Goal: Task Accomplishment & Management: Manage account settings

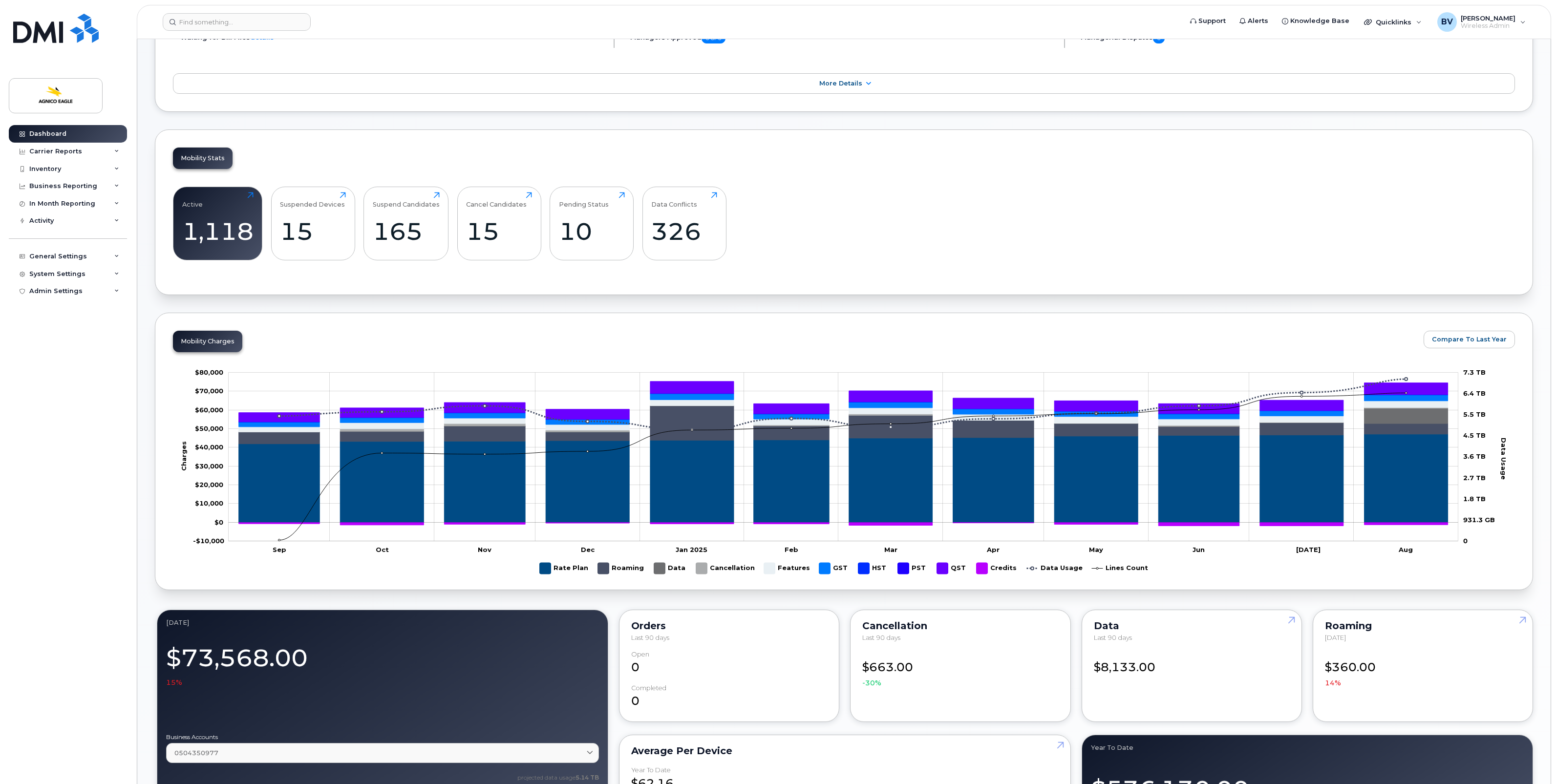
scroll to position [183, 0]
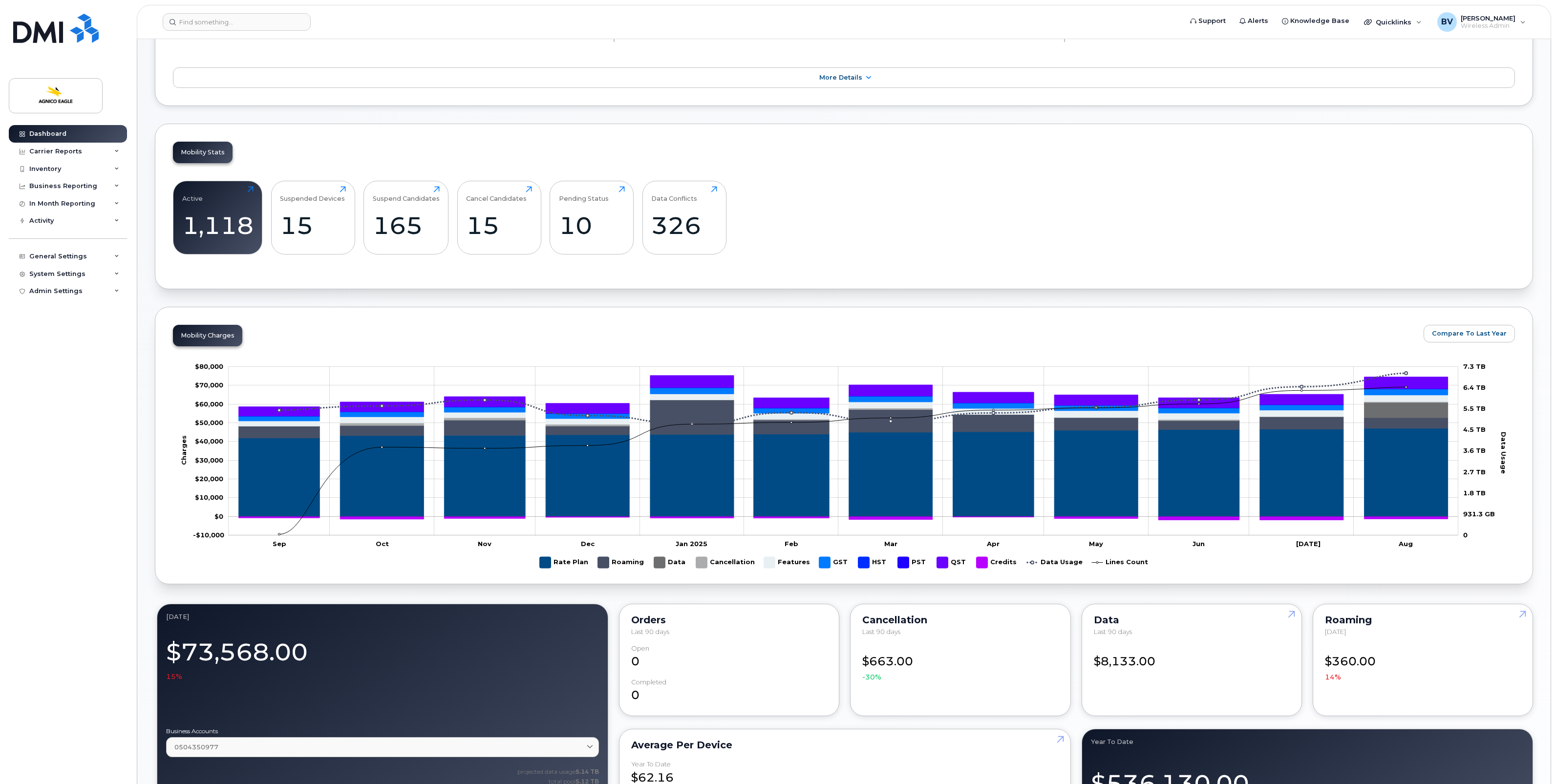
click at [1391, 345] on div "Mobility Charges Compare To Last Year Zoom Out Charges -$10,000 -$30,000 -$20,0…" at bounding box center [844, 445] width 1378 height 278
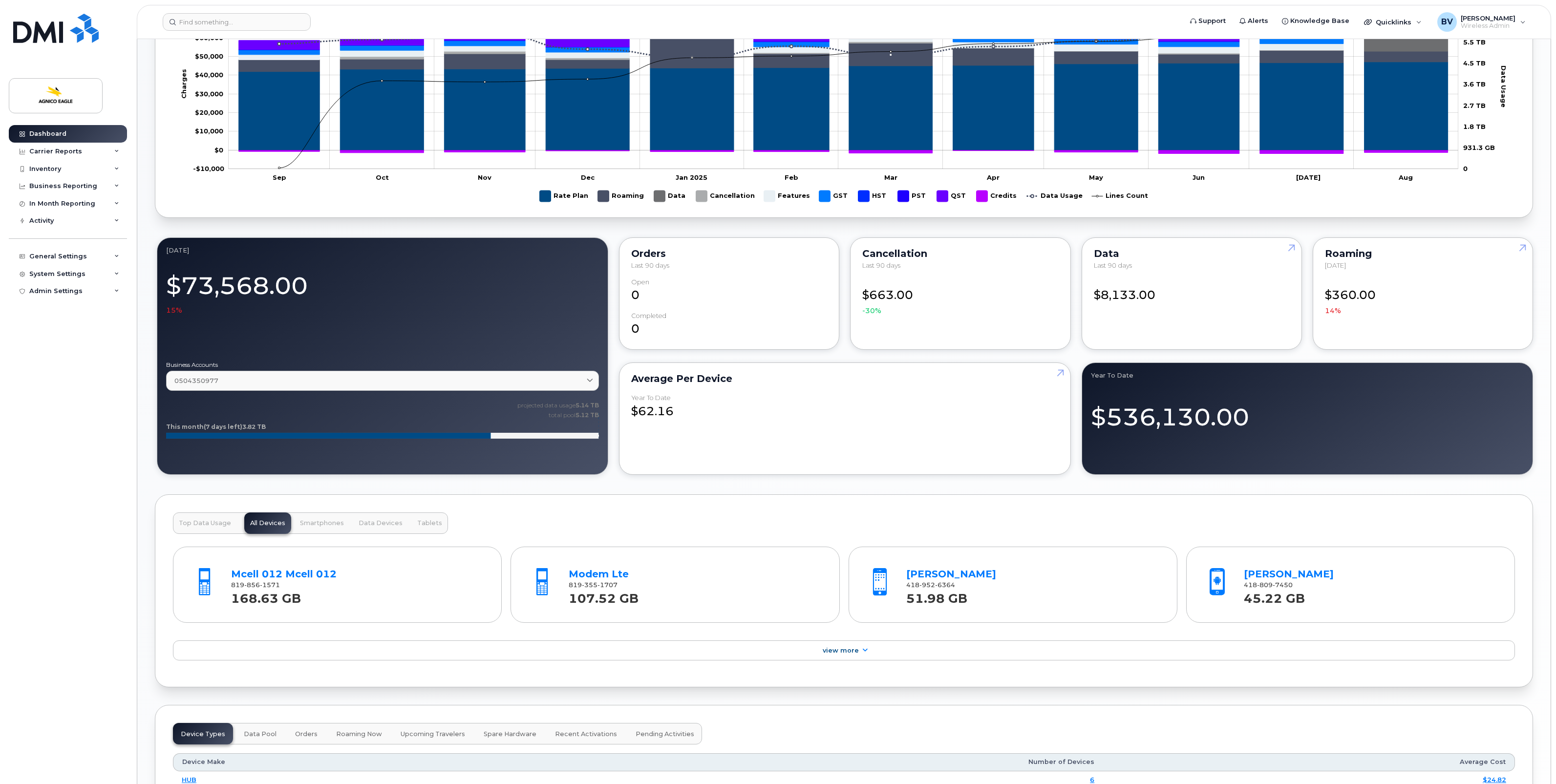
scroll to position [305, 0]
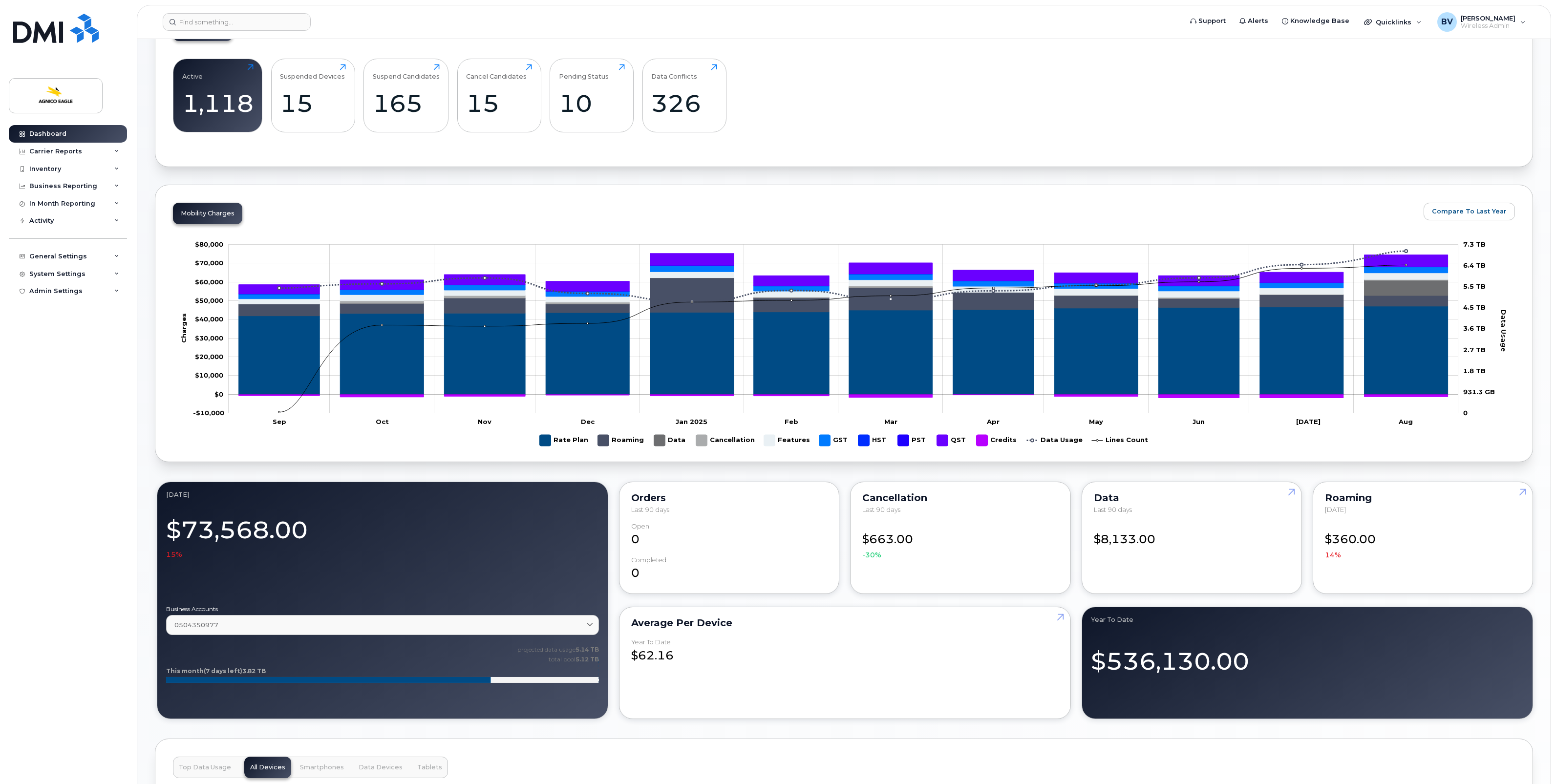
click at [950, 128] on div "Active 1,118 Click to view more Suspended Devices 15 Click to view more Suspend…" at bounding box center [844, 99] width 1342 height 99
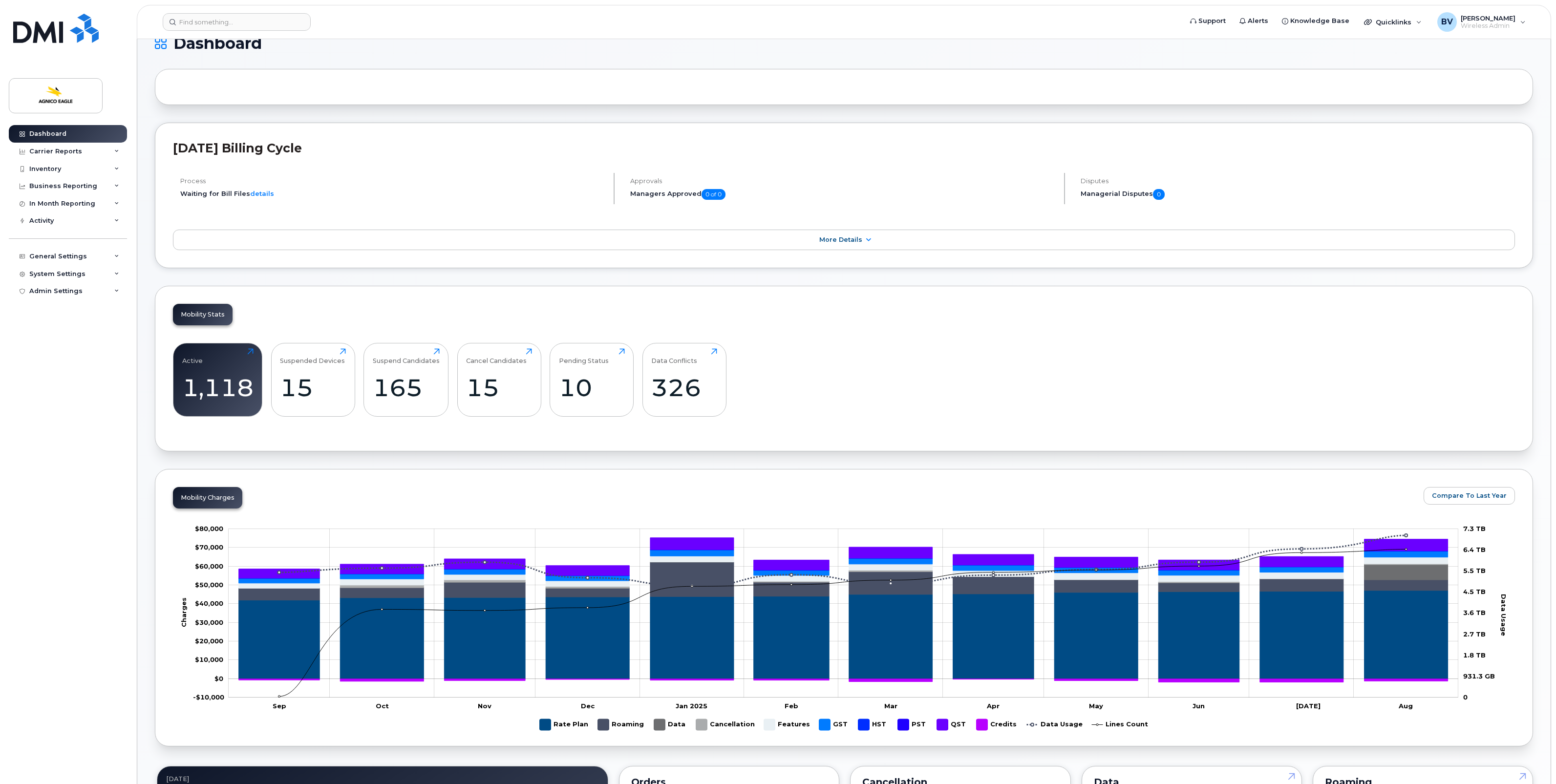
scroll to position [0, 0]
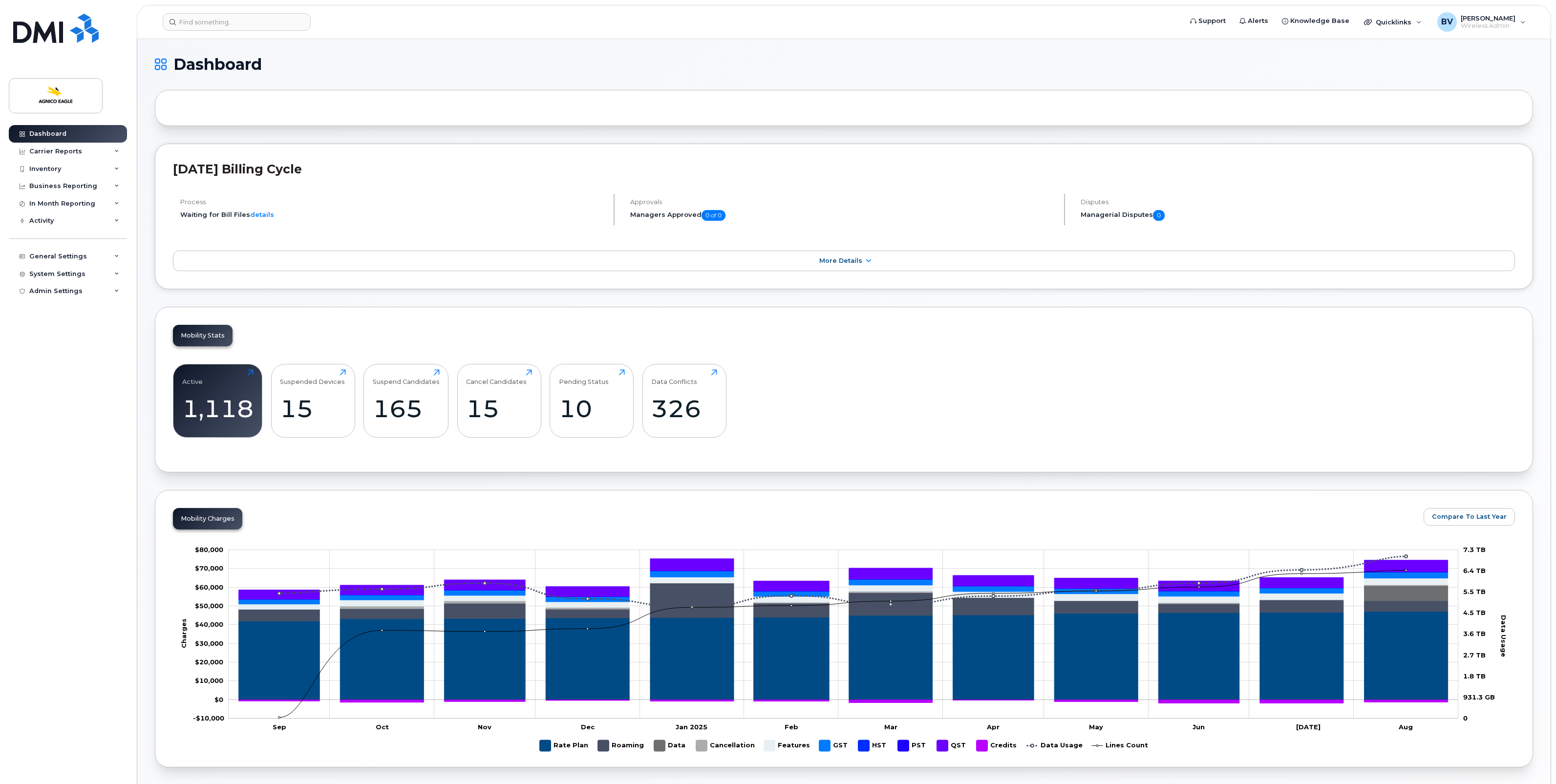
click at [1172, 419] on div "Active 1,118 Click to view more Suspended Devices 15 Click to view more Suspend…" at bounding box center [844, 405] width 1342 height 99
click at [1174, 411] on div "Active 1,118 Click to view more Suspended Devices 15 Click to view more Suspend…" at bounding box center [844, 405] width 1342 height 99
click at [1192, 385] on div "Active 1,118 Click to view more Suspended Devices 15 Click to view more Suspend…" at bounding box center [844, 405] width 1342 height 99
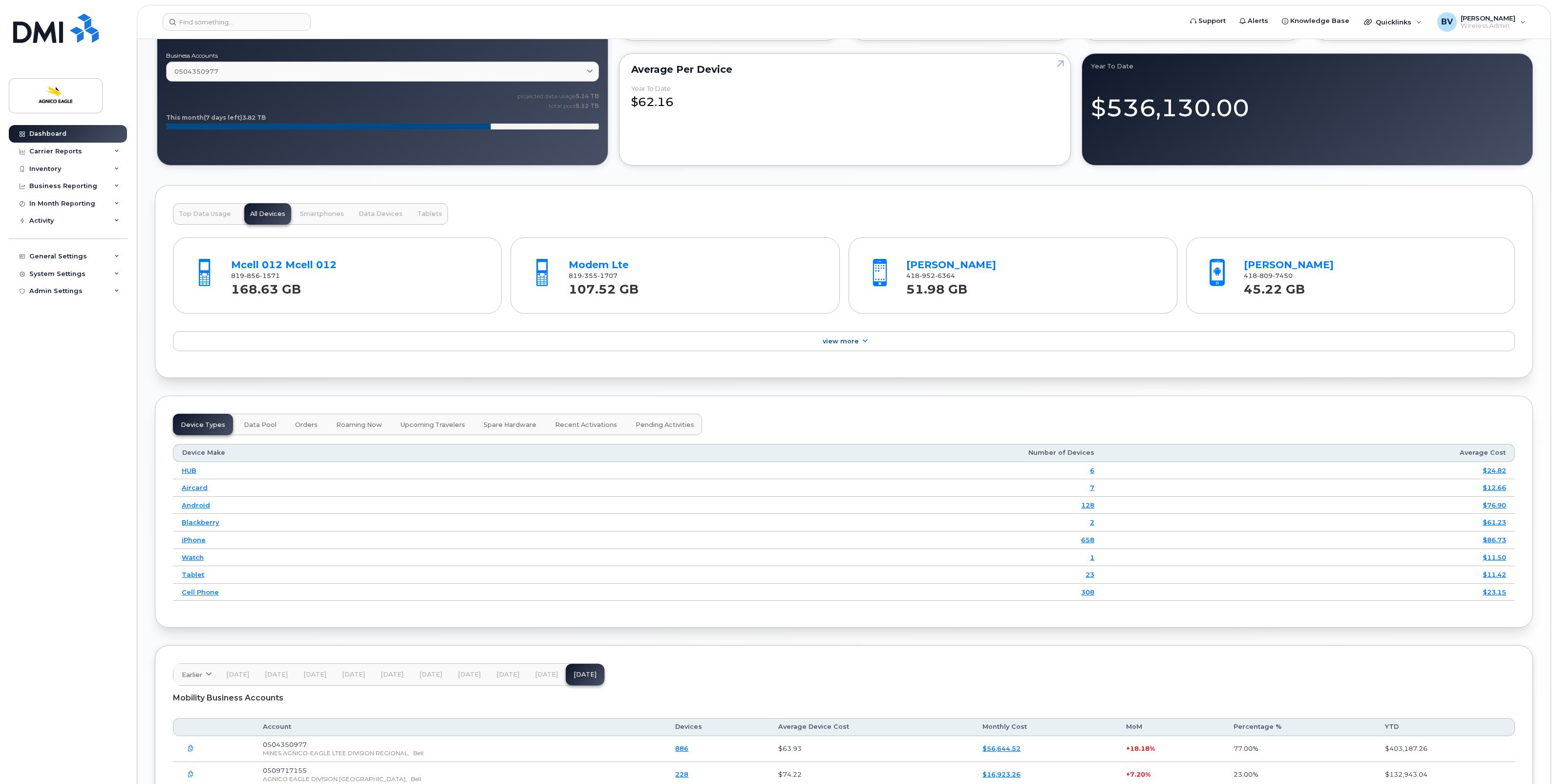
scroll to position [971, 0]
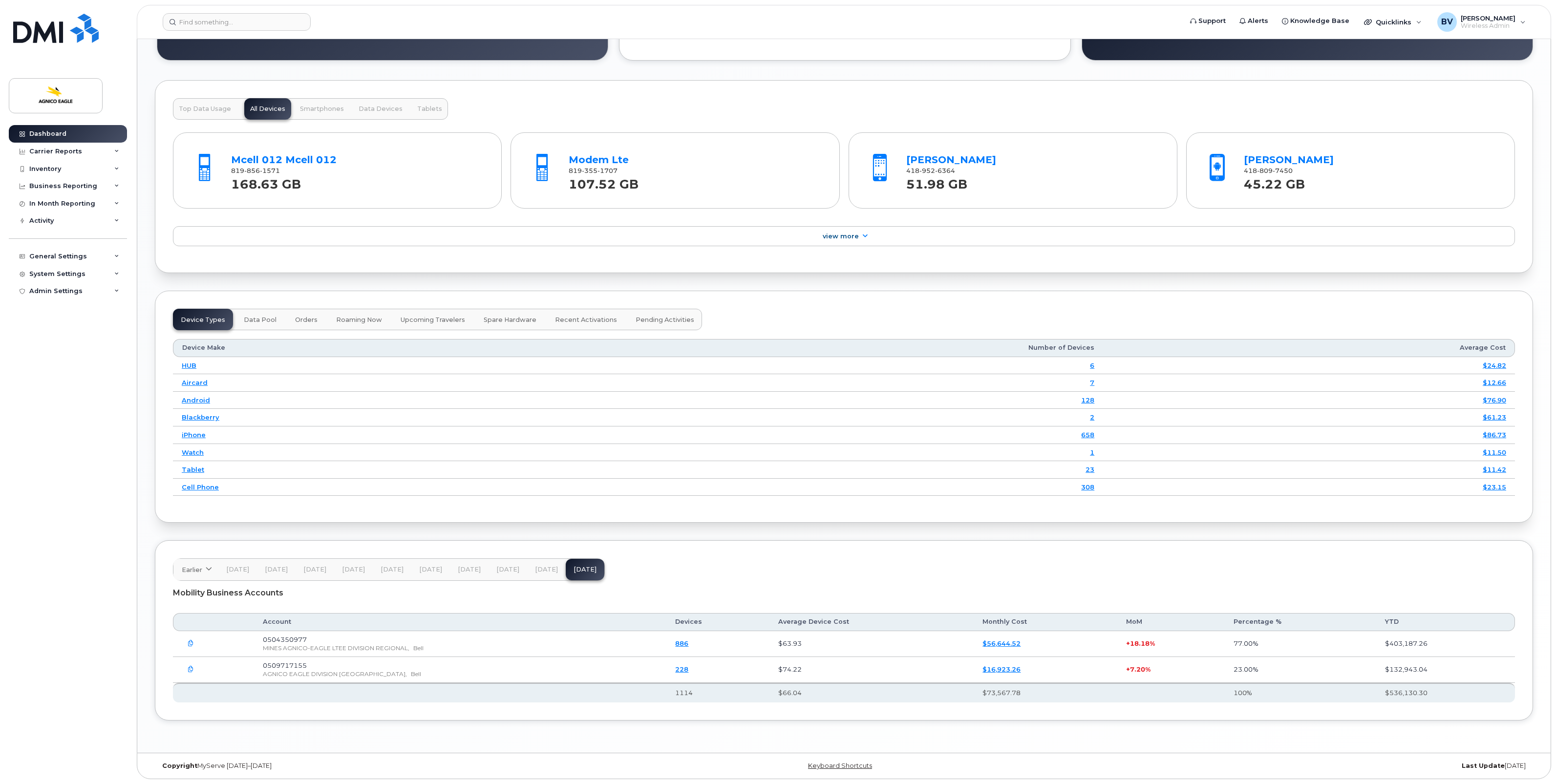
click at [259, 320] on span "Data Pool" at bounding box center [260, 319] width 33 height 8
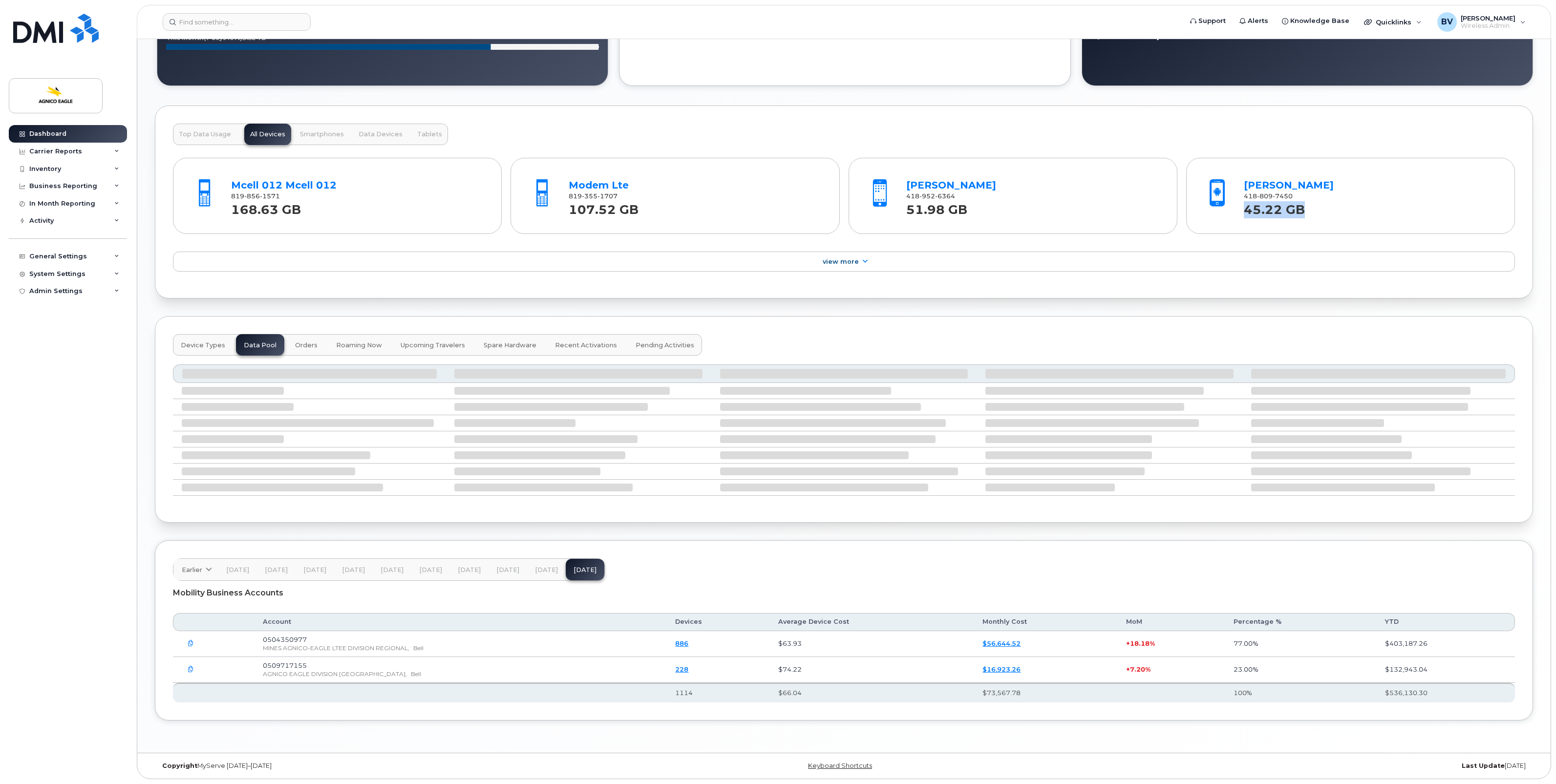
drag, startPoint x: 1308, startPoint y: 210, endPoint x: 1242, endPoint y: 211, distance: 66.0
click at [1242, 211] on div "Carole Dubois 418 809 7450 45.22 GB" at bounding box center [1370, 195] width 261 height 45
drag, startPoint x: 1242, startPoint y: 211, endPoint x: 1252, endPoint y: 211, distance: 10.0
click at [1255, 211] on strong "45.22 GB" at bounding box center [1274, 206] width 61 height 20
drag, startPoint x: 1246, startPoint y: 211, endPoint x: 1312, endPoint y: 210, distance: 66.0
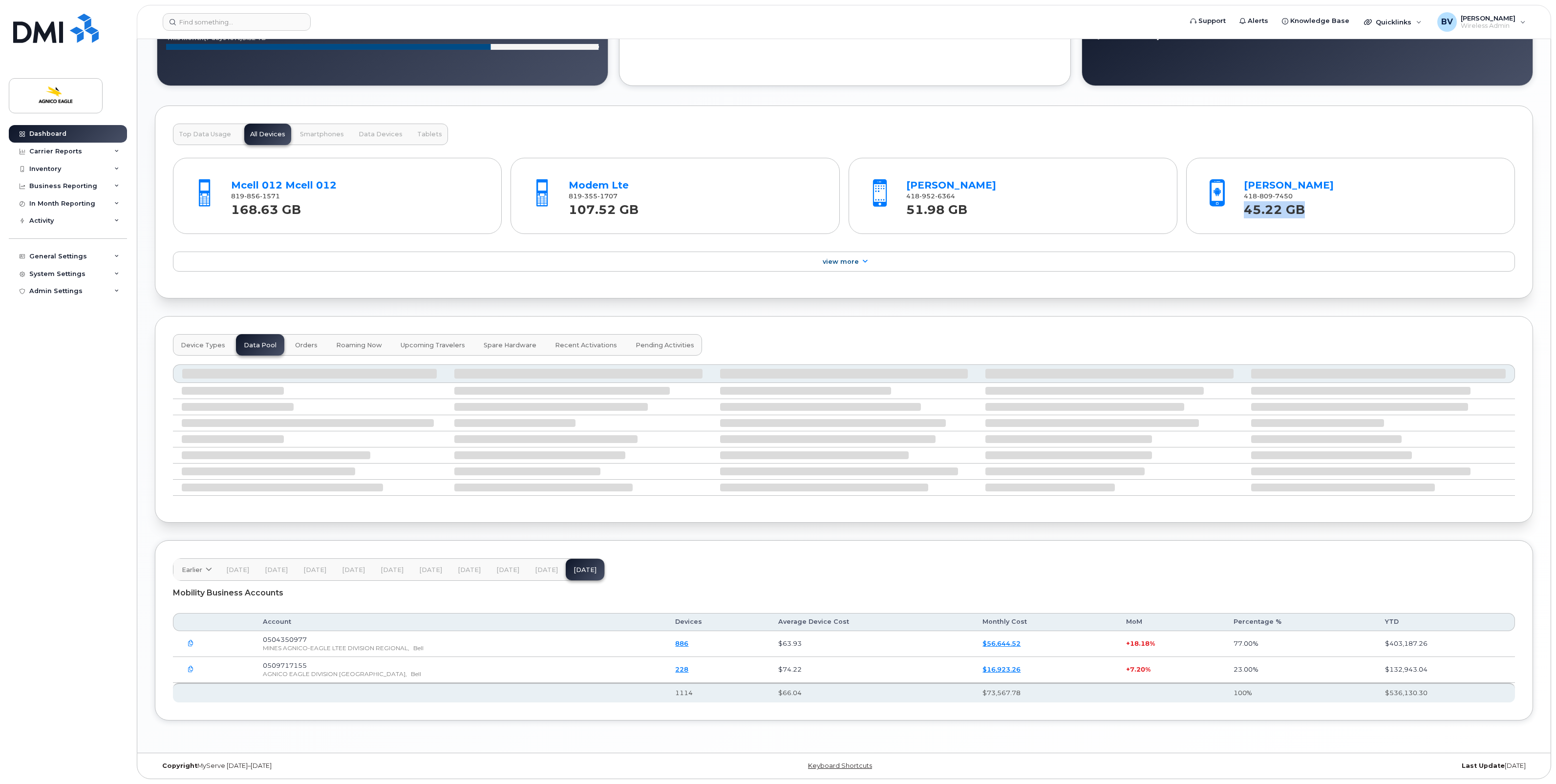
click at [1312, 210] on div "45.22 GB" at bounding box center [1370, 210] width 253 height 18
drag, startPoint x: 1312, startPoint y: 210, endPoint x: 1291, endPoint y: 208, distance: 21.1
click at [1312, 210] on div "45.22 GB" at bounding box center [1370, 210] width 253 height 18
click at [904, 211] on div "Olivier Boivin-Michaud 418 952 6364 51.98 GB" at bounding box center [1032, 195] width 261 height 45
drag, startPoint x: 904, startPoint y: 211, endPoint x: 956, endPoint y: 214, distance: 52.1
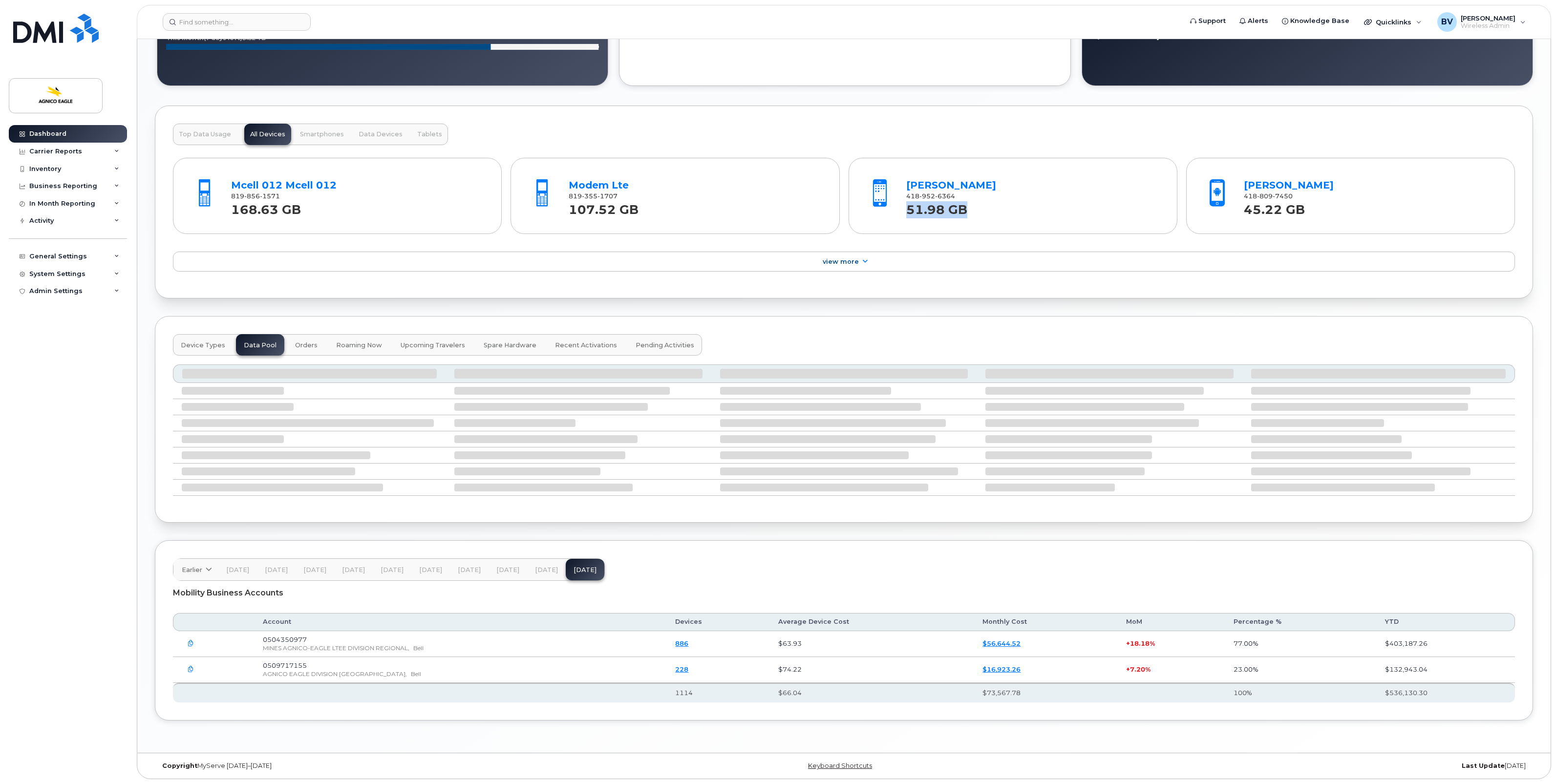
click at [956, 214] on div "51.98 GB" at bounding box center [1033, 210] width 253 height 18
click at [270, 129] on div "Top Data Usage All Devices Smartphones Data Devices Tablets" at bounding box center [310, 134] width 275 height 22
click at [211, 131] on span "Top Data Usage" at bounding box center [205, 134] width 52 height 8
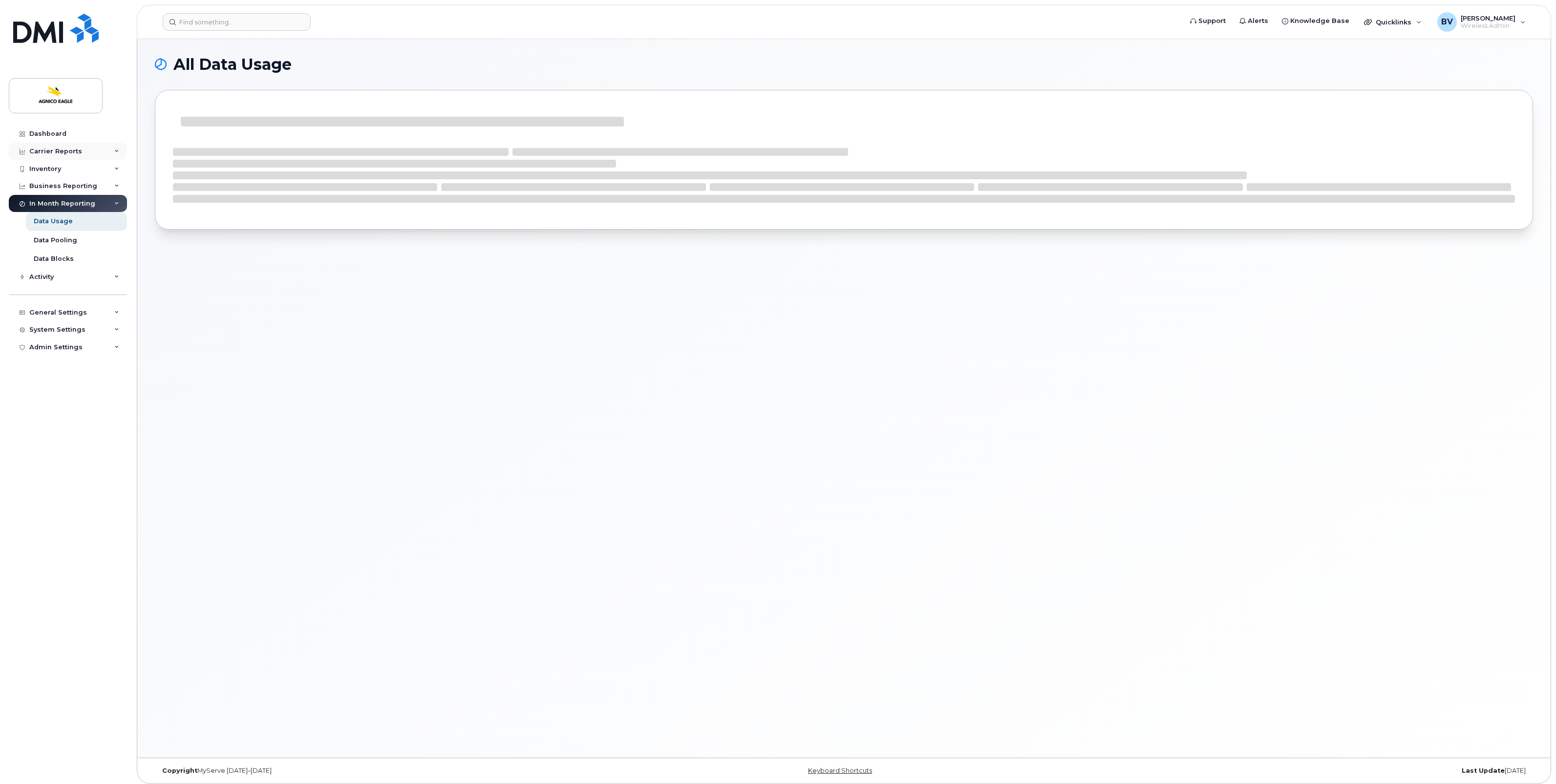
click at [52, 149] on div "Carrier Reports" at bounding box center [55, 151] width 53 height 8
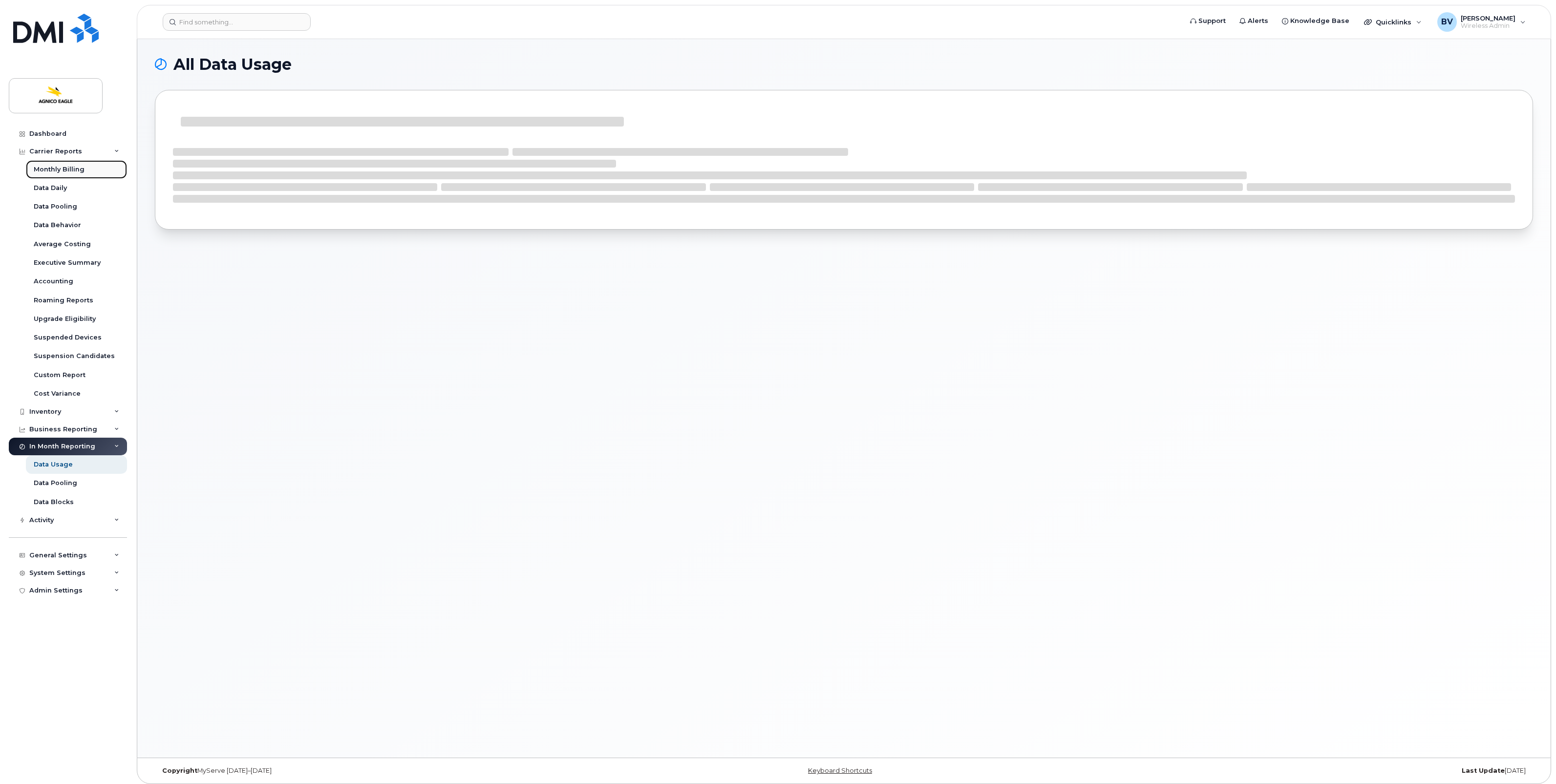
click at [57, 166] on div "Monthly Billing" at bounding box center [59, 169] width 51 height 9
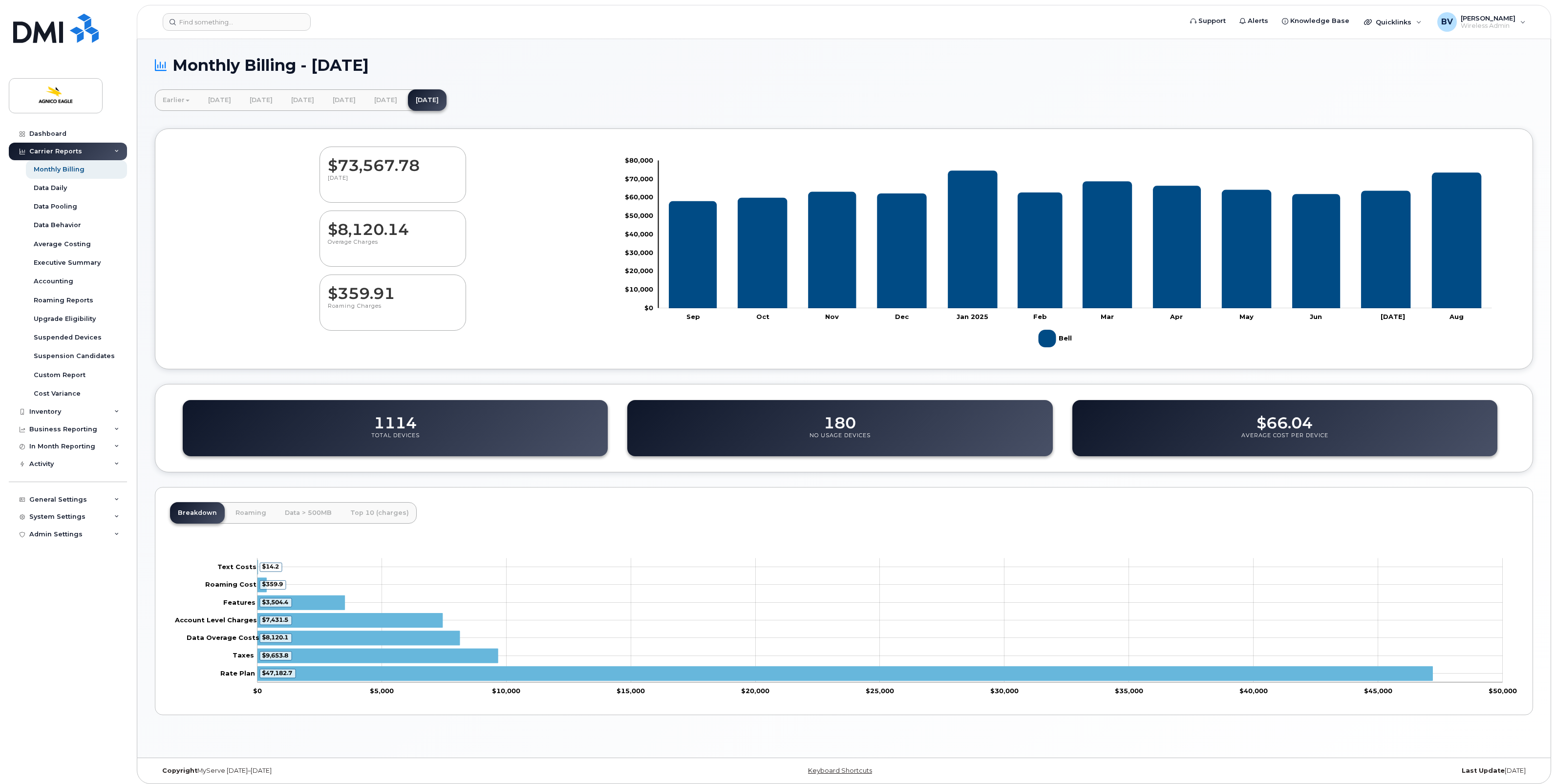
click at [589, 94] on div "Earlier February 2025 January 2025 December 2024 November 2024 October 2024 Sep…" at bounding box center [844, 100] width 1378 height 22
click at [1093, 111] on div "Earlier February 2025 January 2025 December 2024 November 2024 October 2024 Sep…" at bounding box center [844, 100] width 1378 height 22
click at [57, 132] on div "Dashboard" at bounding box center [47, 134] width 37 height 8
click at [697, 101] on div "Earlier February 2025 January 2025 December 2024 November 2024 October 2024 Sep…" at bounding box center [844, 100] width 1378 height 22
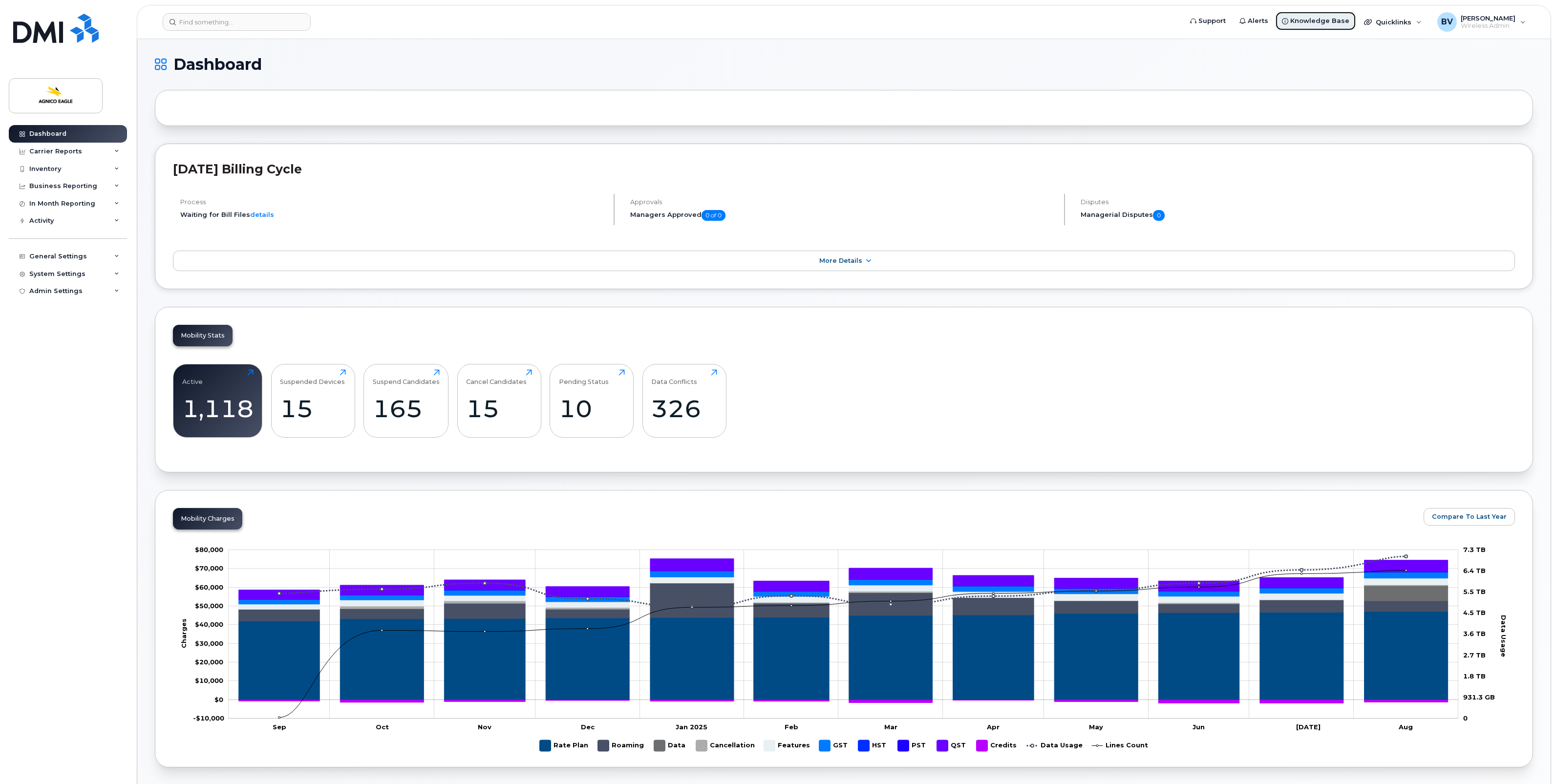
click at [1325, 21] on span "Knowledge Base" at bounding box center [1320, 21] width 59 height 10
click at [1273, 72] on h1 "Dashboard" at bounding box center [842, 65] width 1373 height 16
click at [809, 337] on div "Mobility Stats Active 1,118 Click to view more Suspended Devices 15 Click to vi…" at bounding box center [844, 390] width 1378 height 166
click at [50, 169] on div "Inventory" at bounding box center [45, 169] width 31 height 8
click at [871, 347] on div "Mobility Stats Active 1,118 Click to view more Suspended Devices 15 Click to vi…" at bounding box center [844, 390] width 1378 height 166
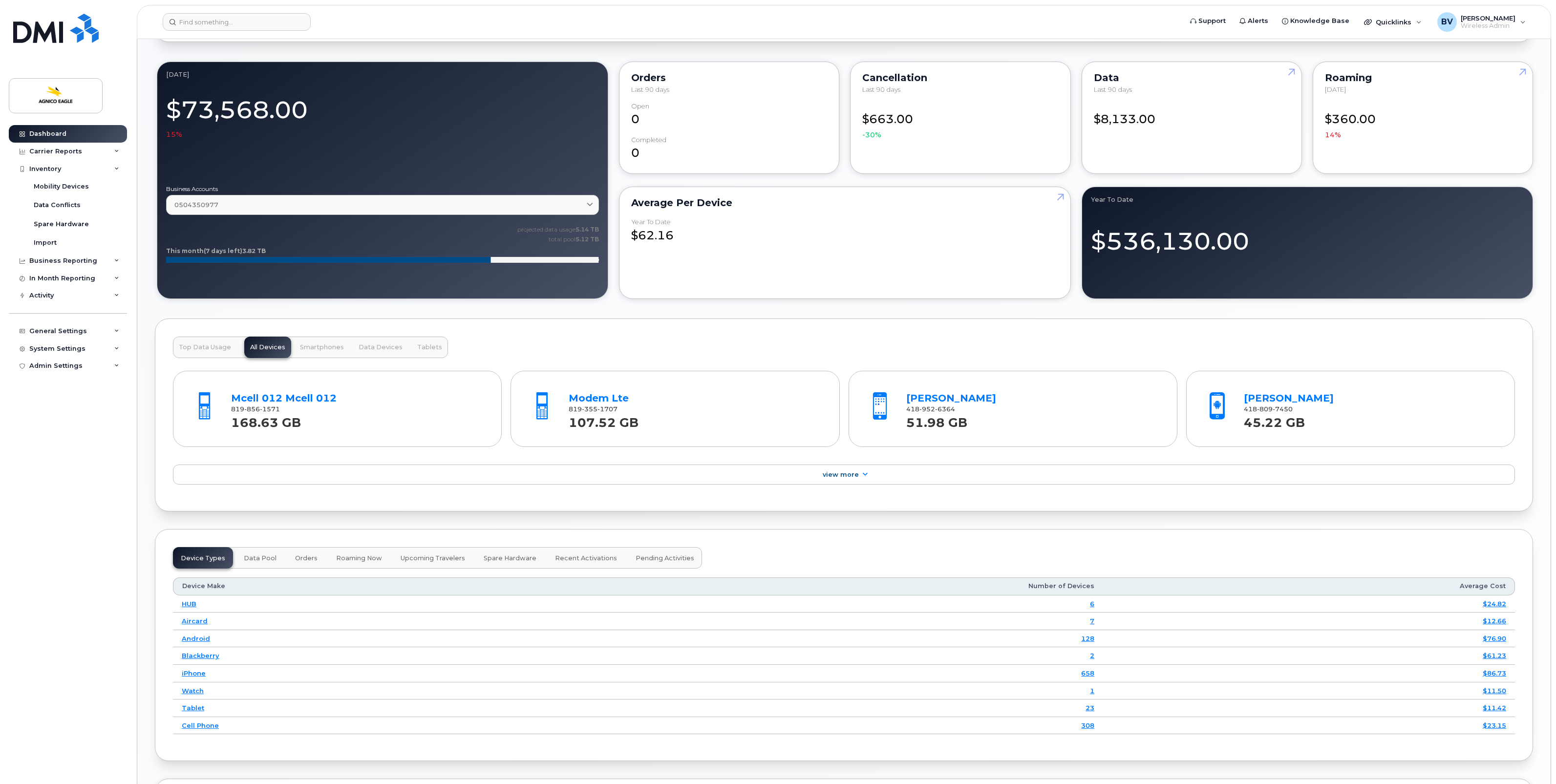
scroll to position [733, 0]
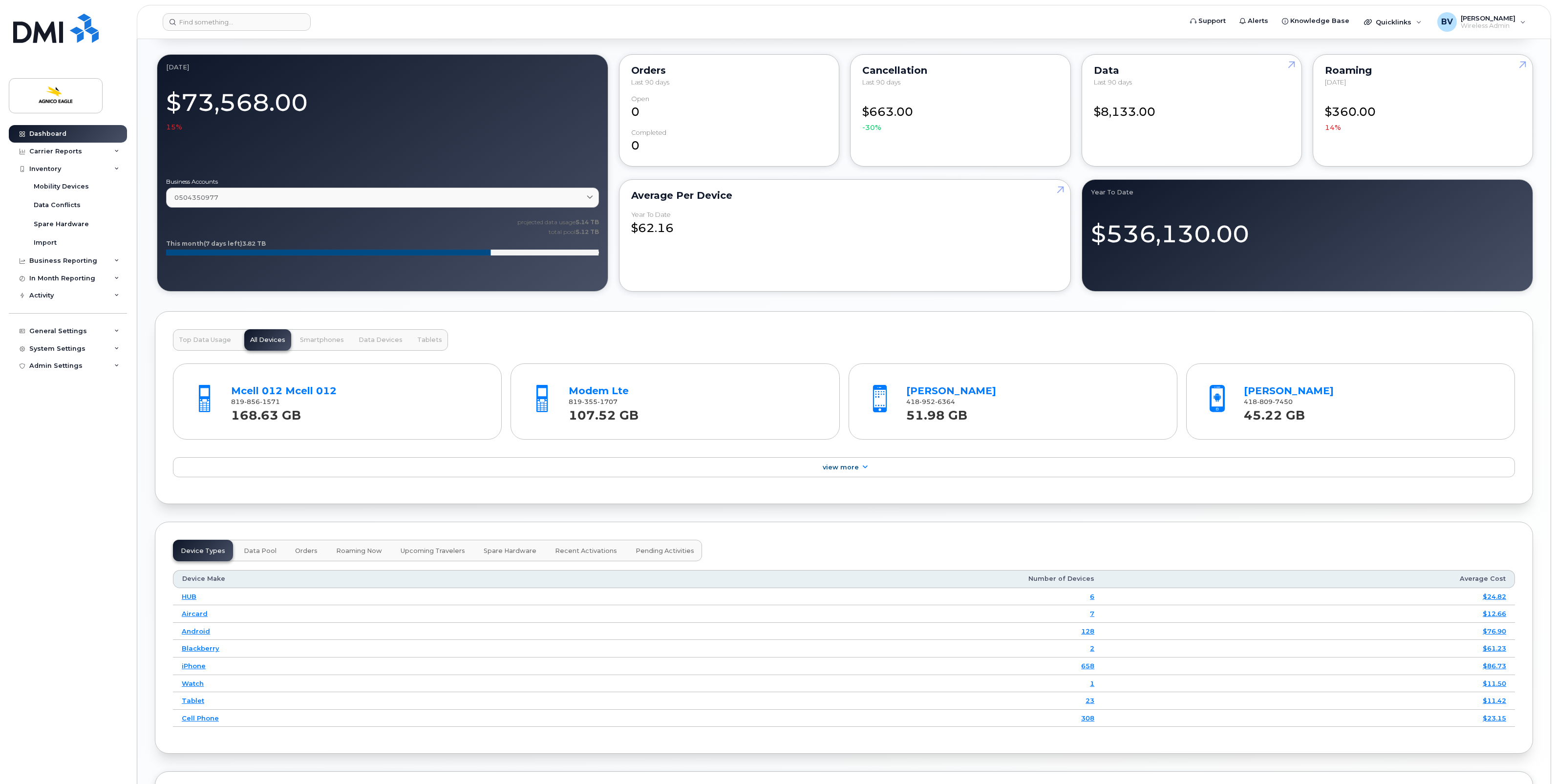
click at [1135, 495] on div "Top Data Usage All Devices Smartphones Data Devices Tablets Mcell 012 Mcell 012…" at bounding box center [844, 408] width 1378 height 194
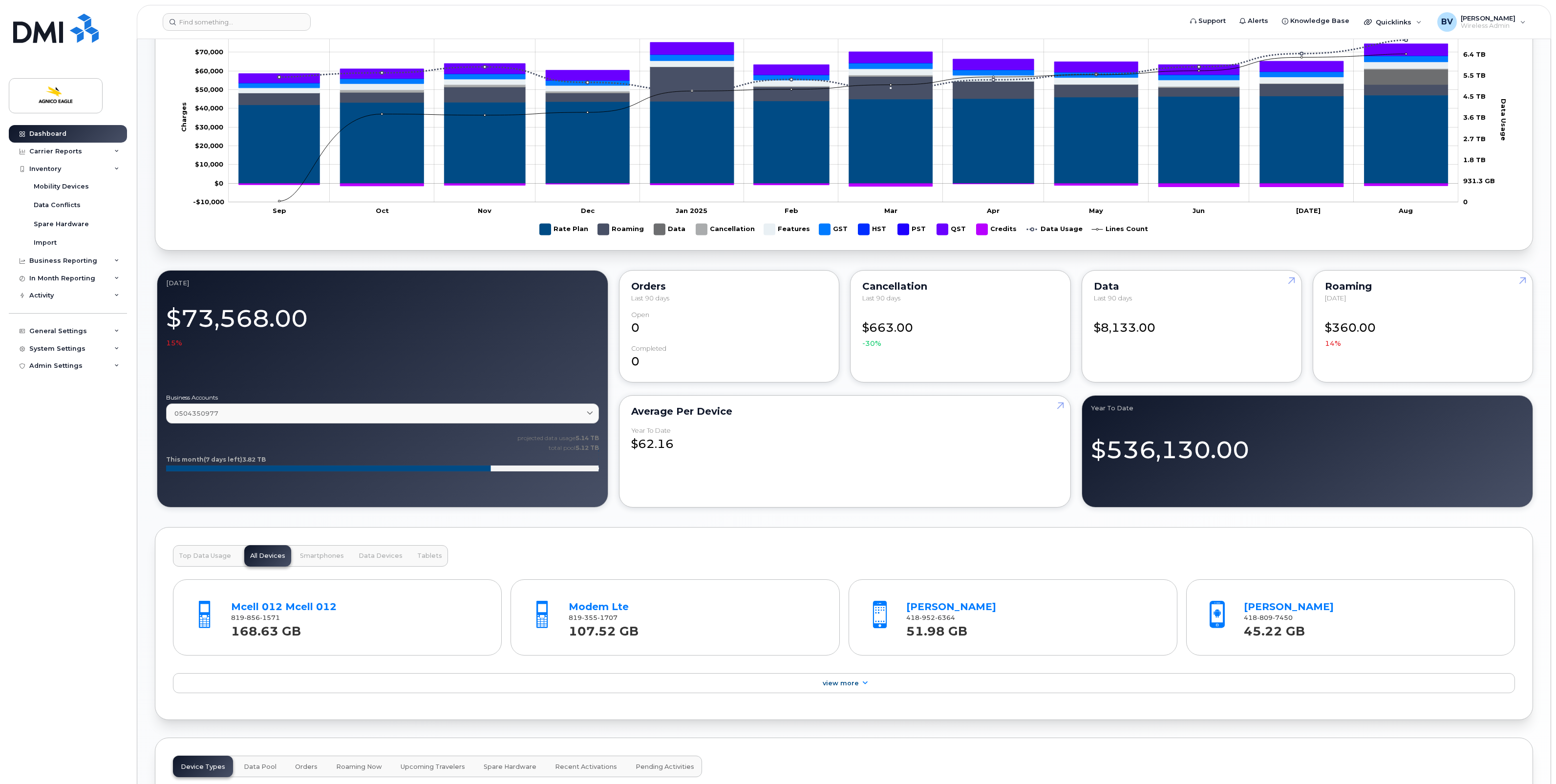
scroll to position [305, 0]
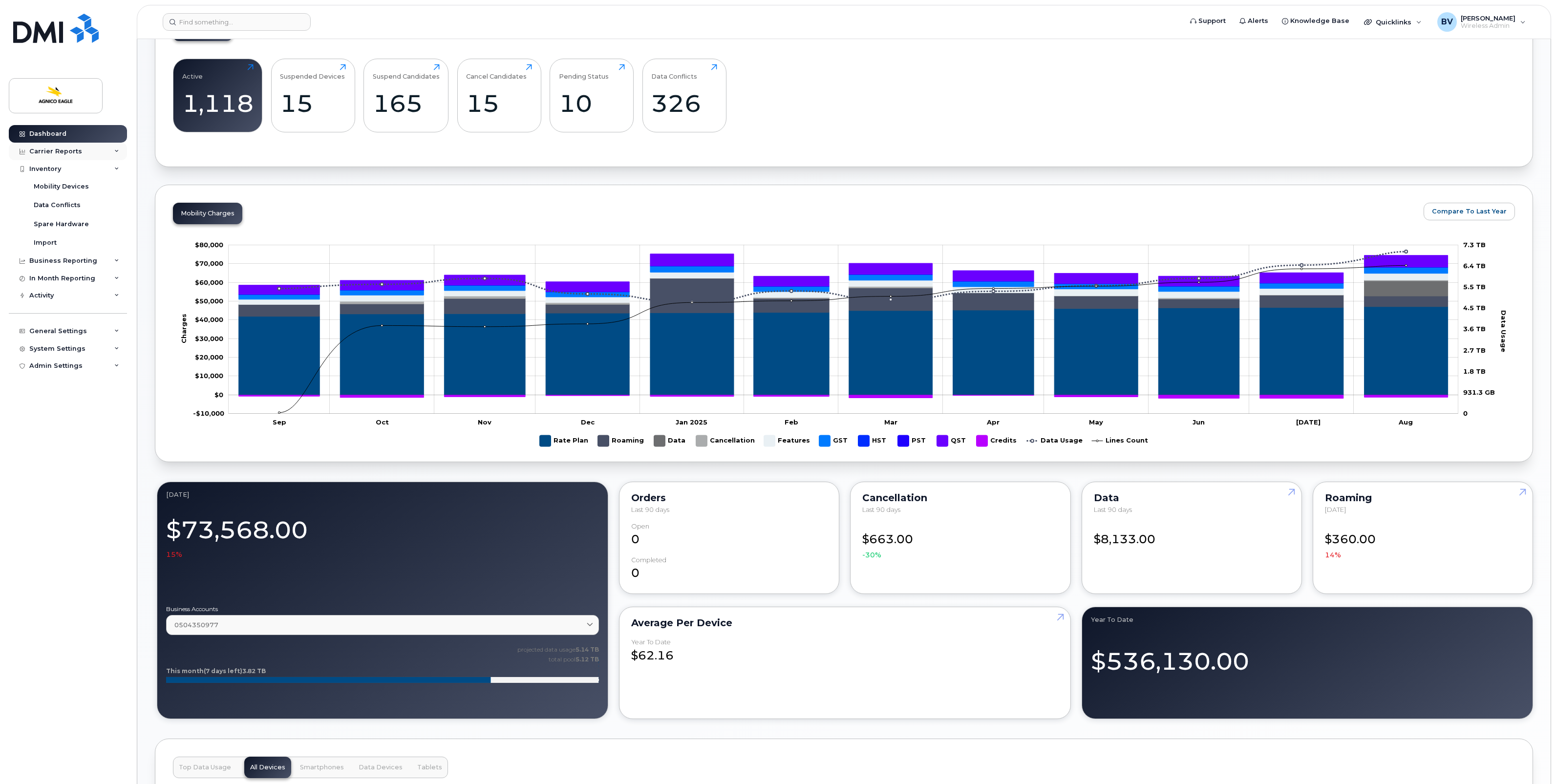
click at [49, 152] on div "Carrier Reports" at bounding box center [55, 151] width 53 height 8
click at [65, 135] on link "Dashboard" at bounding box center [68, 134] width 118 height 18
click at [54, 411] on div "Inventory" at bounding box center [45, 411] width 31 height 8
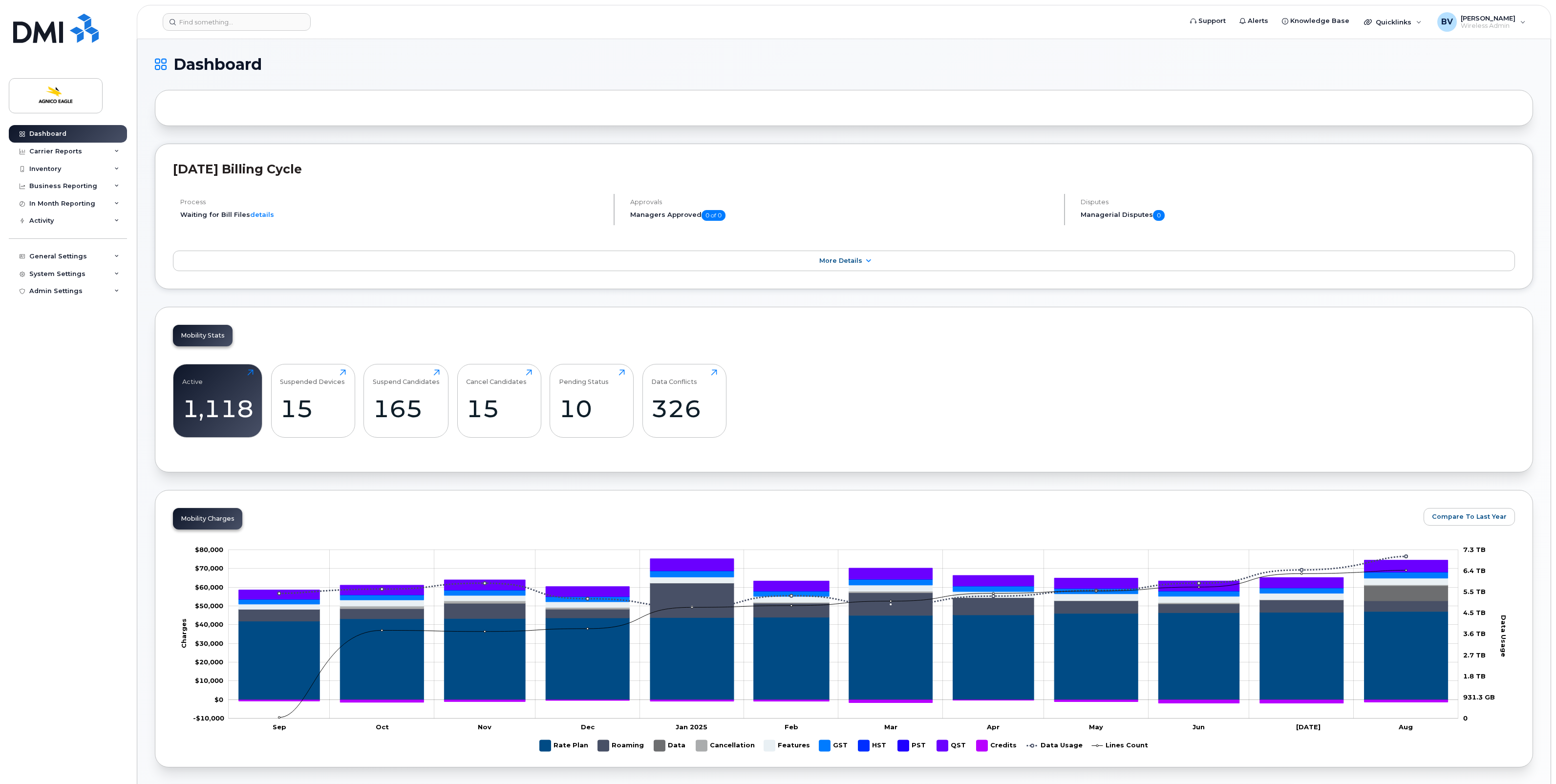
click at [918, 347] on div "Mobility Stats Active 1,118 Click to view more Suspended Devices 15 Click to vi…" at bounding box center [844, 390] width 1378 height 166
click at [898, 391] on div "Active 1,118 Click to view more Suspended Devices 15 Click to view more Suspend…" at bounding box center [844, 405] width 1342 height 99
click at [900, 419] on div "Active 1,118 Click to view more Suspended Devices 15 Click to view more Suspend…" at bounding box center [844, 405] width 1342 height 99
click at [892, 379] on div "Active 1,118 Click to view more Suspended Devices 15 Click to view more Suspend…" at bounding box center [844, 405] width 1342 height 99
drag, startPoint x: 895, startPoint y: 368, endPoint x: 893, endPoint y: 374, distance: 6.3
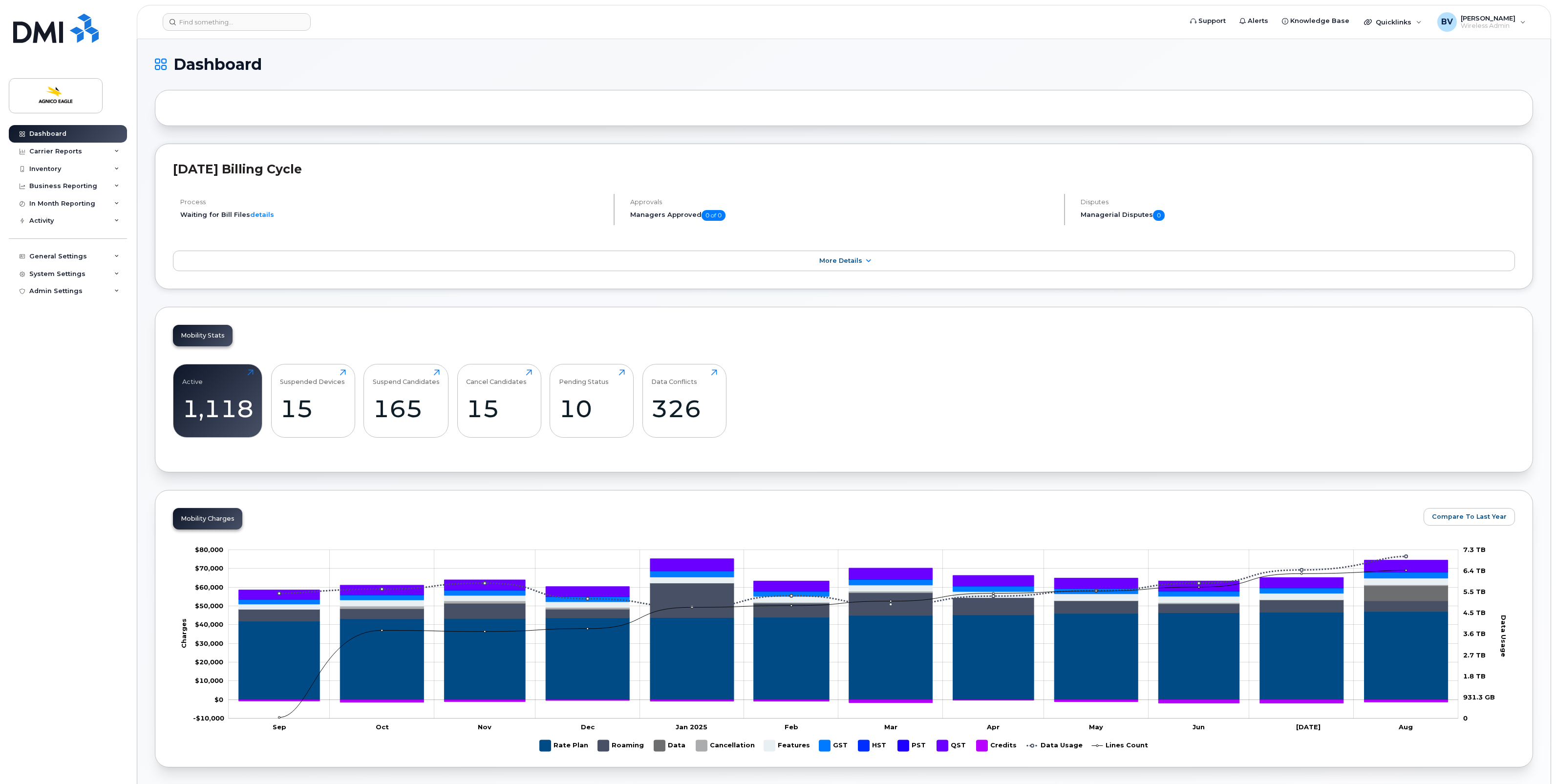
click at [895, 370] on div "Active 1,118 Click to view more Suspended Devices 15 Click to view more Suspend…" at bounding box center [844, 405] width 1342 height 99
click at [929, 344] on div "Mobility Stats Active 1,118 Click to view more Suspended Devices 15 Click to vi…" at bounding box center [844, 390] width 1378 height 166
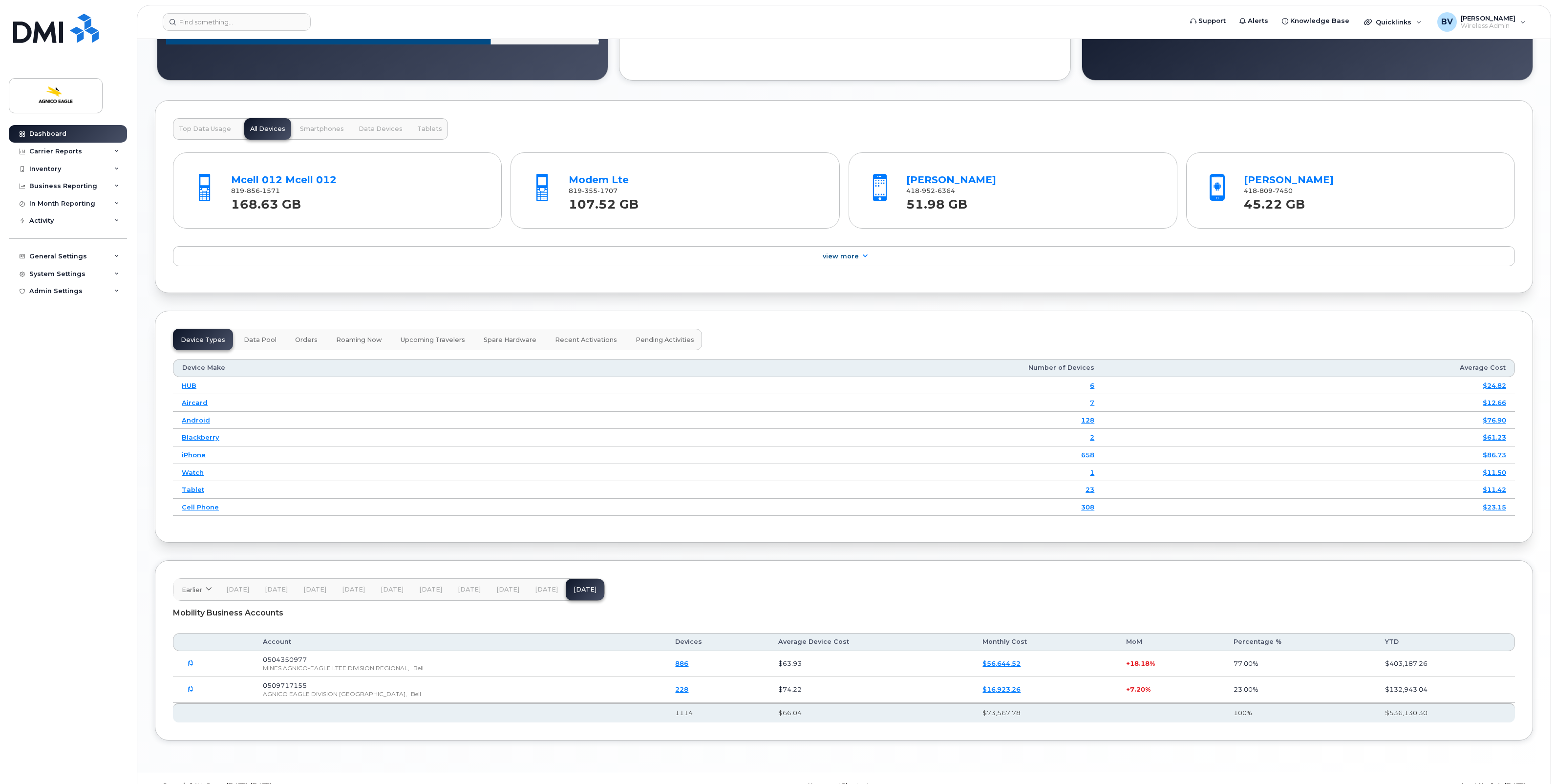
scroll to position [971, 0]
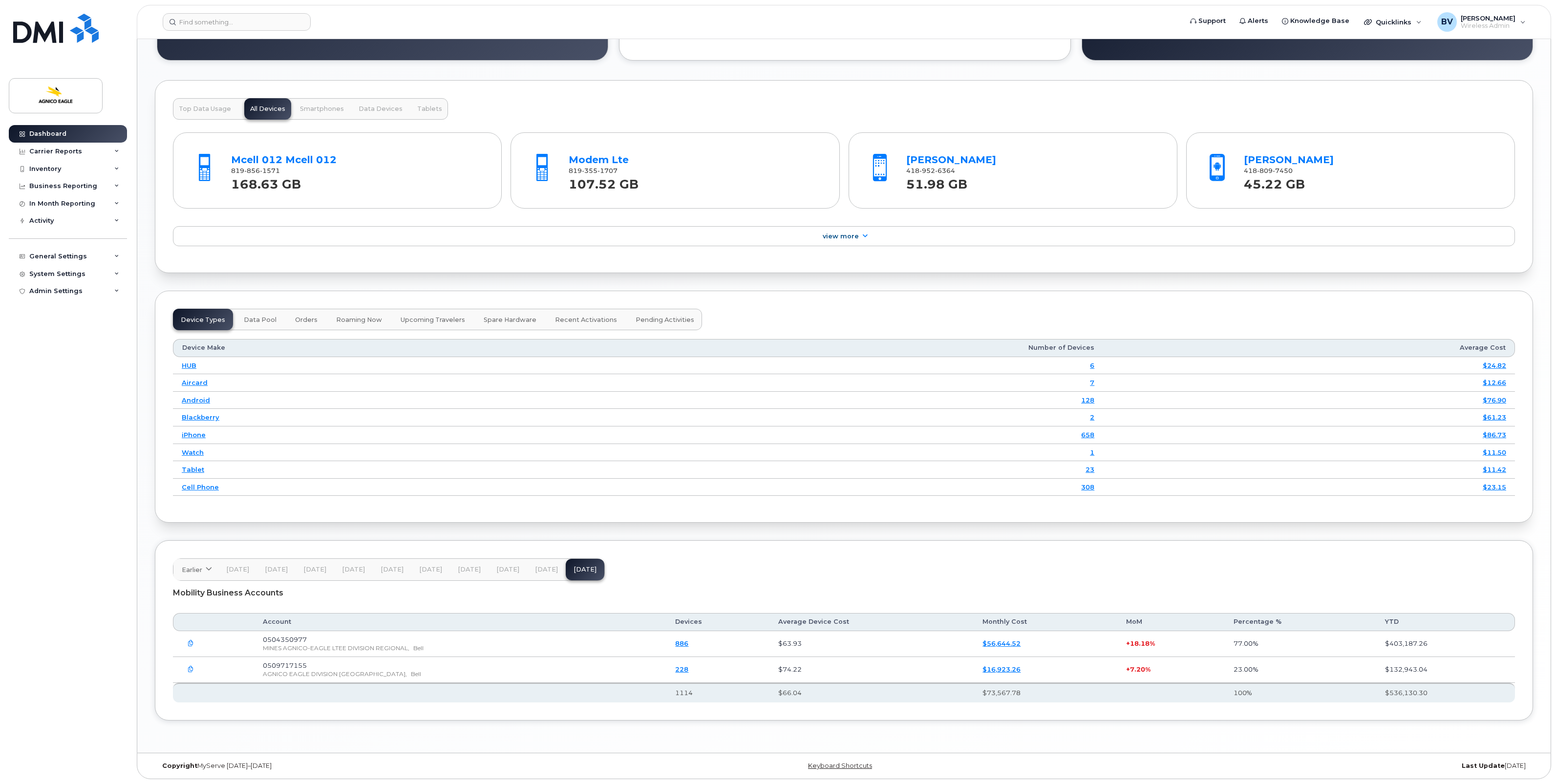
click at [837, 305] on div "Device Types Data Pool Orders Roaming Now Upcoming Travelers Spare Hardware Rec…" at bounding box center [844, 407] width 1378 height 232
click at [837, 303] on div "Device Types Data Pool Orders Roaming Now Upcoming Travelers Spare Hardware Rec…" at bounding box center [844, 407] width 1378 height 232
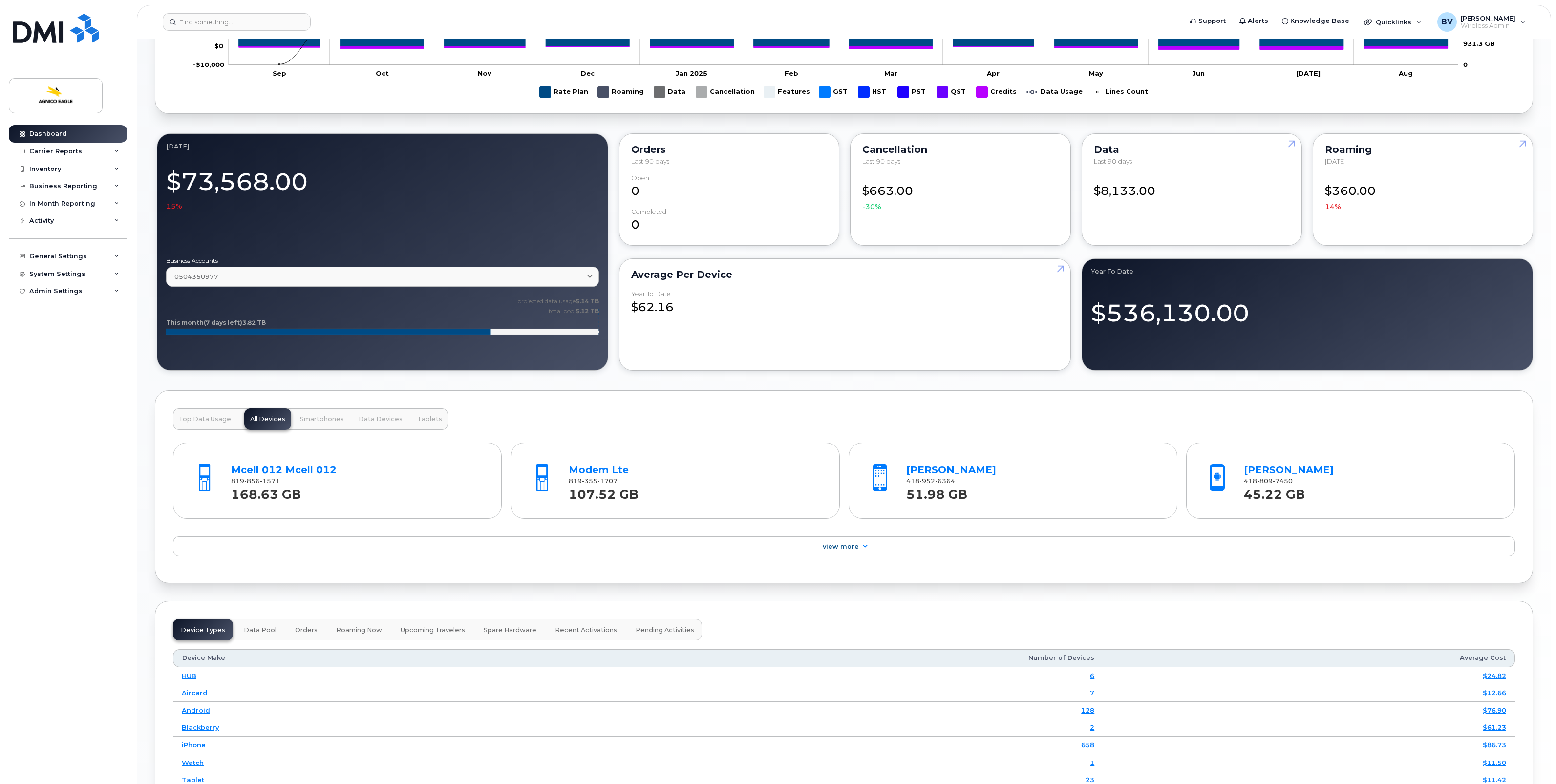
scroll to position [666, 0]
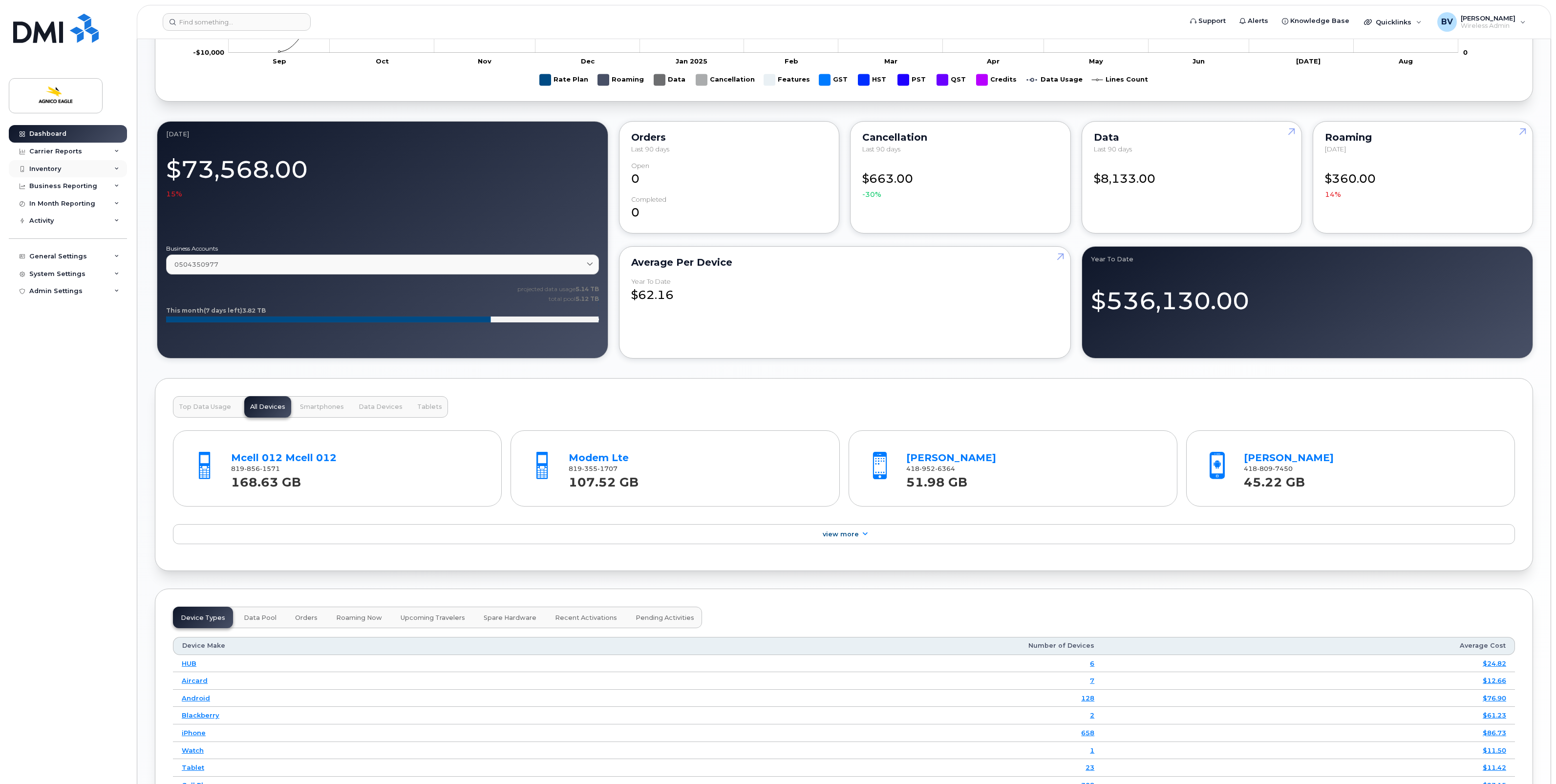
click at [51, 169] on div "Inventory" at bounding box center [45, 169] width 31 height 8
click at [64, 186] on div "Mobility Devices" at bounding box center [61, 186] width 55 height 9
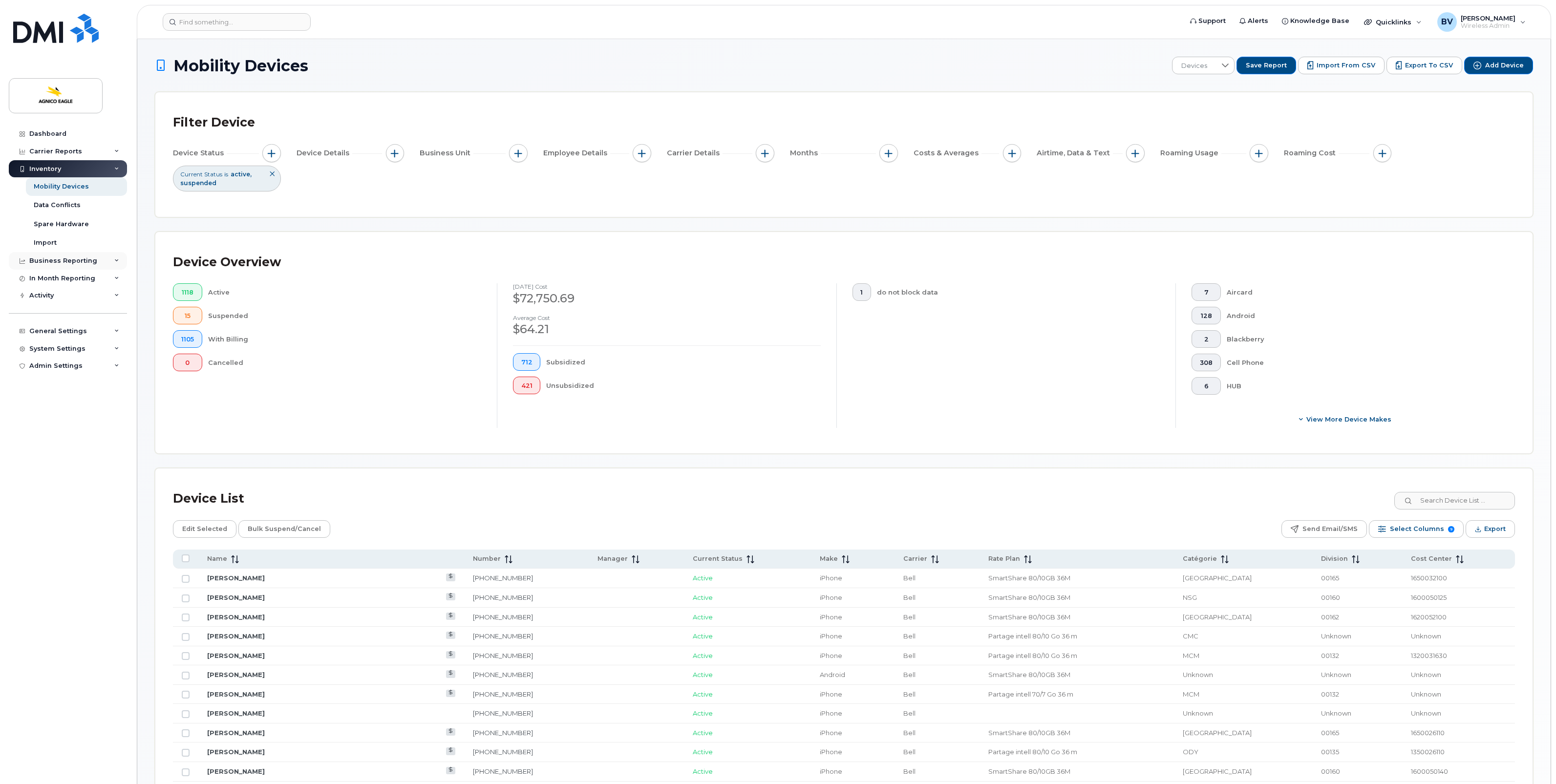
click at [65, 260] on div "Business Reporting" at bounding box center [63, 261] width 68 height 8
click at [57, 351] on div "General Settings" at bounding box center [57, 350] width 57 height 8
click at [61, 477] on div "System Settings" at bounding box center [68, 479] width 118 height 18
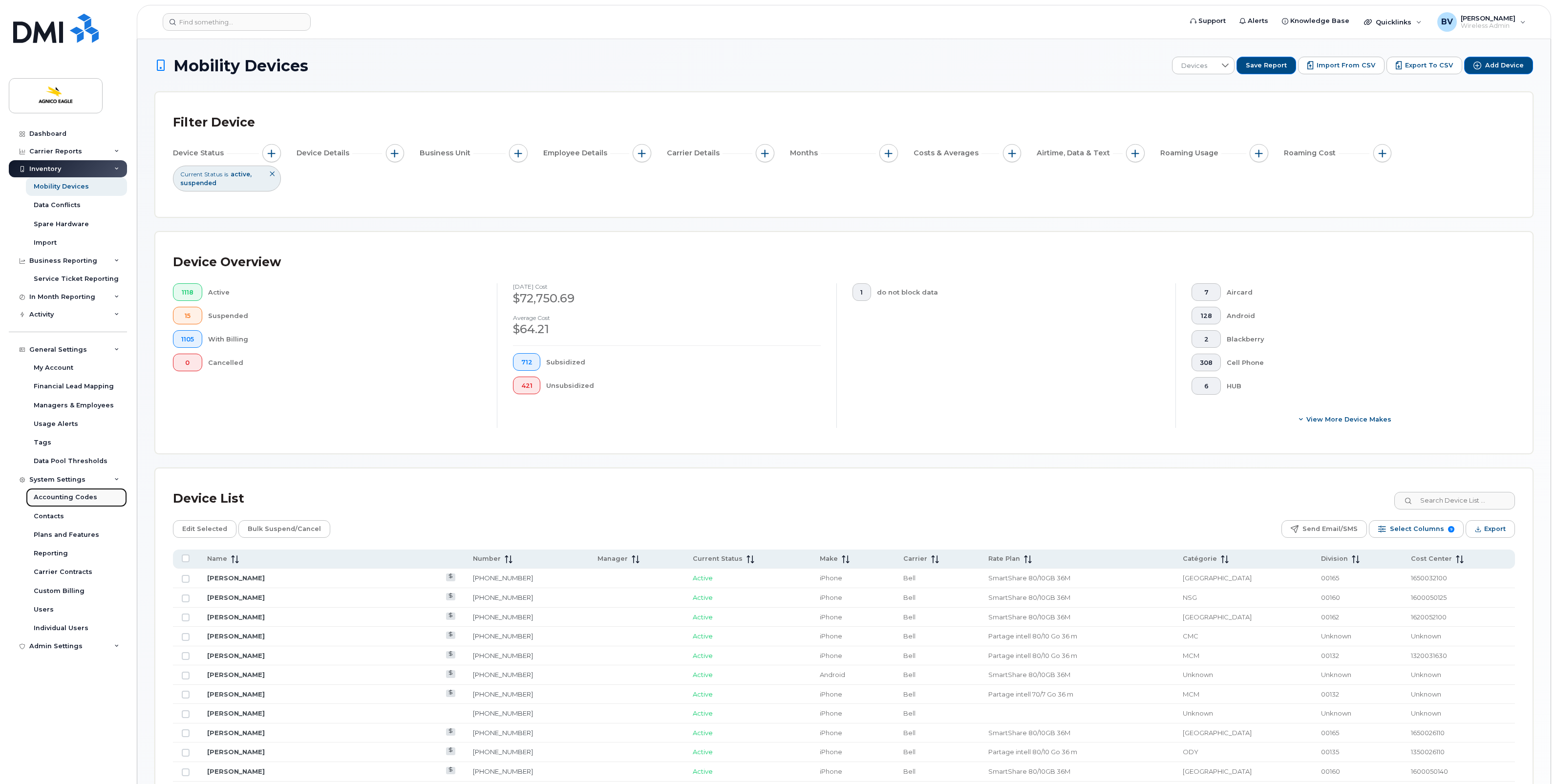
click at [62, 501] on div "Accounting Codes" at bounding box center [65, 497] width 64 height 9
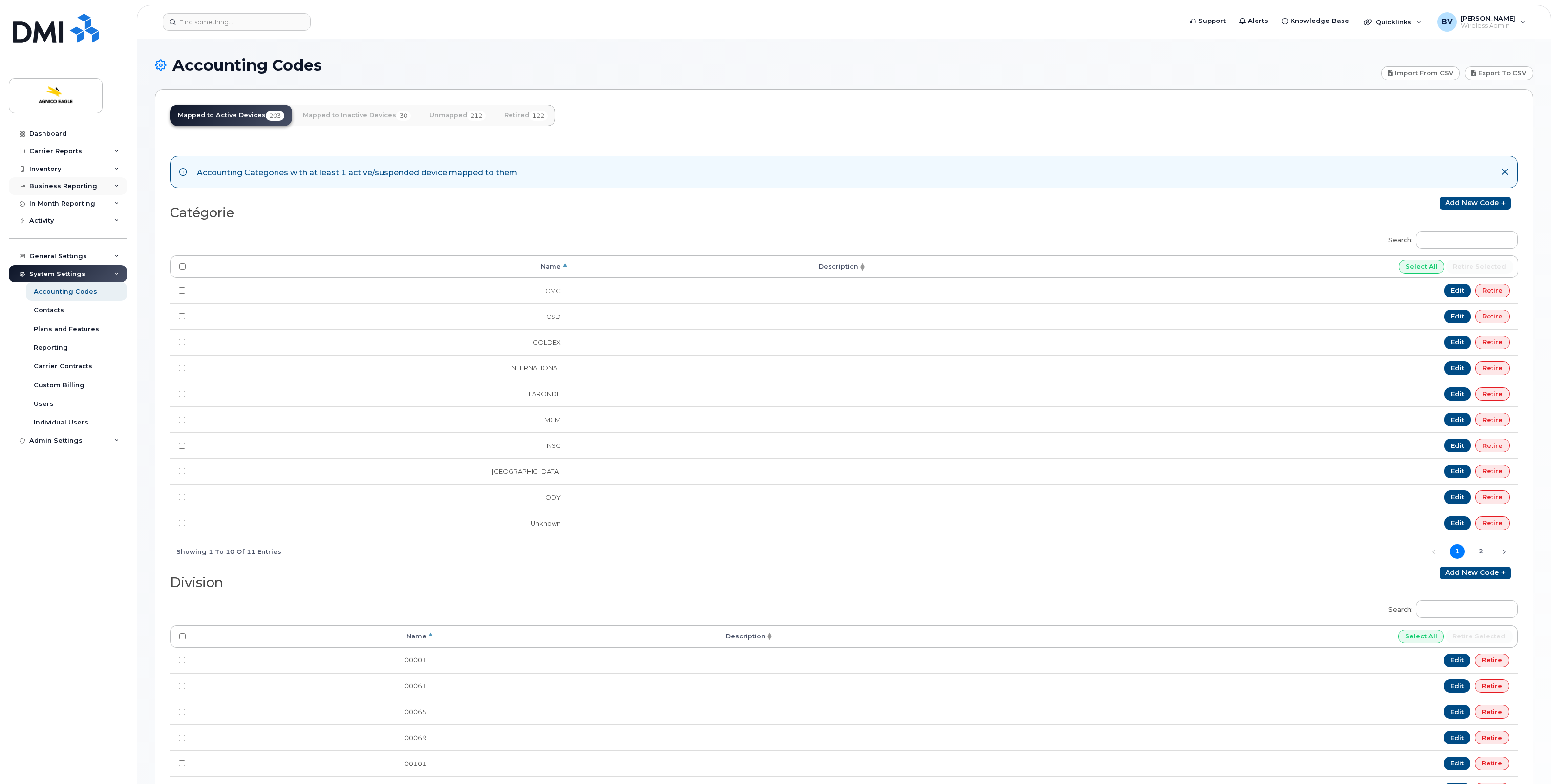
click at [67, 184] on div "Business Reporting" at bounding box center [63, 186] width 68 height 8
click at [65, 172] on div "Inventory" at bounding box center [68, 169] width 118 height 18
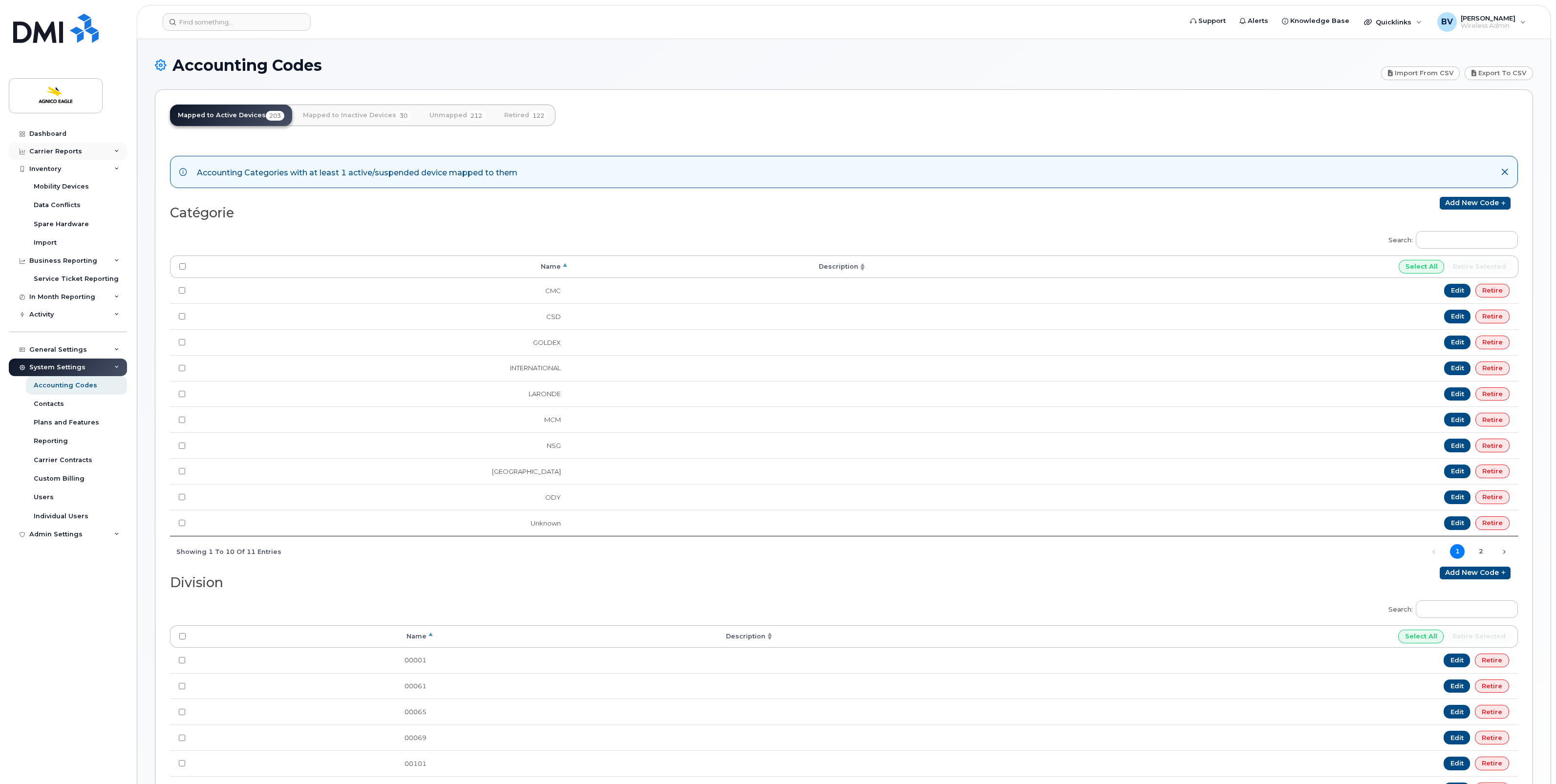
click at [62, 153] on div "Carrier Reports" at bounding box center [55, 151] width 53 height 8
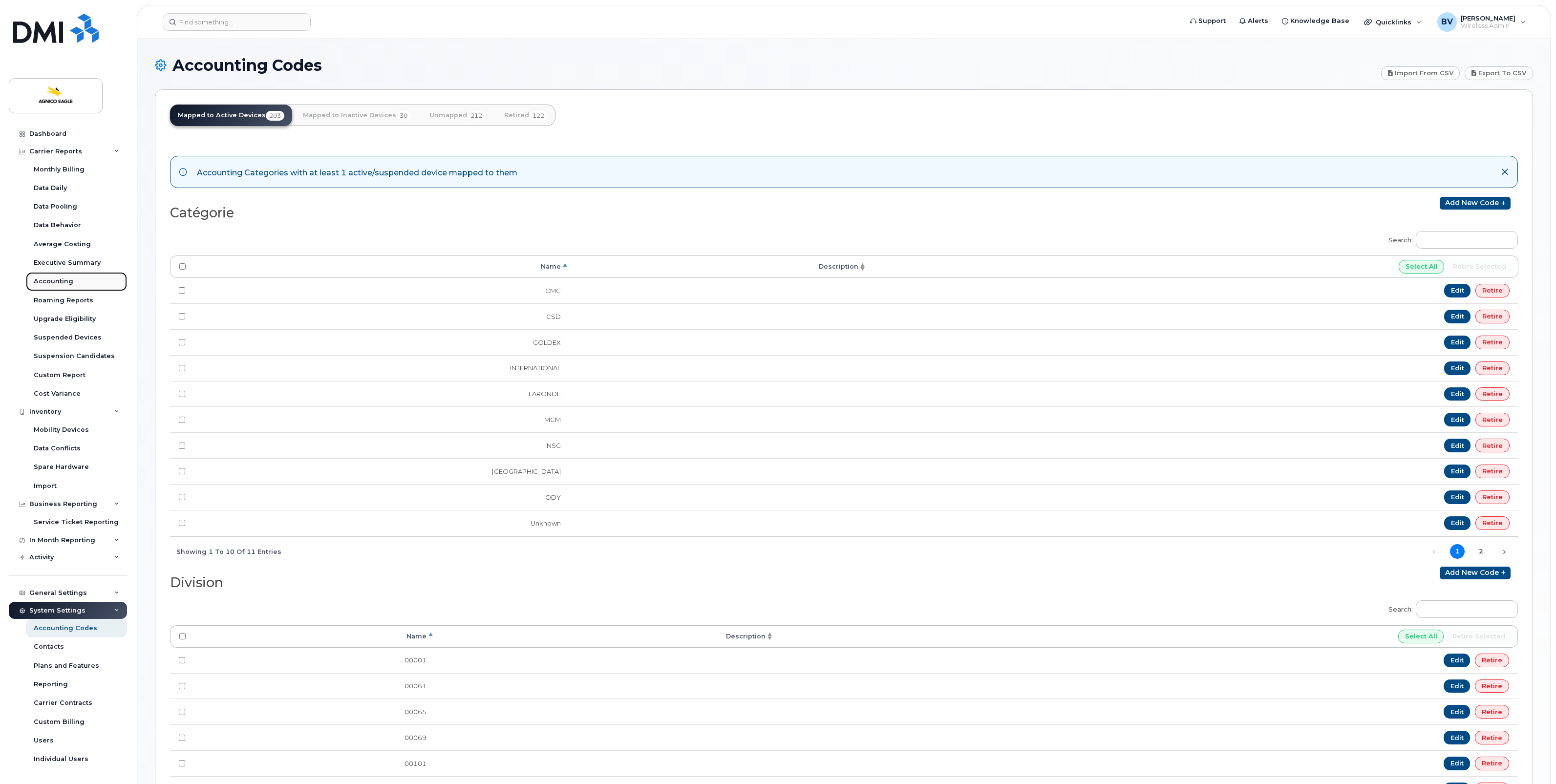
click at [64, 278] on div "Accounting" at bounding box center [53, 281] width 39 height 9
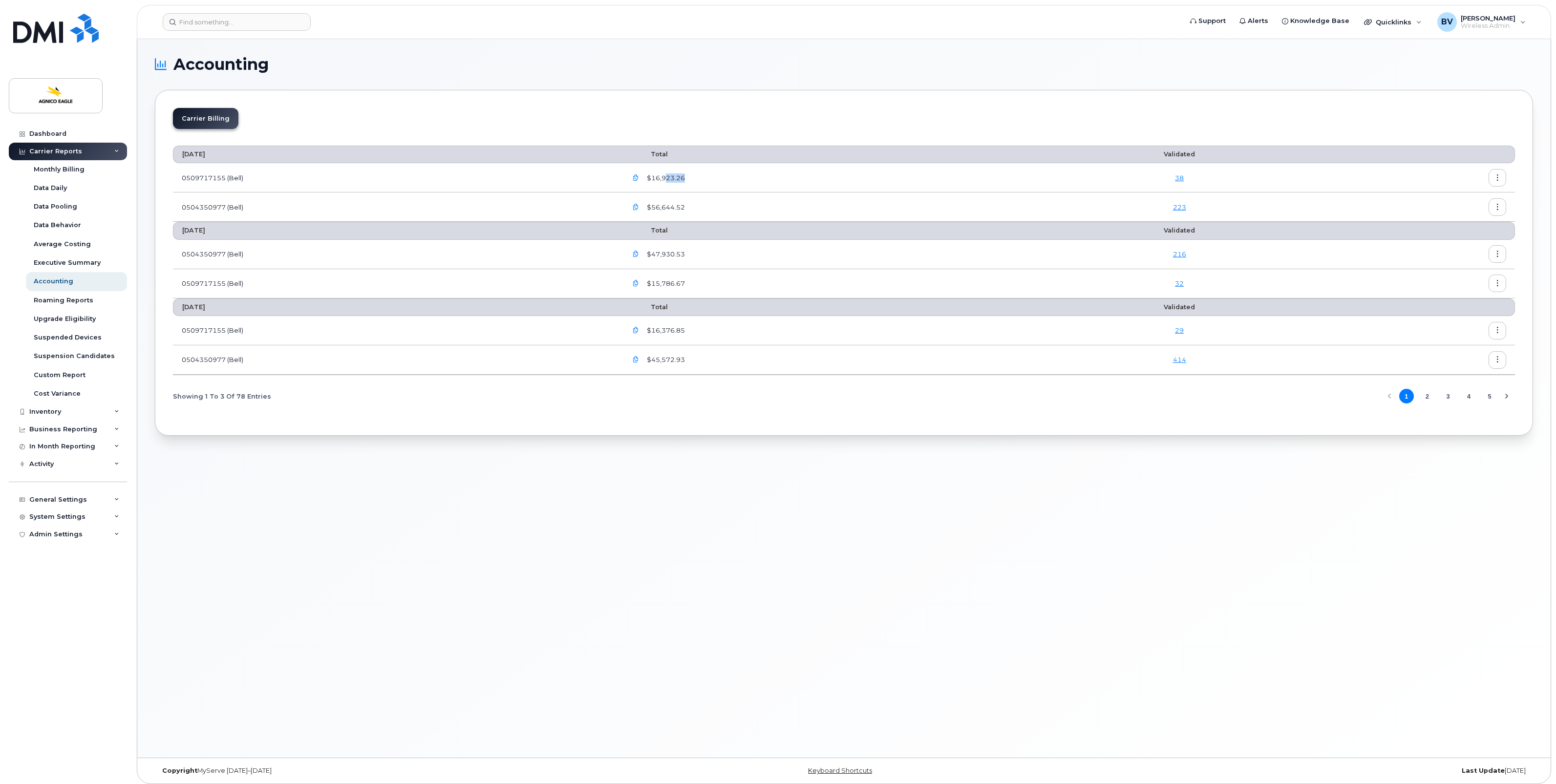
drag, startPoint x: 671, startPoint y: 179, endPoint x: 704, endPoint y: 180, distance: 33.0
click at [704, 180] on div "$16,923.26" at bounding box center [830, 177] width 406 height 18
drag, startPoint x: 704, startPoint y: 180, endPoint x: 699, endPoint y: 206, distance: 26.5
click at [699, 206] on div "$56,644.52" at bounding box center [830, 207] width 406 height 18
click at [1505, 206] on button "button" at bounding box center [1497, 207] width 18 height 18
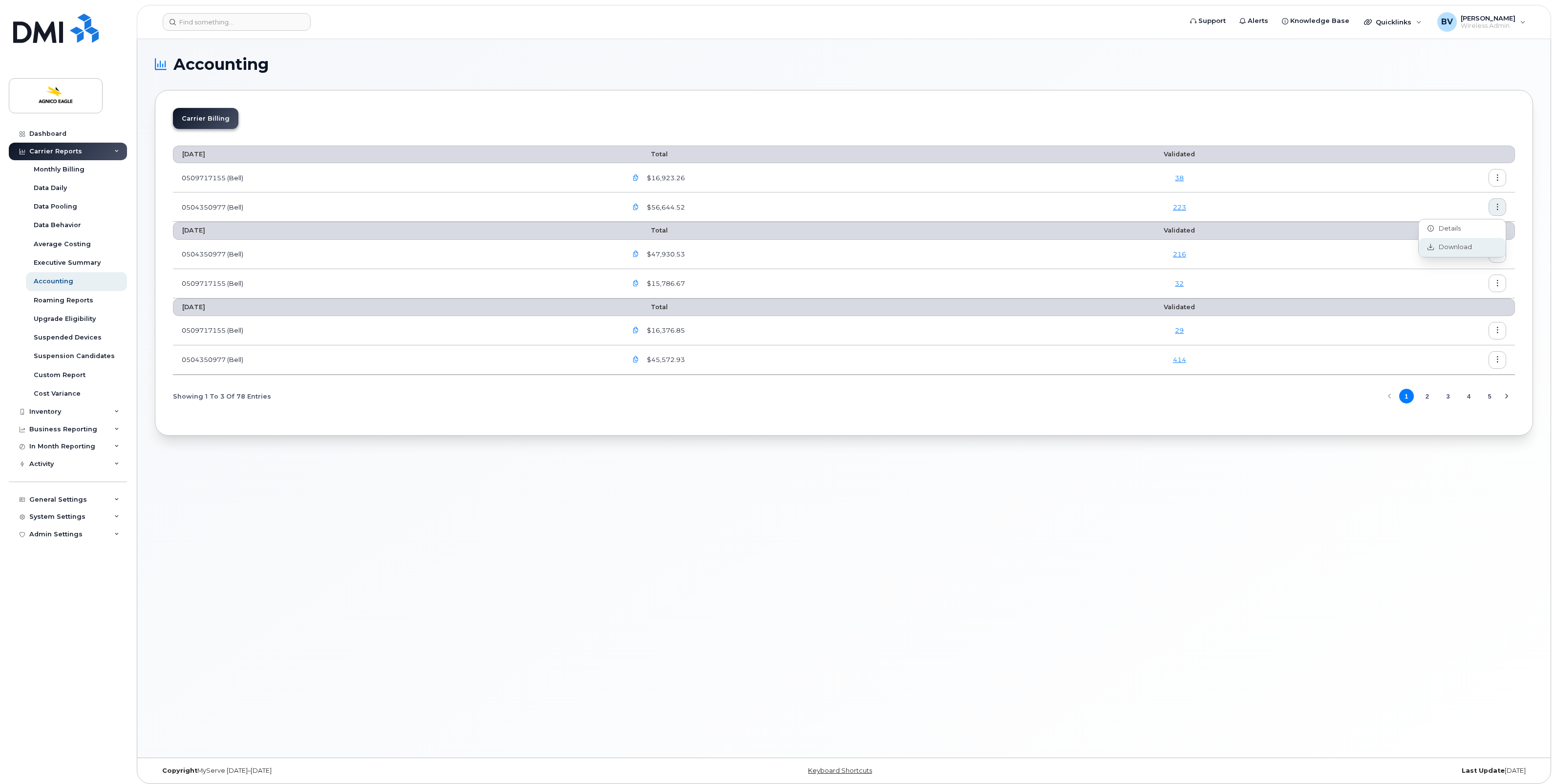
click at [1471, 245] on div "Download" at bounding box center [1462, 247] width 87 height 19
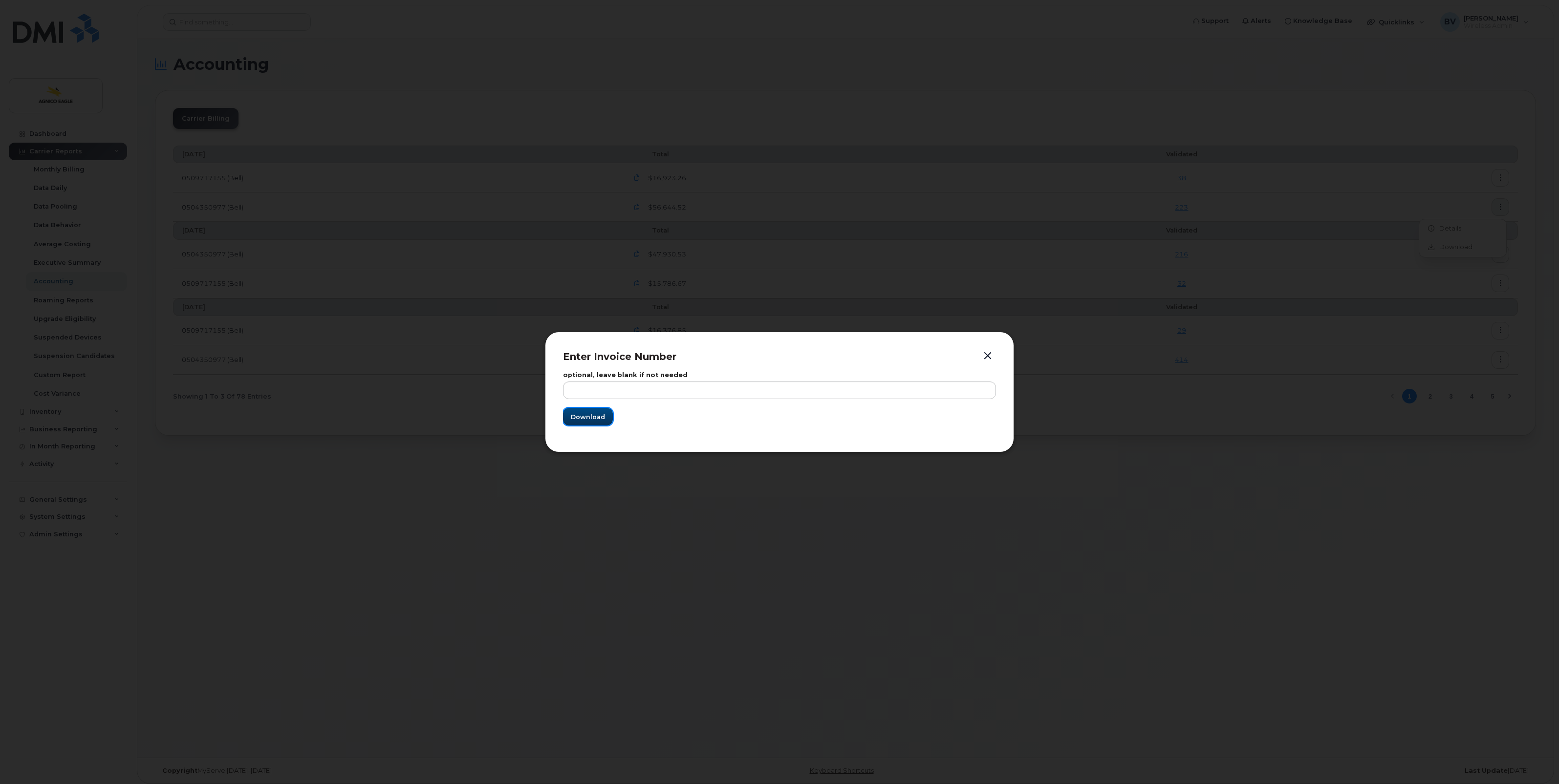
click at [599, 419] on span "Download" at bounding box center [588, 417] width 34 height 9
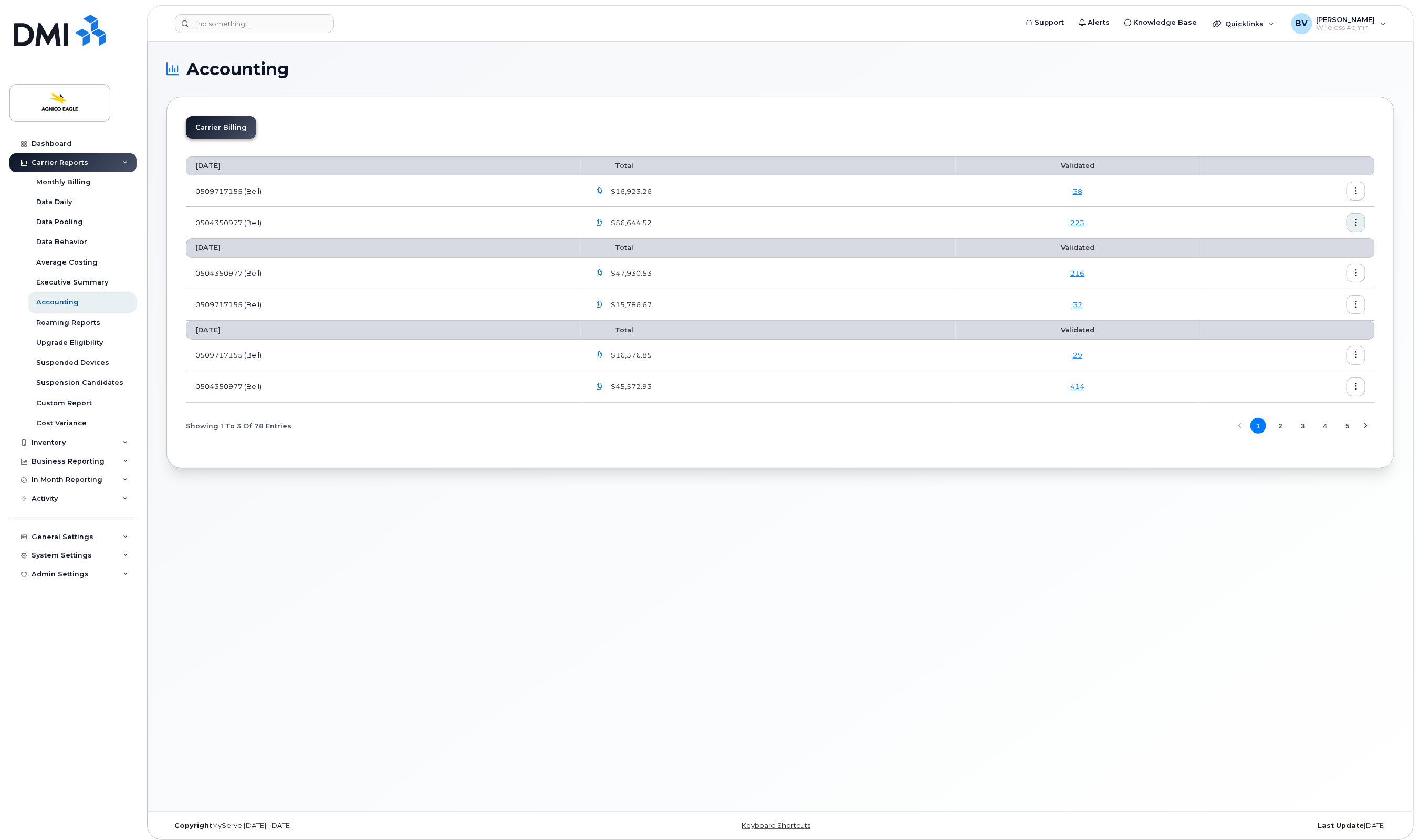
click at [245, 33] on header "Support Alerts Knowledge Base Quicklinks Suspend / Cancel Device Change SIM Car…" at bounding box center [780, 23] width 1267 height 37
click at [246, 26] on input at bounding box center [254, 23] width 159 height 19
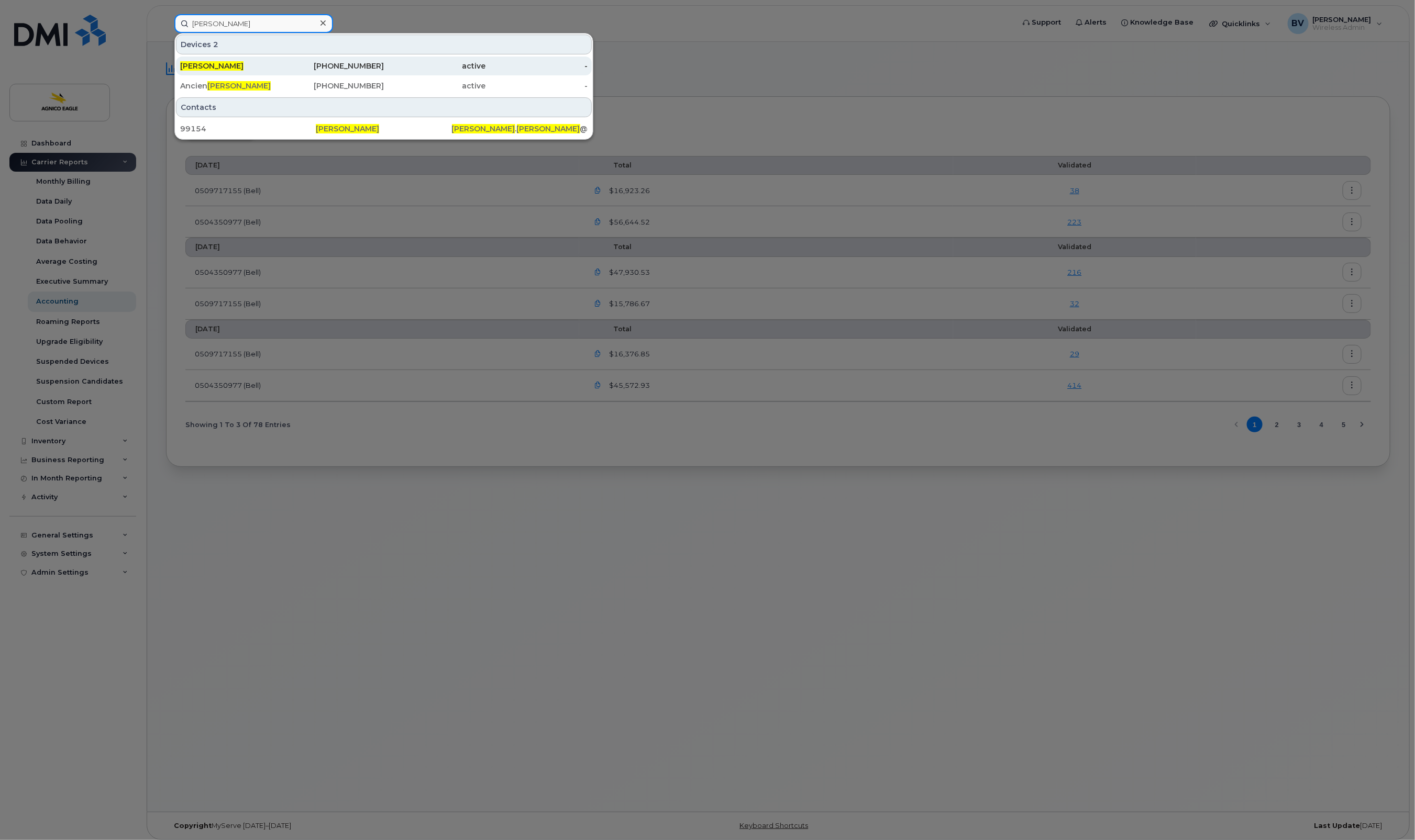
type input "[PERSON_NAME]"
click at [225, 64] on span "[PERSON_NAME]" at bounding box center [212, 65] width 64 height 10
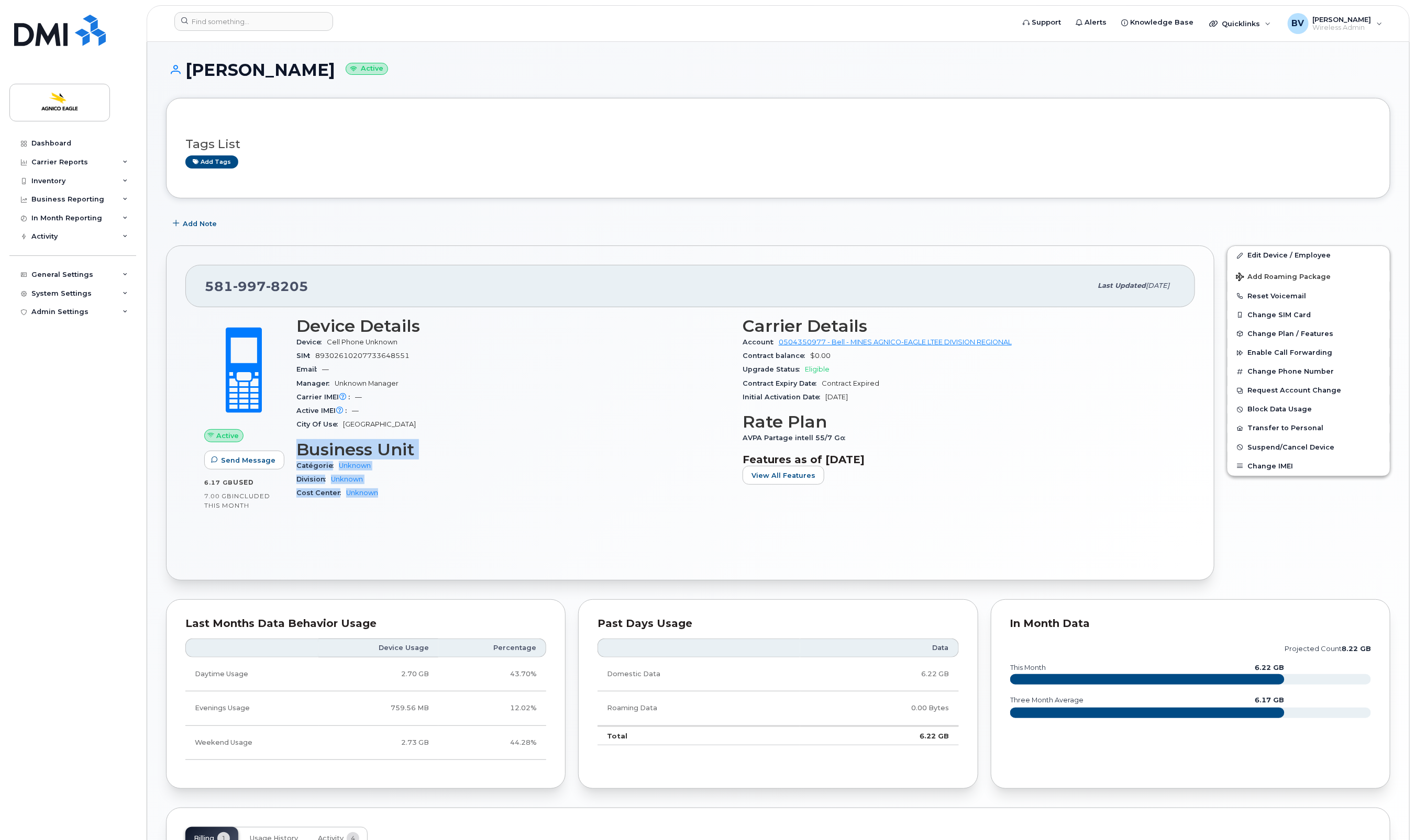
drag, startPoint x: 296, startPoint y: 450, endPoint x: 386, endPoint y: 498, distance: 102.0
click at [386, 498] on div "Device Details Device Cell Phone Unknown SIM [PHONE_NUMBER] Email — Manager Unk…" at bounding box center [513, 413] width 446 height 205
drag, startPoint x: 386, startPoint y: 498, endPoint x: 392, endPoint y: 496, distance: 6.3
click at [392, 496] on div "Cost Center Unknown" at bounding box center [513, 493] width 434 height 14
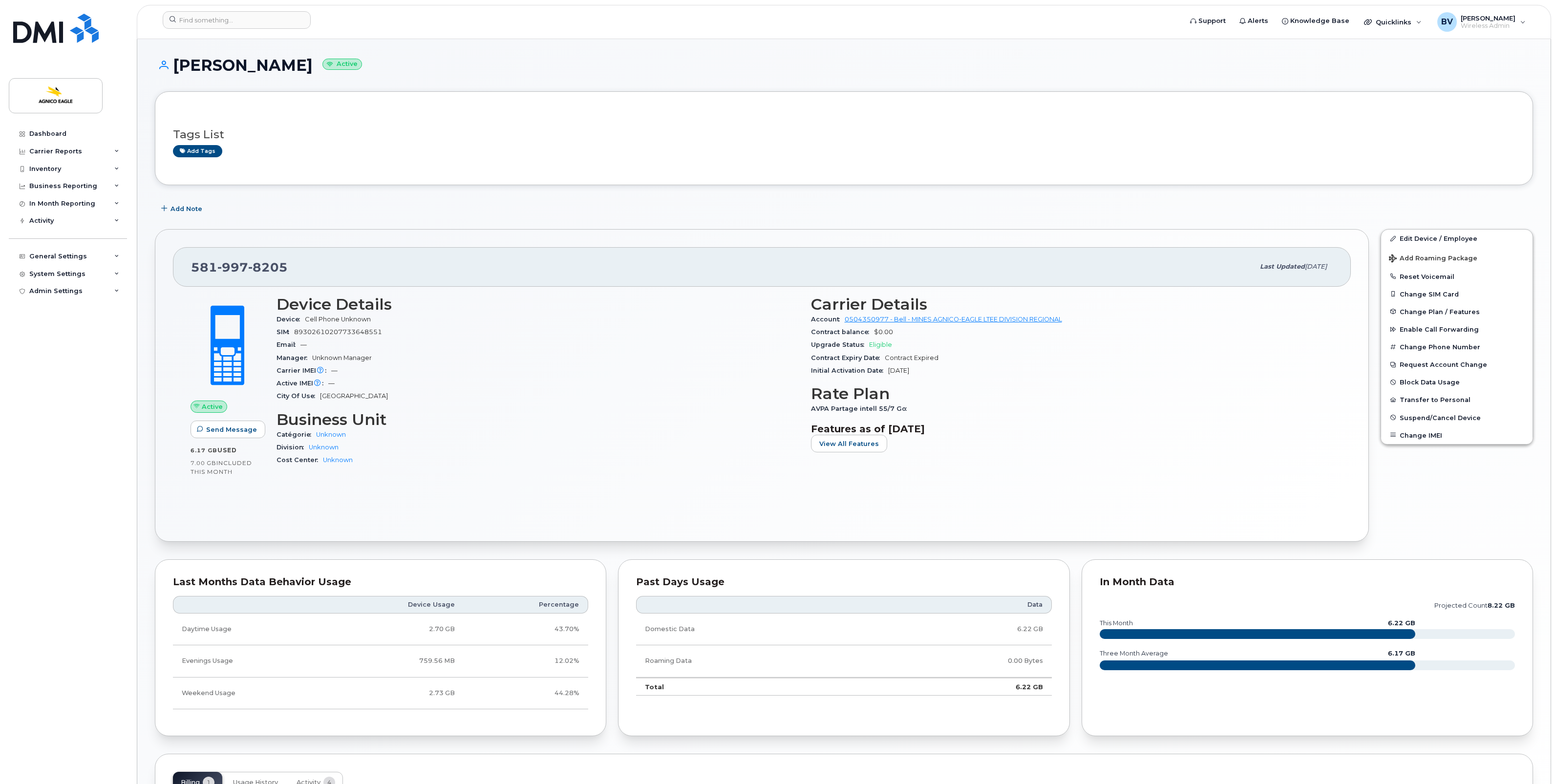
drag, startPoint x: 890, startPoint y: 371, endPoint x: 936, endPoint y: 372, distance: 46.0
click at [936, 372] on div "Initial Activation Date [DATE]" at bounding box center [1072, 370] width 523 height 13
drag, startPoint x: 812, startPoint y: 372, endPoint x: 937, endPoint y: 372, distance: 125.0
click at [937, 372] on div "Initial Activation Date [DATE]" at bounding box center [1072, 370] width 523 height 13
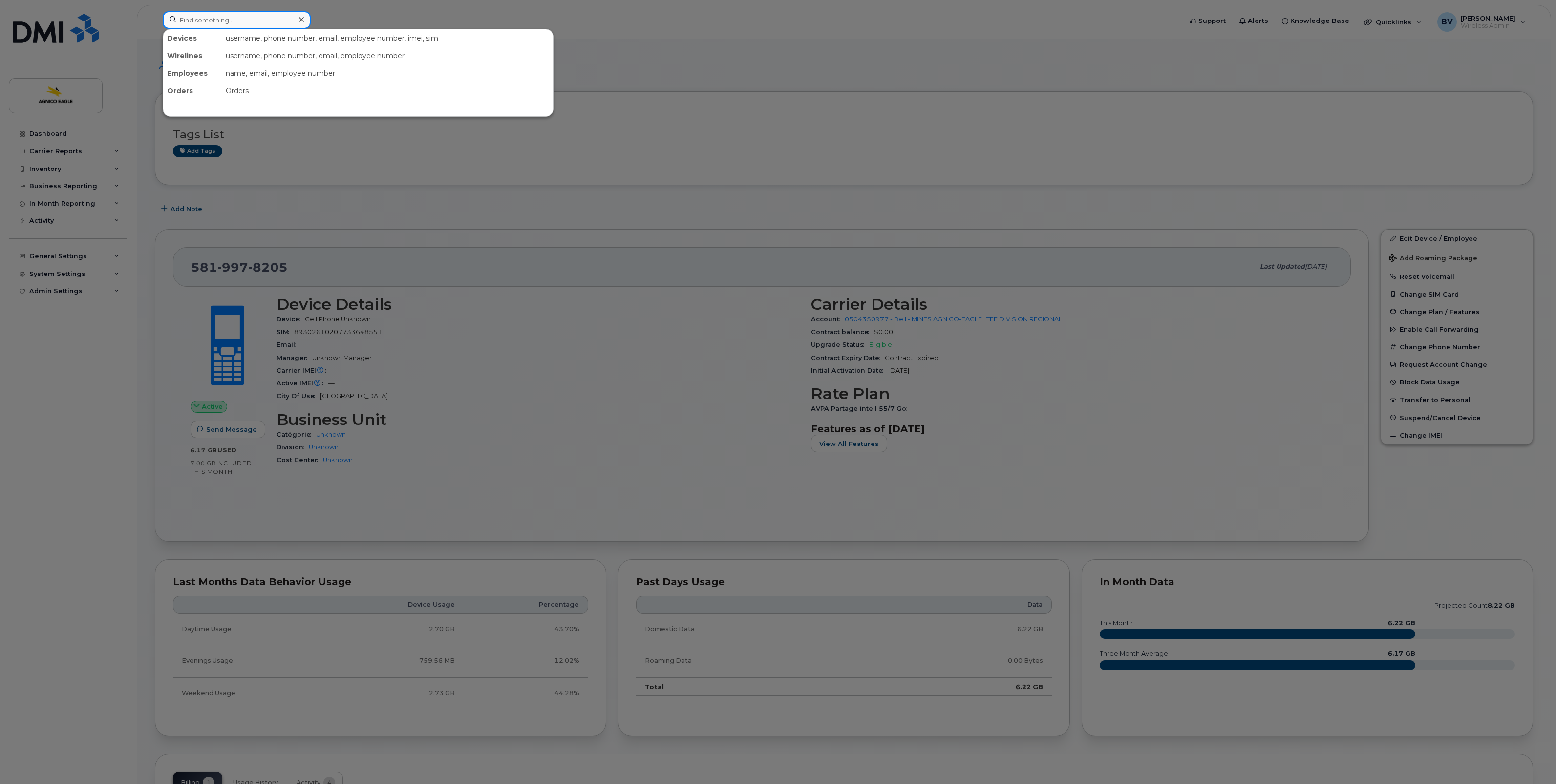
click at [211, 22] on input at bounding box center [237, 20] width 148 height 18
type input "alain begin"
click at [204, 59] on span "[PERSON_NAME]" at bounding box center [198, 59] width 59 height 9
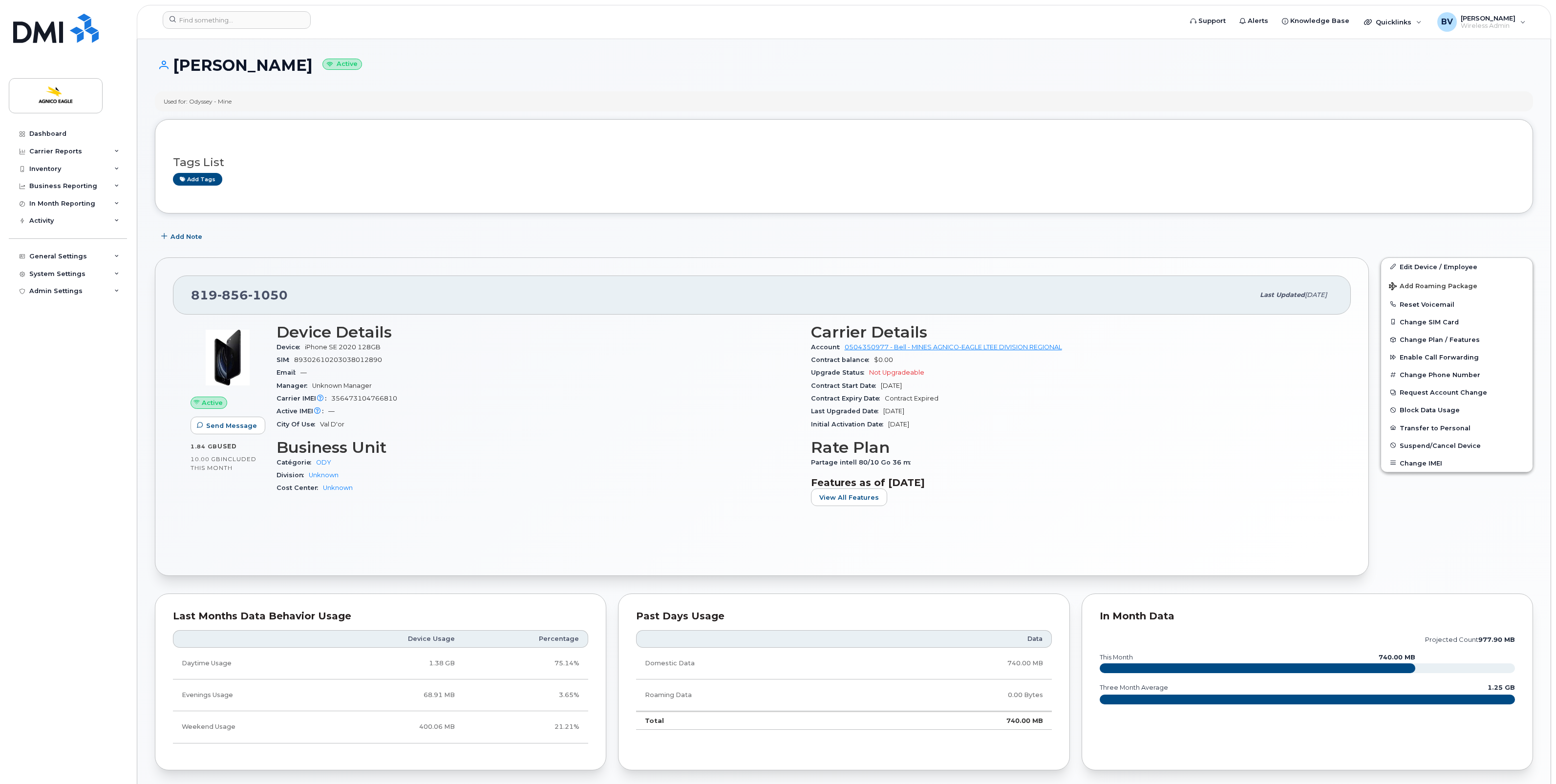
click at [550, 419] on div "City Of Use Val D'or" at bounding box center [538, 424] width 523 height 13
click at [1425, 266] on link "Edit Device / Employee" at bounding box center [1457, 266] width 151 height 18
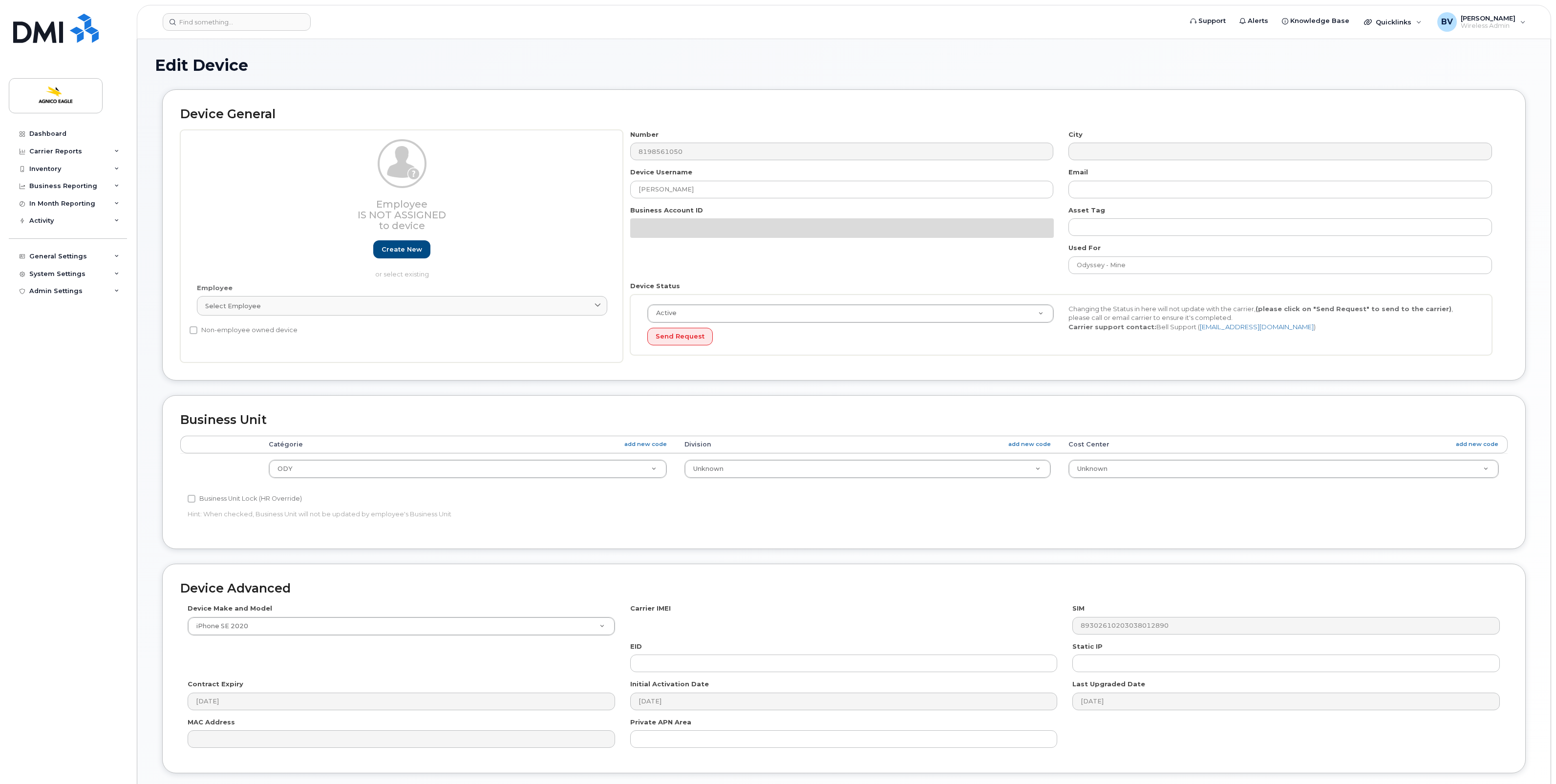
select select "34656251"
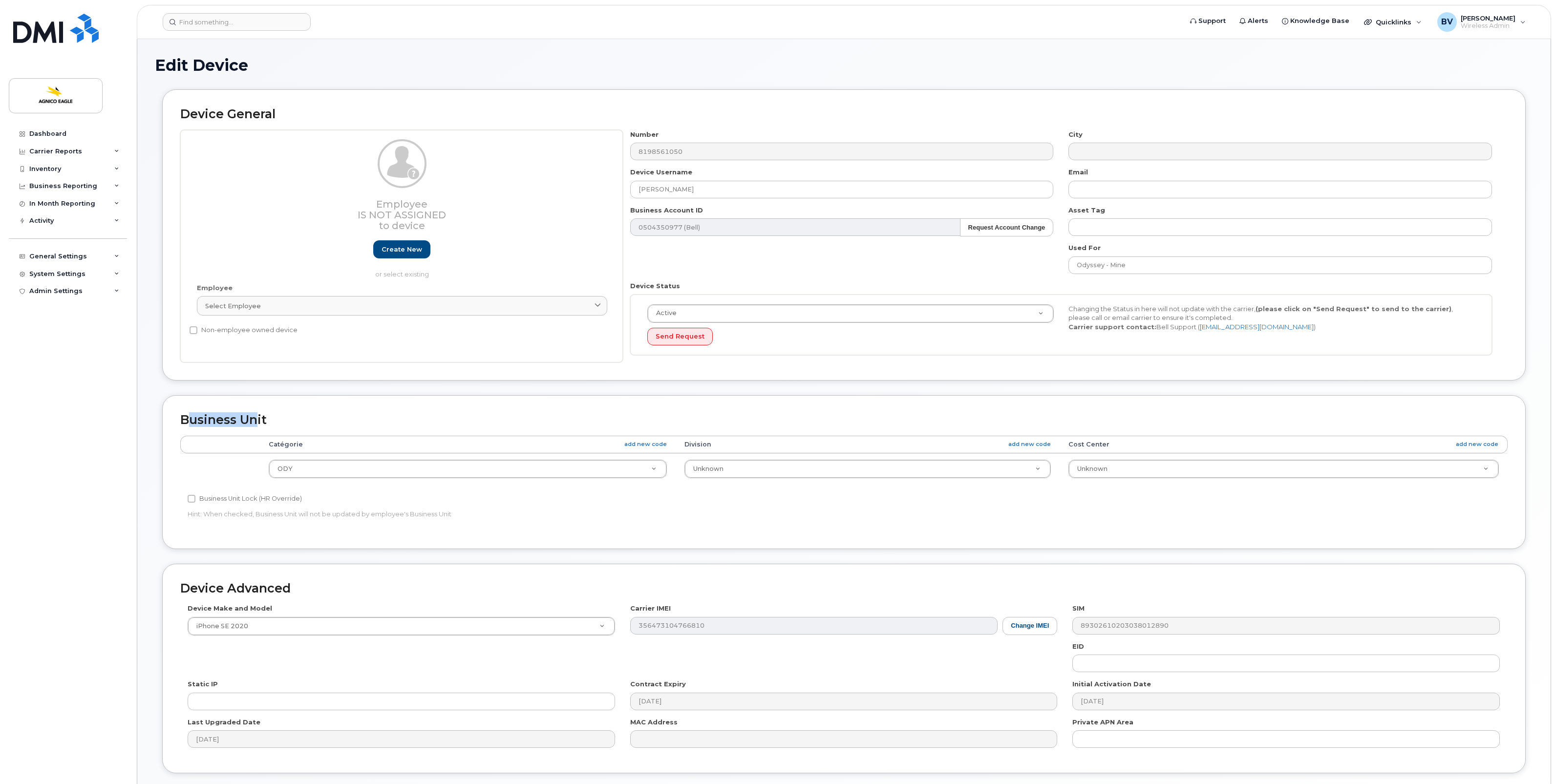
drag, startPoint x: 186, startPoint y: 420, endPoint x: 260, endPoint y: 422, distance: 74.0
click at [260, 422] on h2 "Business Unit" at bounding box center [844, 420] width 1327 height 14
drag, startPoint x: 260, startPoint y: 422, endPoint x: 238, endPoint y: 425, distance: 22.2
click at [235, 421] on h2 "Business Unit" at bounding box center [844, 420] width 1327 height 14
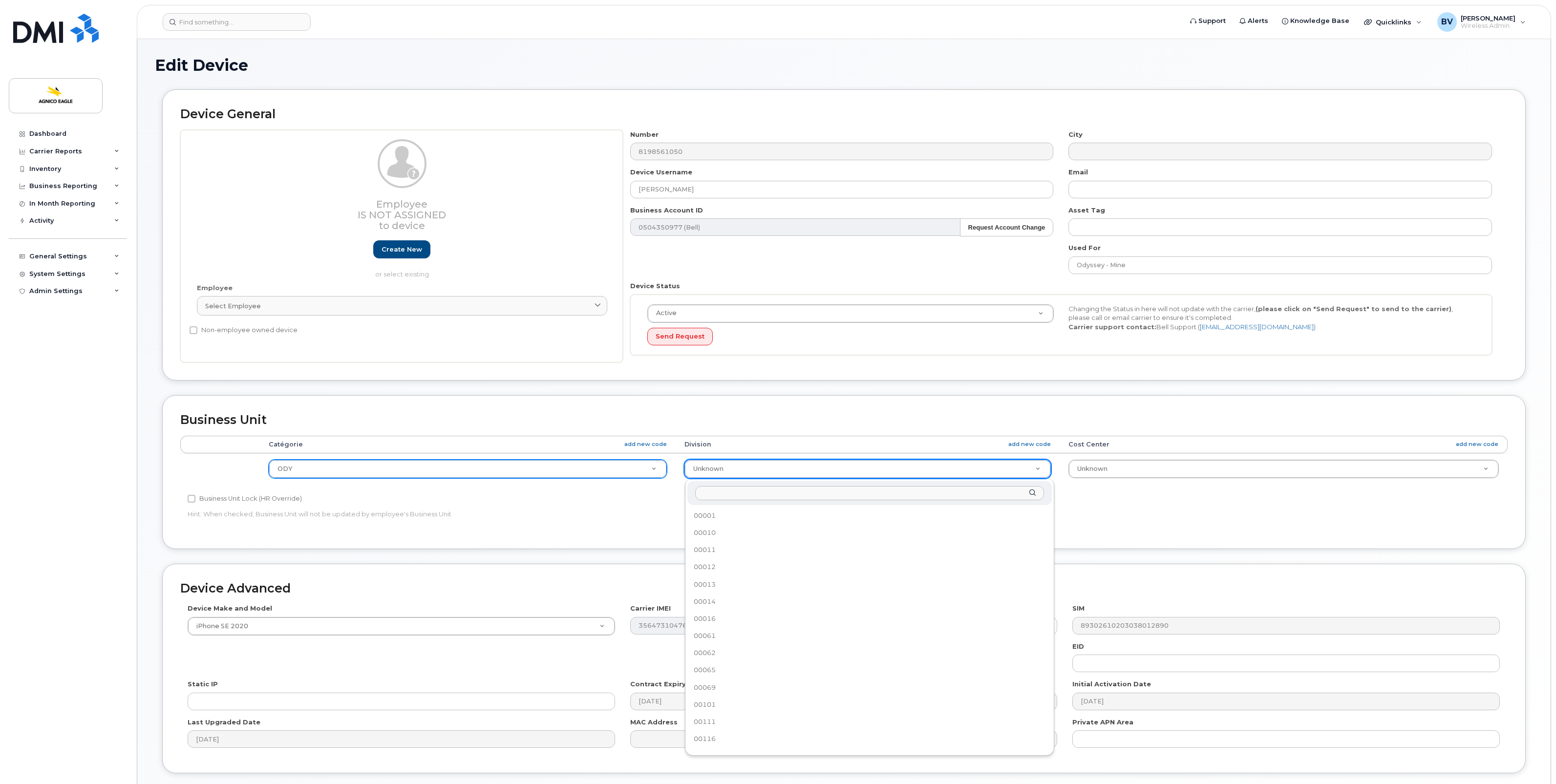
scroll to position [195, 0]
select select "33745203"
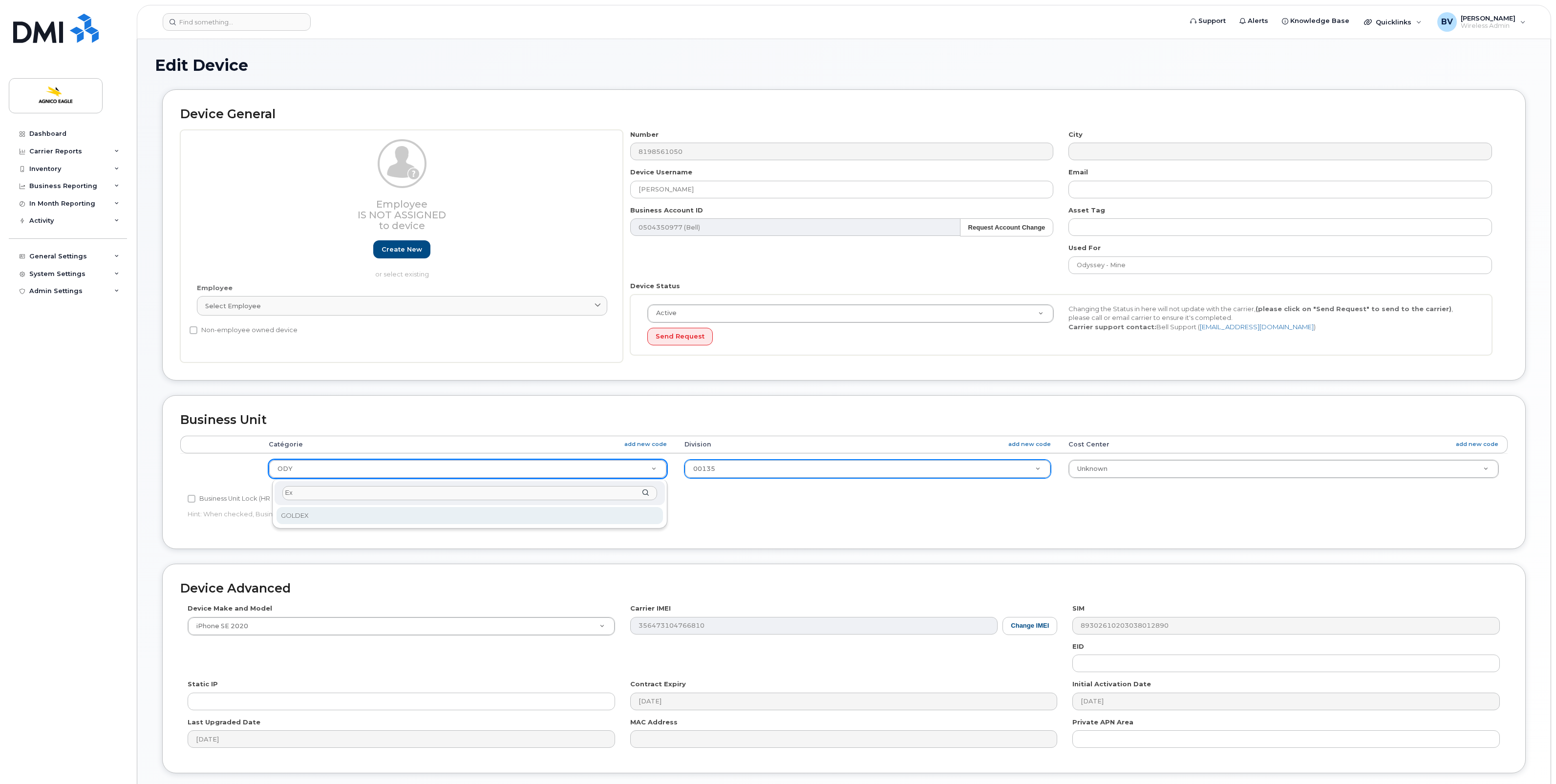
type input "E"
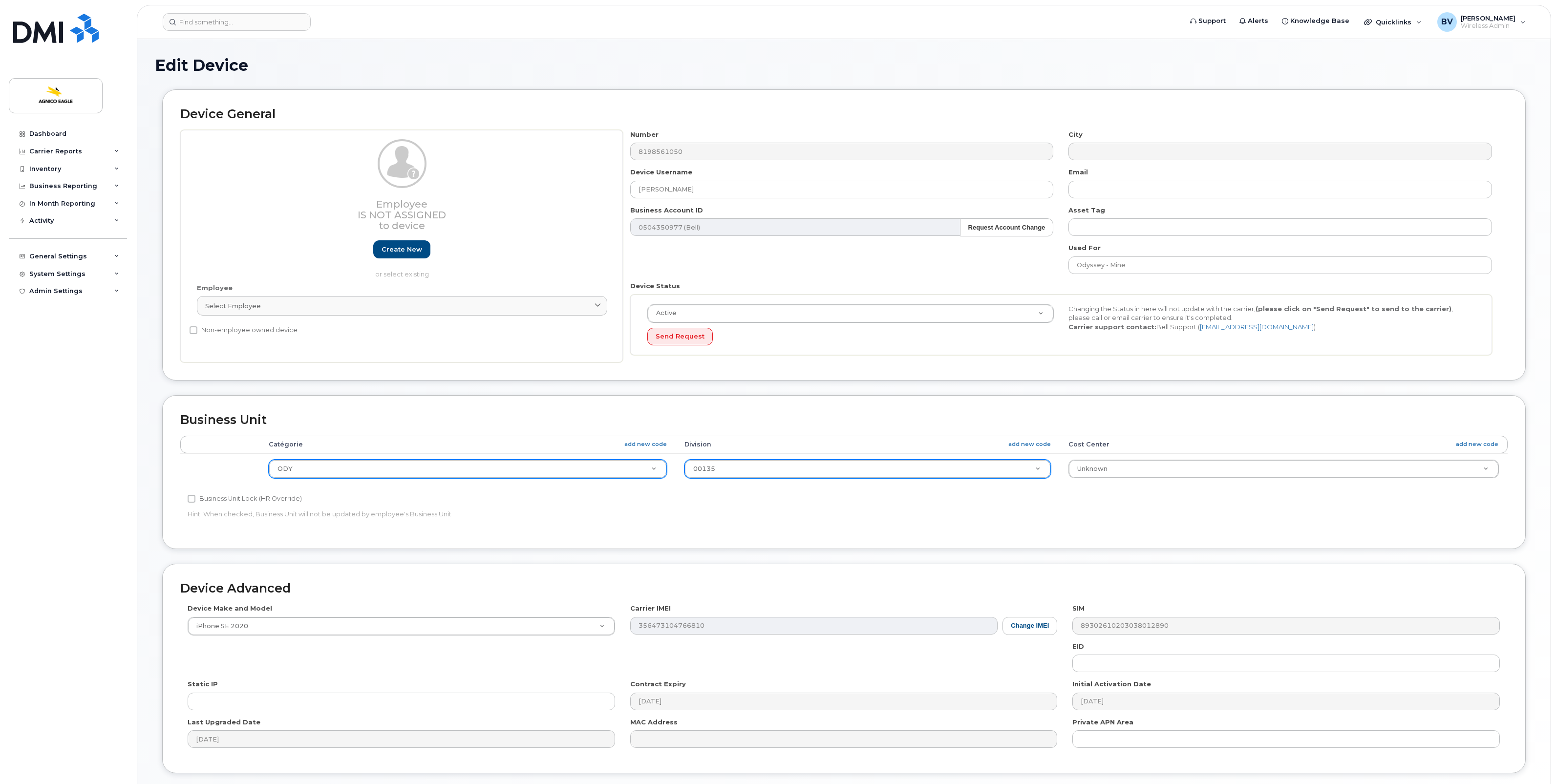
click at [364, 408] on div "Business Unit Accounting Categories Rules Catégorie add new code Division add n…" at bounding box center [844, 472] width 1364 height 154
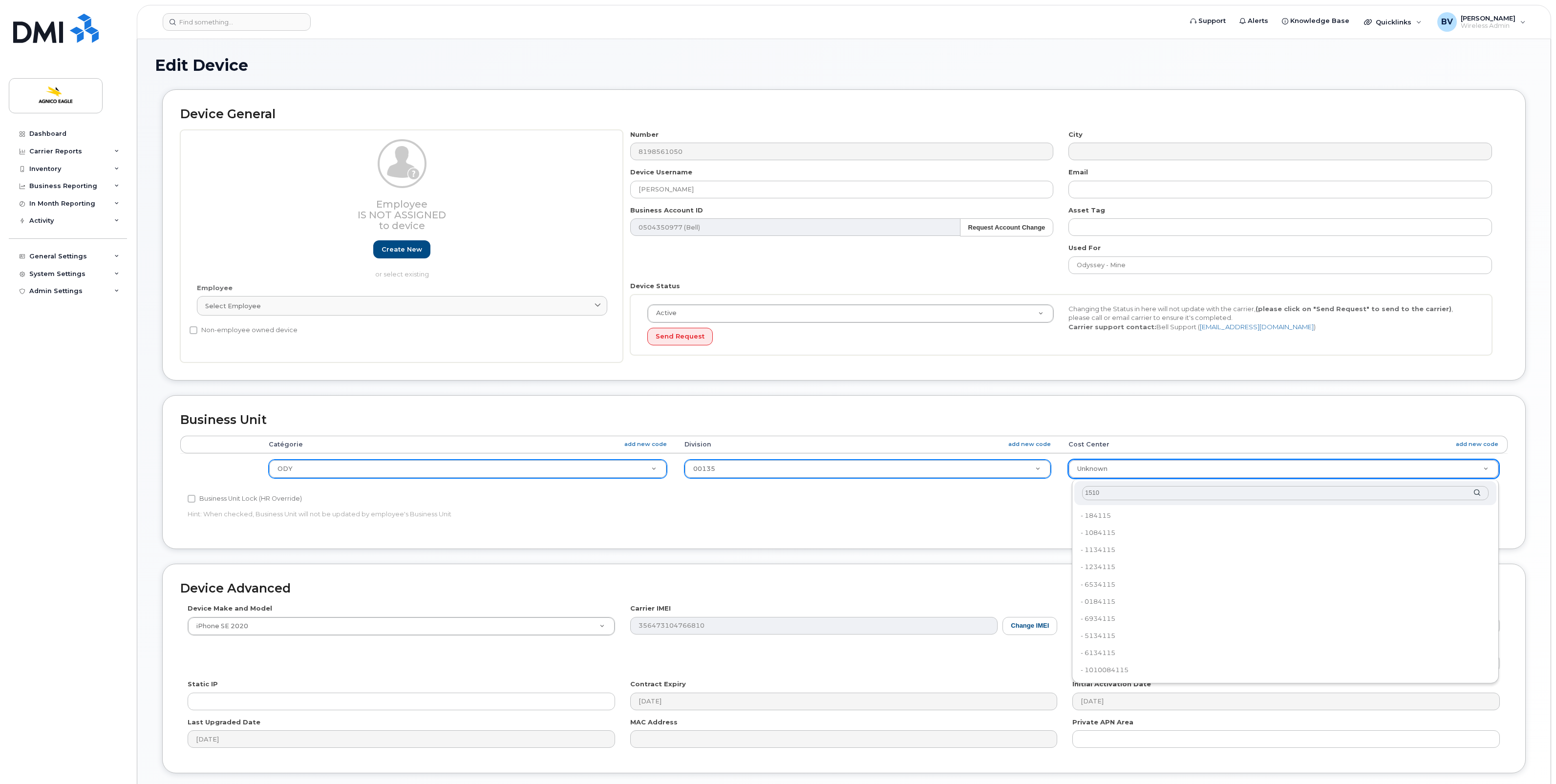
type input "15100"
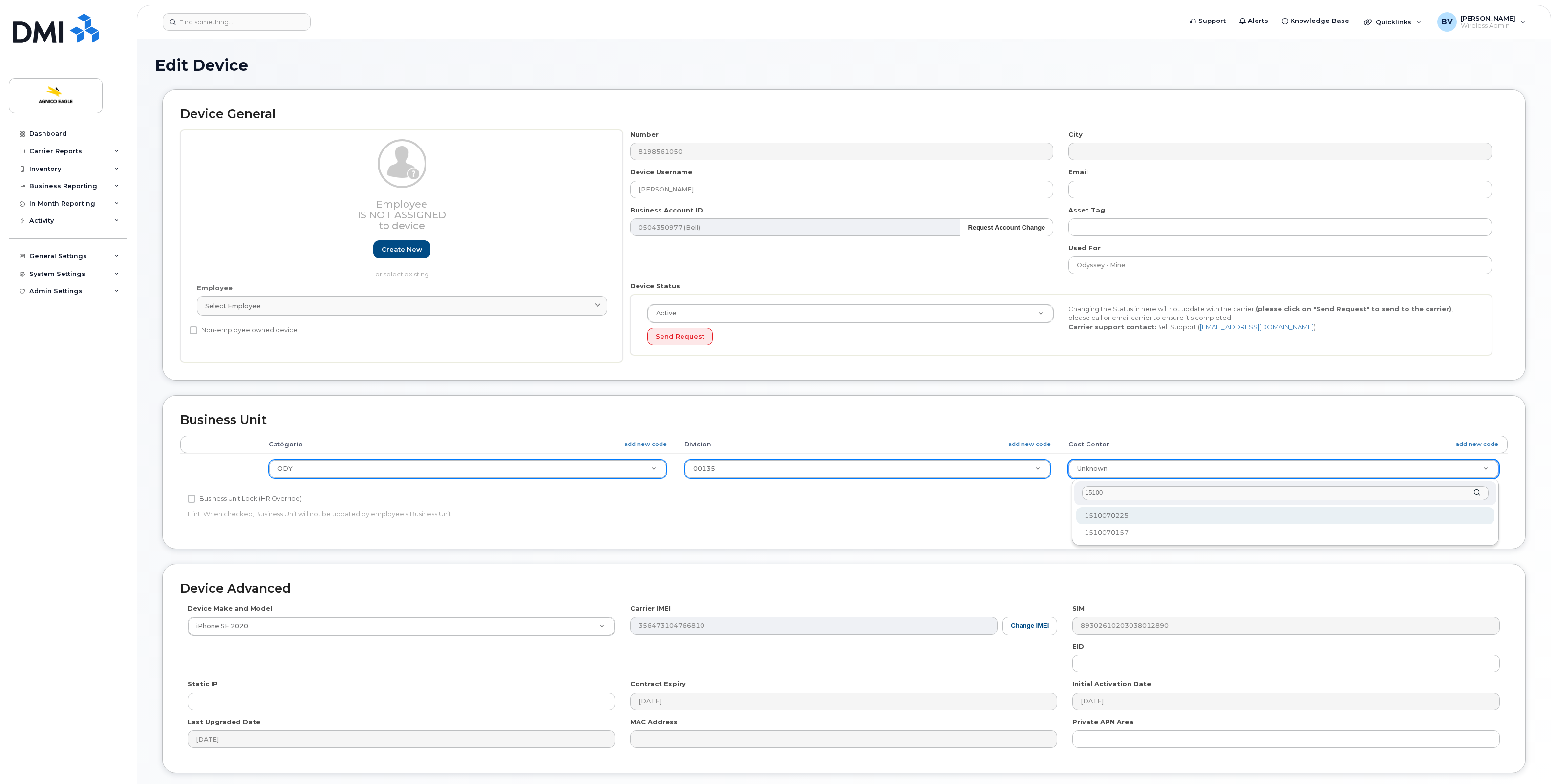
click at [1113, 492] on input "15100" at bounding box center [1285, 492] width 406 height 14
type input "116"
type input "25166255"
type input "116"
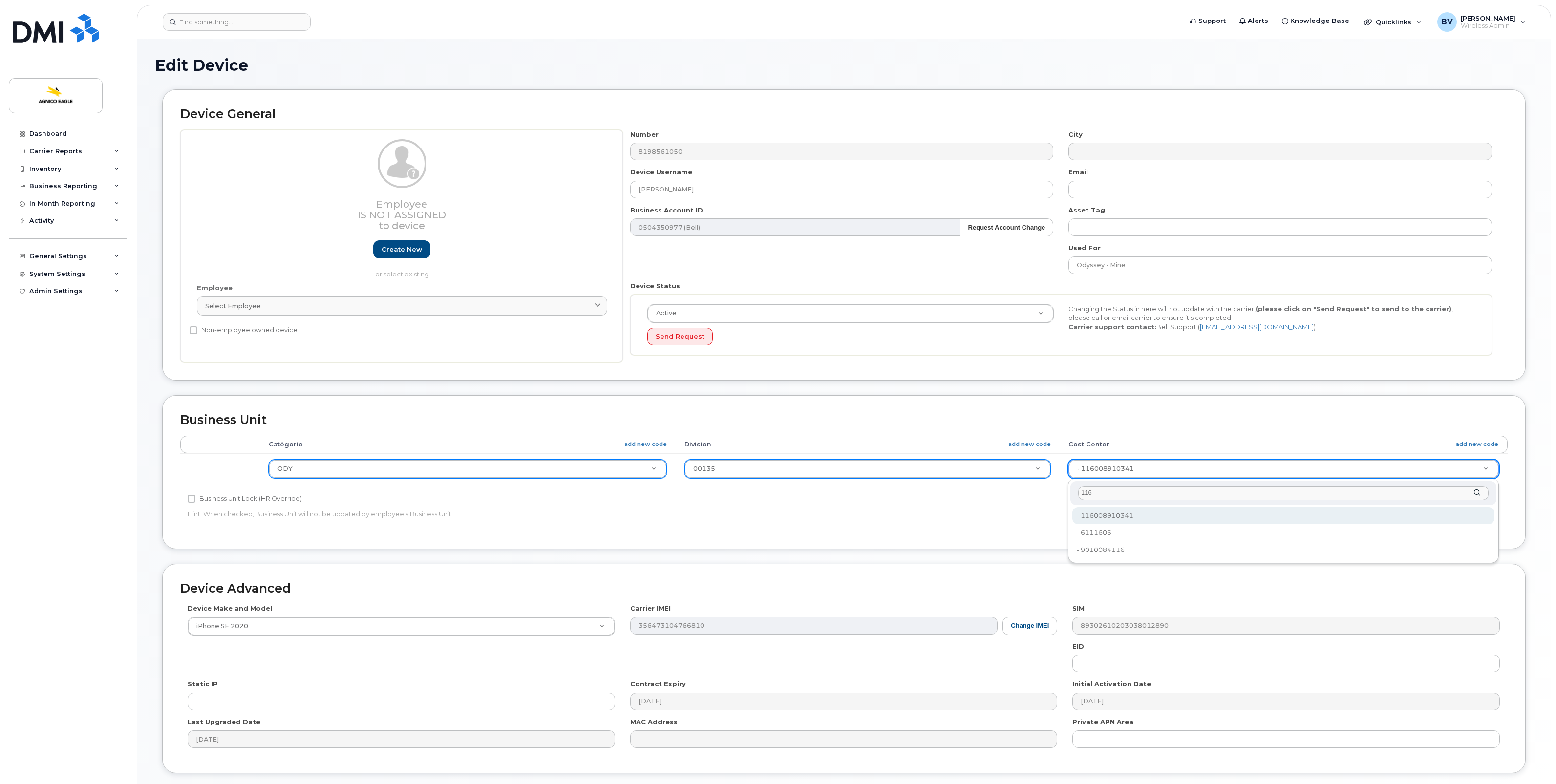
drag, startPoint x: 1142, startPoint y: 512, endPoint x: 1097, endPoint y: 517, distance: 45.3
type input "1310050180"
type input "33745217"
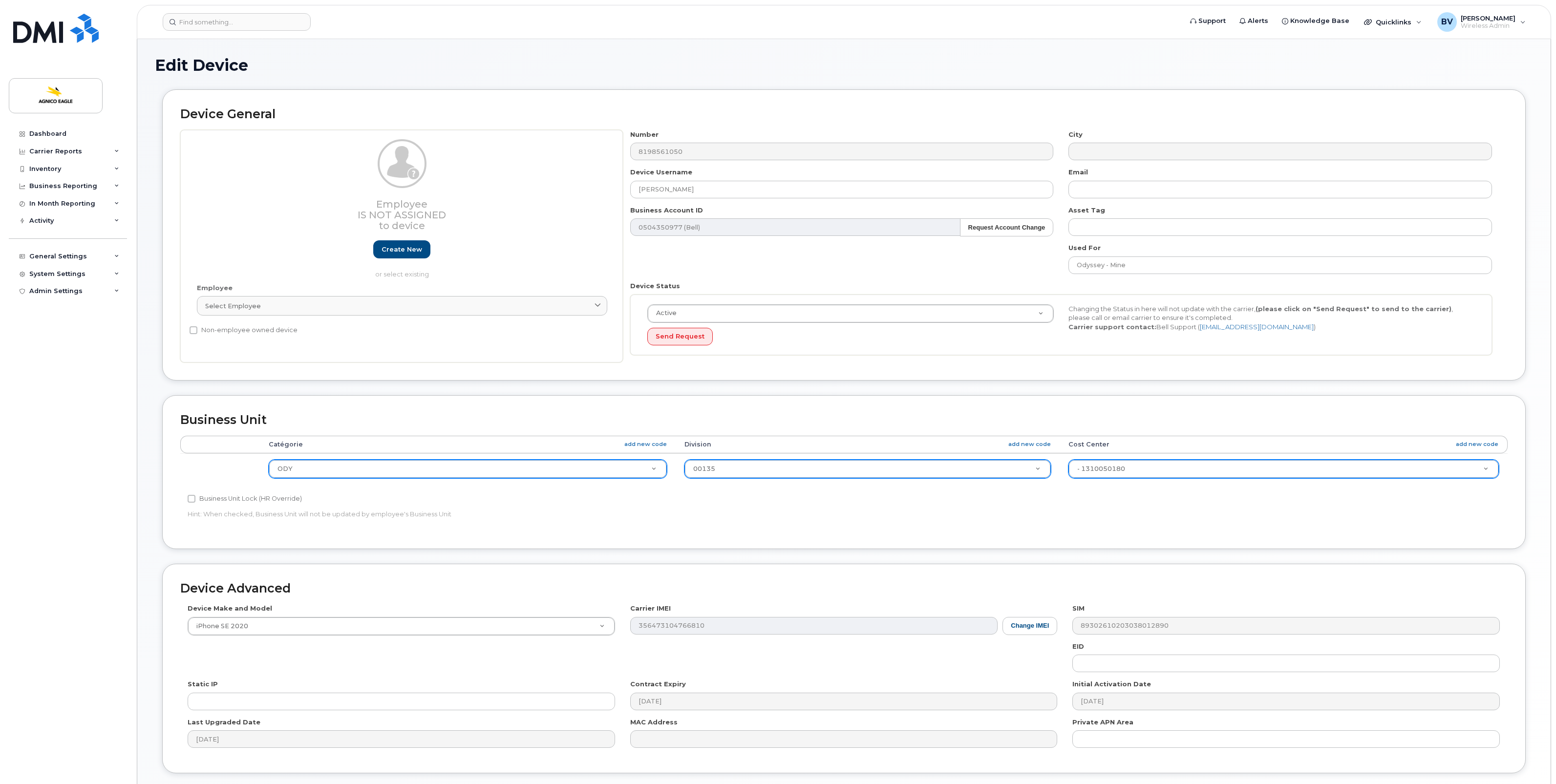
click at [1117, 514] on div "Accounting Categories Rules Catégorie add new code Division add new code Cost C…" at bounding box center [844, 483] width 1327 height 95
click at [1476, 406] on div "Business Unit Accounting Categories Rules Catégorie add new code Division add n…" at bounding box center [844, 472] width 1364 height 154
click at [887, 534] on div "Business Unit Accounting Categories Rules Catégorie add new code Division add n…" at bounding box center [844, 472] width 1364 height 154
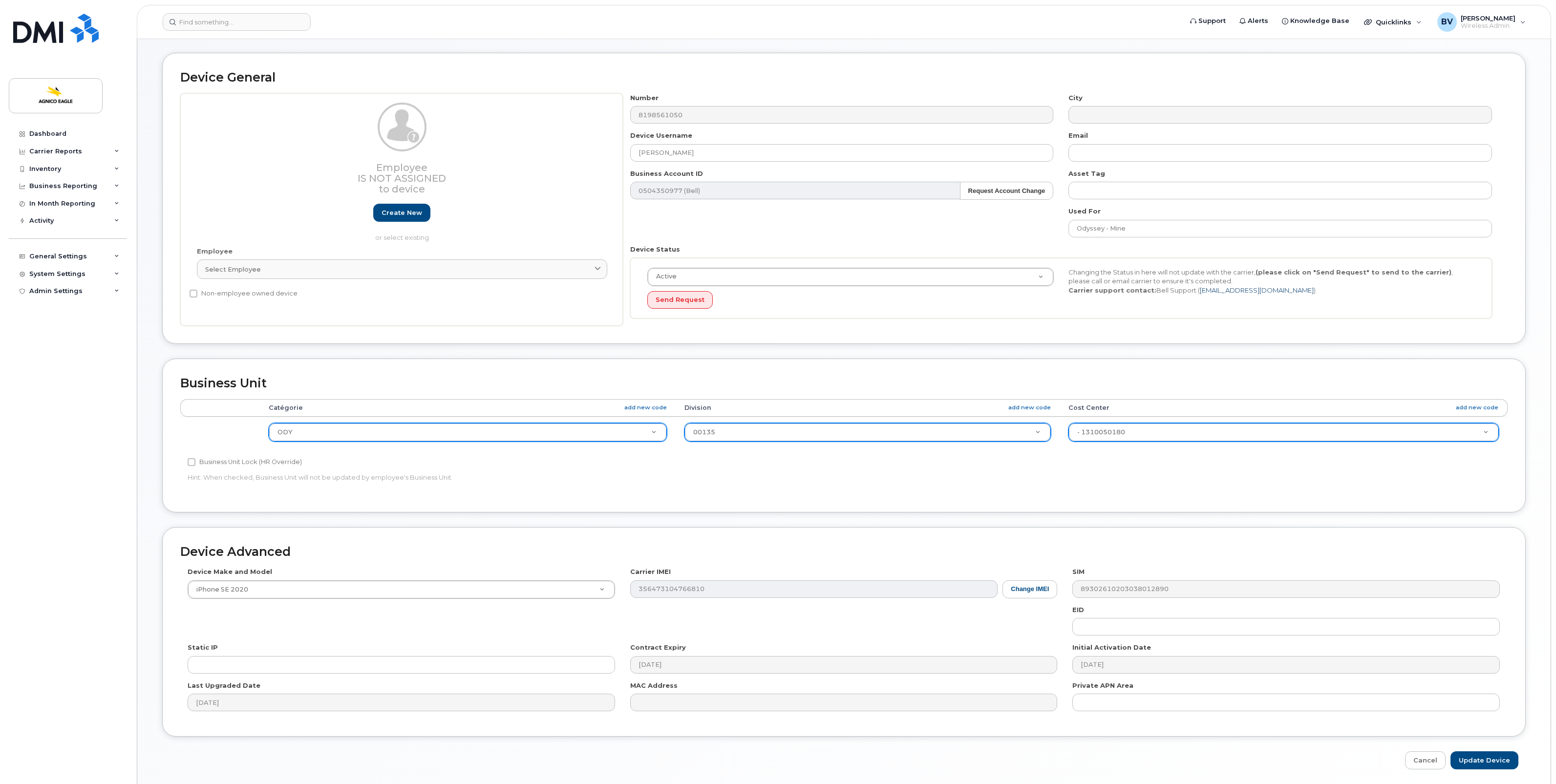
scroll to position [73, 0]
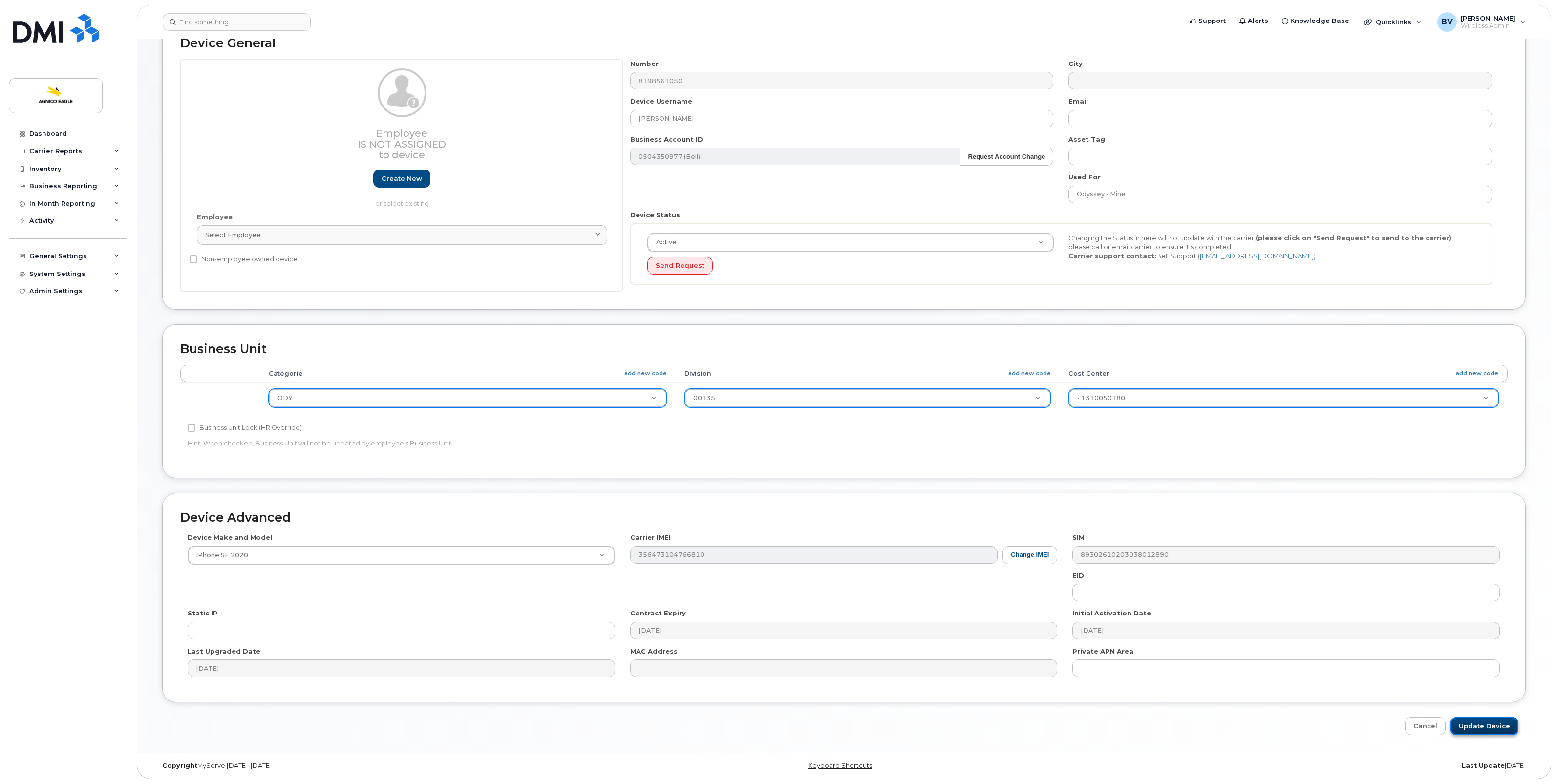
click at [1491, 727] on input "Update Device" at bounding box center [1485, 726] width 68 height 18
type input "Saving..."
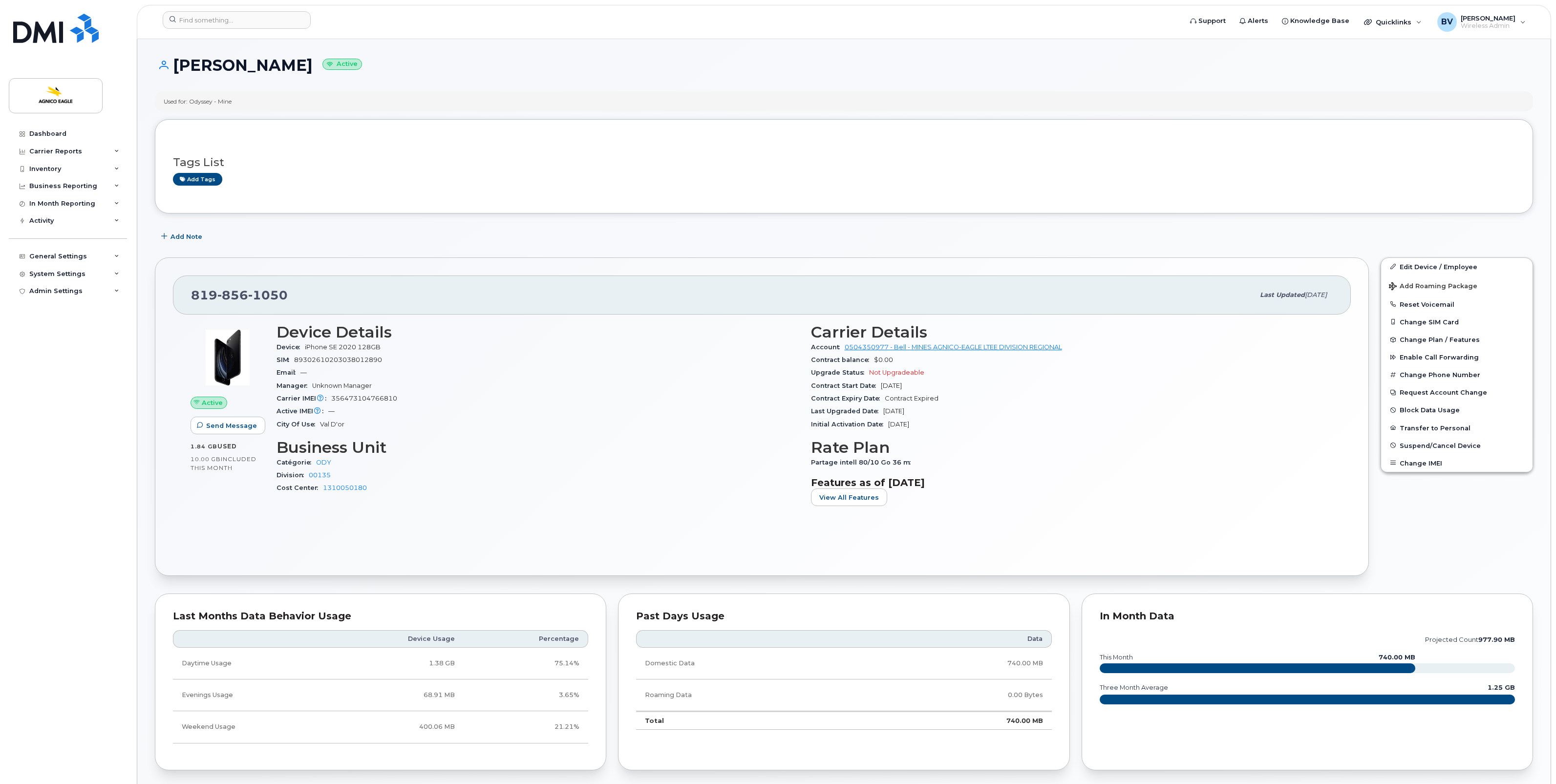
click at [691, 158] on h3 "Tags List" at bounding box center [844, 162] width 1342 height 12
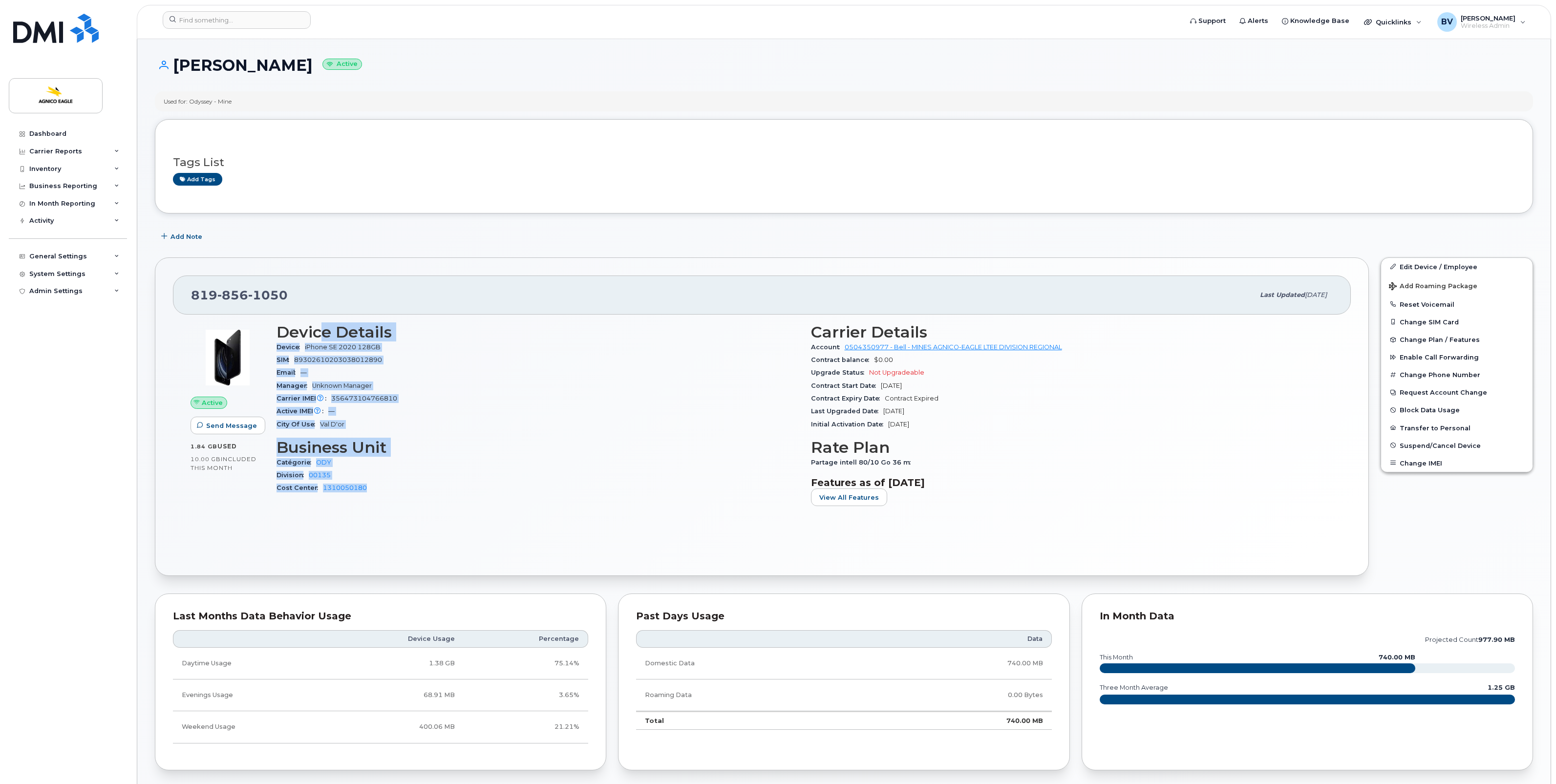
drag, startPoint x: 318, startPoint y: 328, endPoint x: 506, endPoint y: 498, distance: 253.5
click at [506, 498] on div "Device Details Device iPhone SE 2020 128GB SIM [TECHNICAL_ID] Email — Manager U…" at bounding box center [537, 419] width 534 height 202
drag, startPoint x: 293, startPoint y: 384, endPoint x: 377, endPoint y: 382, distance: 84.0
click at [377, 382] on div "Manager Unknown Manager" at bounding box center [538, 385] width 523 height 13
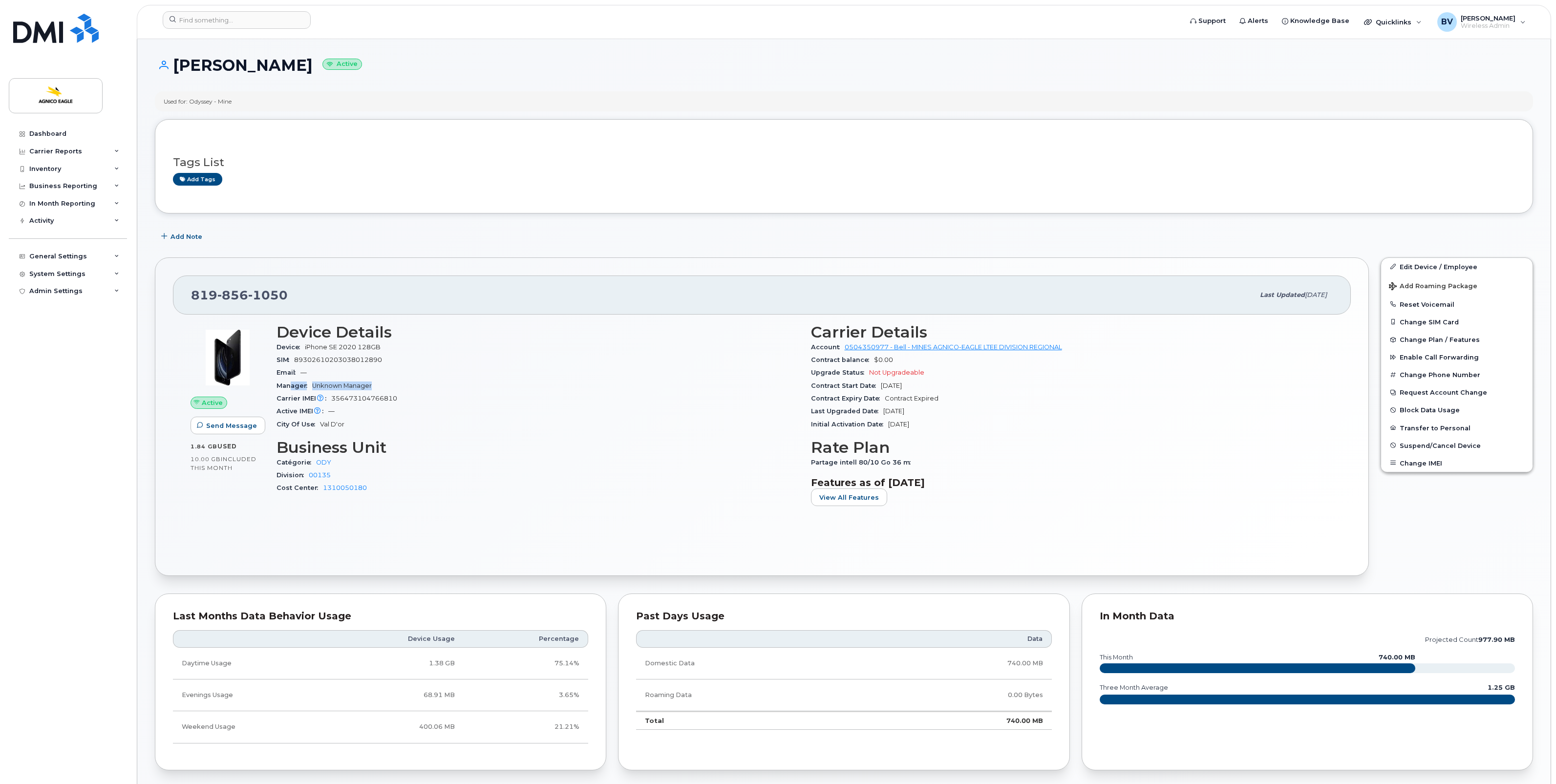
drag, startPoint x: 377, startPoint y: 382, endPoint x: 347, endPoint y: 385, distance: 30.1
click at [355, 385] on span "Unknown Manager" at bounding box center [342, 385] width 60 height 7
drag, startPoint x: 306, startPoint y: 386, endPoint x: 385, endPoint y: 387, distance: 79.0
click at [385, 387] on div "Manager Unknown Manager" at bounding box center [538, 385] width 523 height 13
drag, startPoint x: 385, startPoint y: 387, endPoint x: 361, endPoint y: 387, distance: 24.0
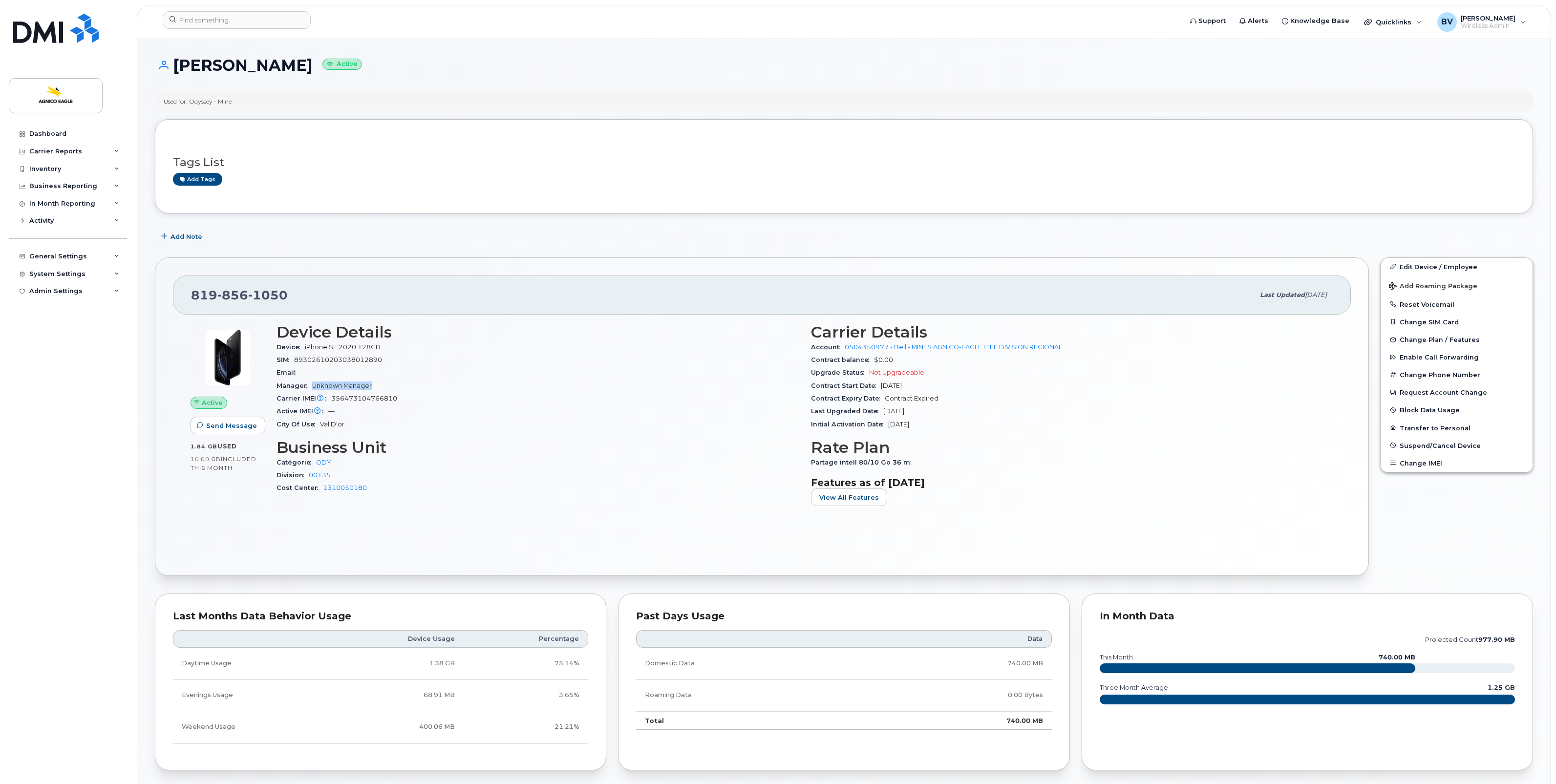
click at [360, 387] on span "Unknown Manager" at bounding box center [342, 385] width 60 height 7
click at [227, 25] on input at bounding box center [237, 20] width 148 height 18
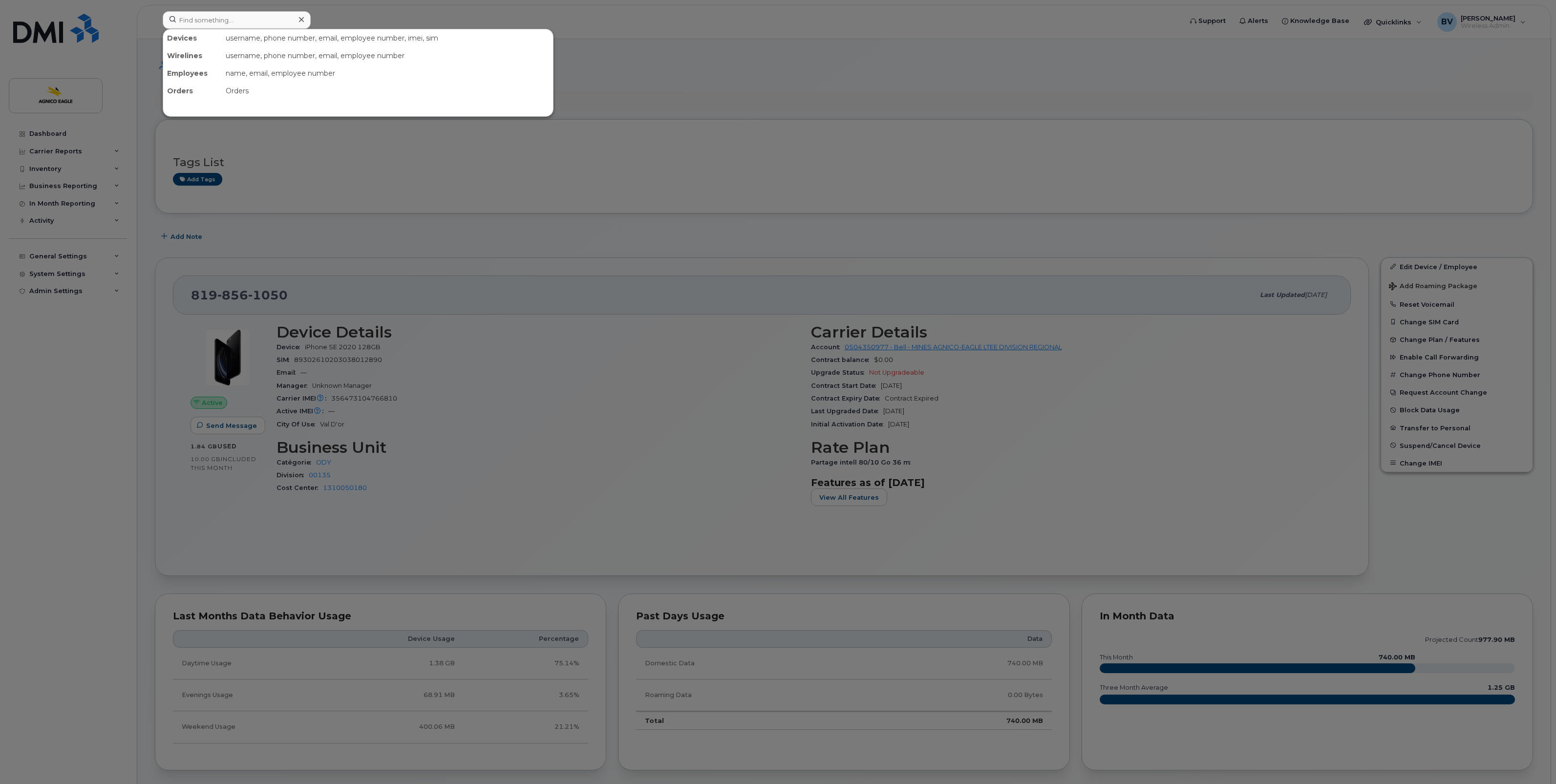
click at [554, 238] on div at bounding box center [778, 392] width 1556 height 784
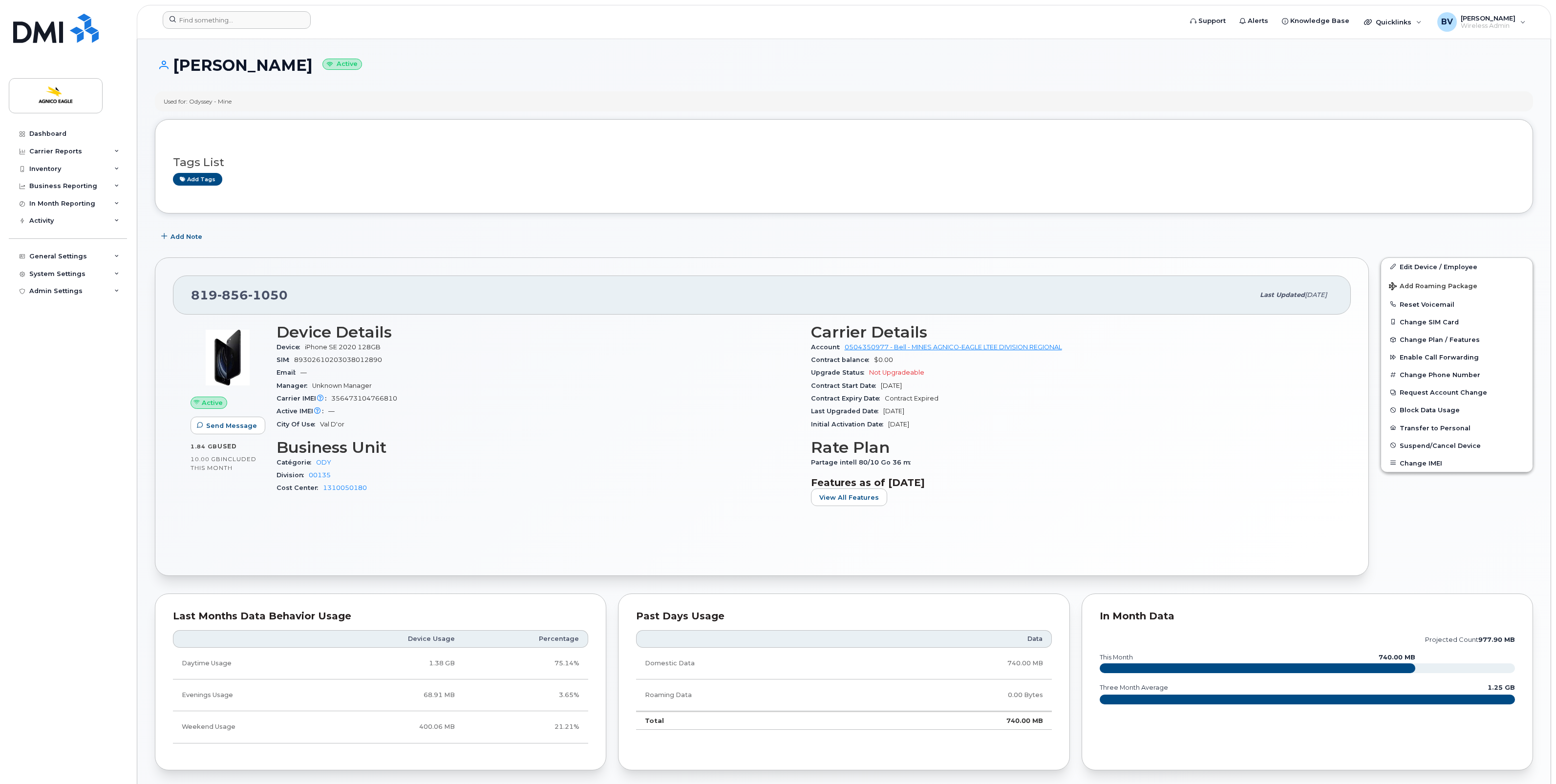
click at [789, 69] on h1 "[PERSON_NAME] Active" at bounding box center [844, 65] width 1378 height 17
click at [301, 102] on div "Used for: Odyssey - Mine" at bounding box center [844, 101] width 1378 height 20
click at [978, 186] on div "Tags List Add tags" at bounding box center [844, 166] width 1342 height 57
click at [977, 166] on h3 "Tags List" at bounding box center [844, 162] width 1342 height 12
click at [1100, 184] on div "Add tags" at bounding box center [840, 179] width 1334 height 12
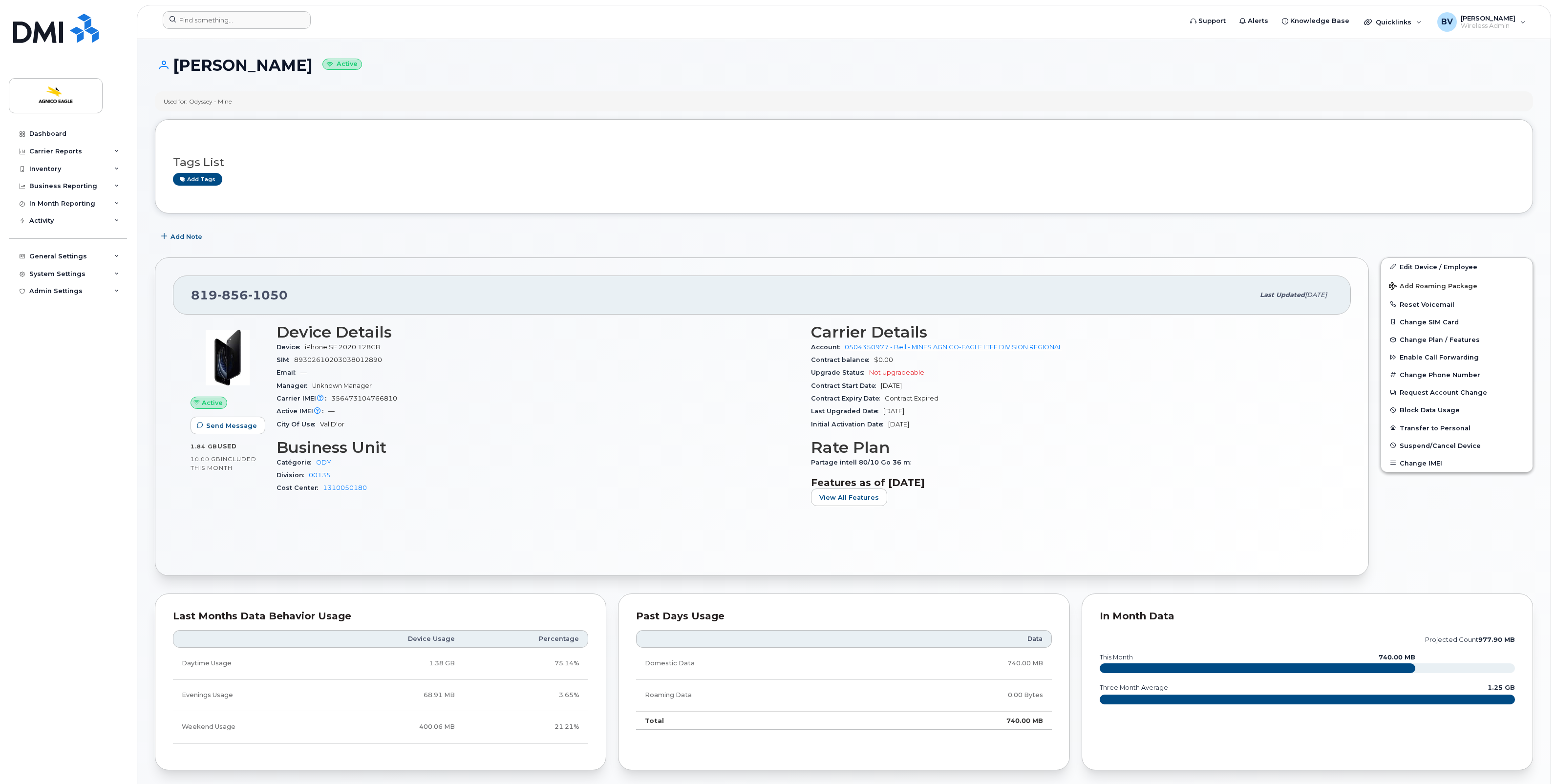
click at [963, 230] on div "Add Note" at bounding box center [844, 237] width 1378 height 18
click at [817, 379] on div "Contract Start Date [DATE]" at bounding box center [1072, 385] width 523 height 13
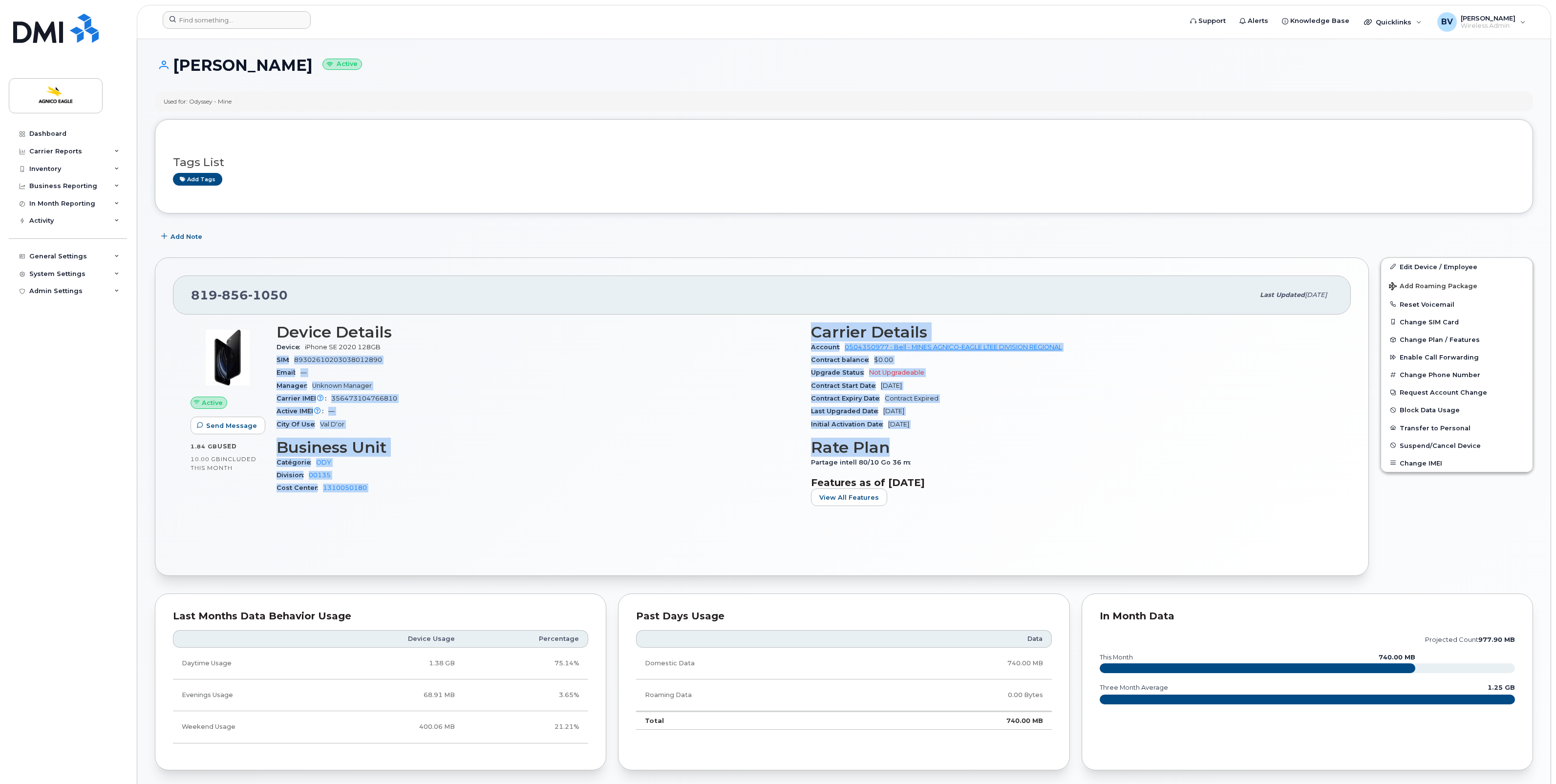
drag, startPoint x: 929, startPoint y: 426, endPoint x: 785, endPoint y: 341, distance: 167.2
click at [785, 341] on div "Device Details Device iPhone SE 2020 128GB SIM [TECHNICAL_ID] Email — Manager U…" at bounding box center [805, 419] width 1068 height 202
drag, startPoint x: 785, startPoint y: 341, endPoint x: 753, endPoint y: 358, distance: 36.2
click at [753, 358] on div "SIM [TECHNICAL_ID]" at bounding box center [538, 360] width 523 height 13
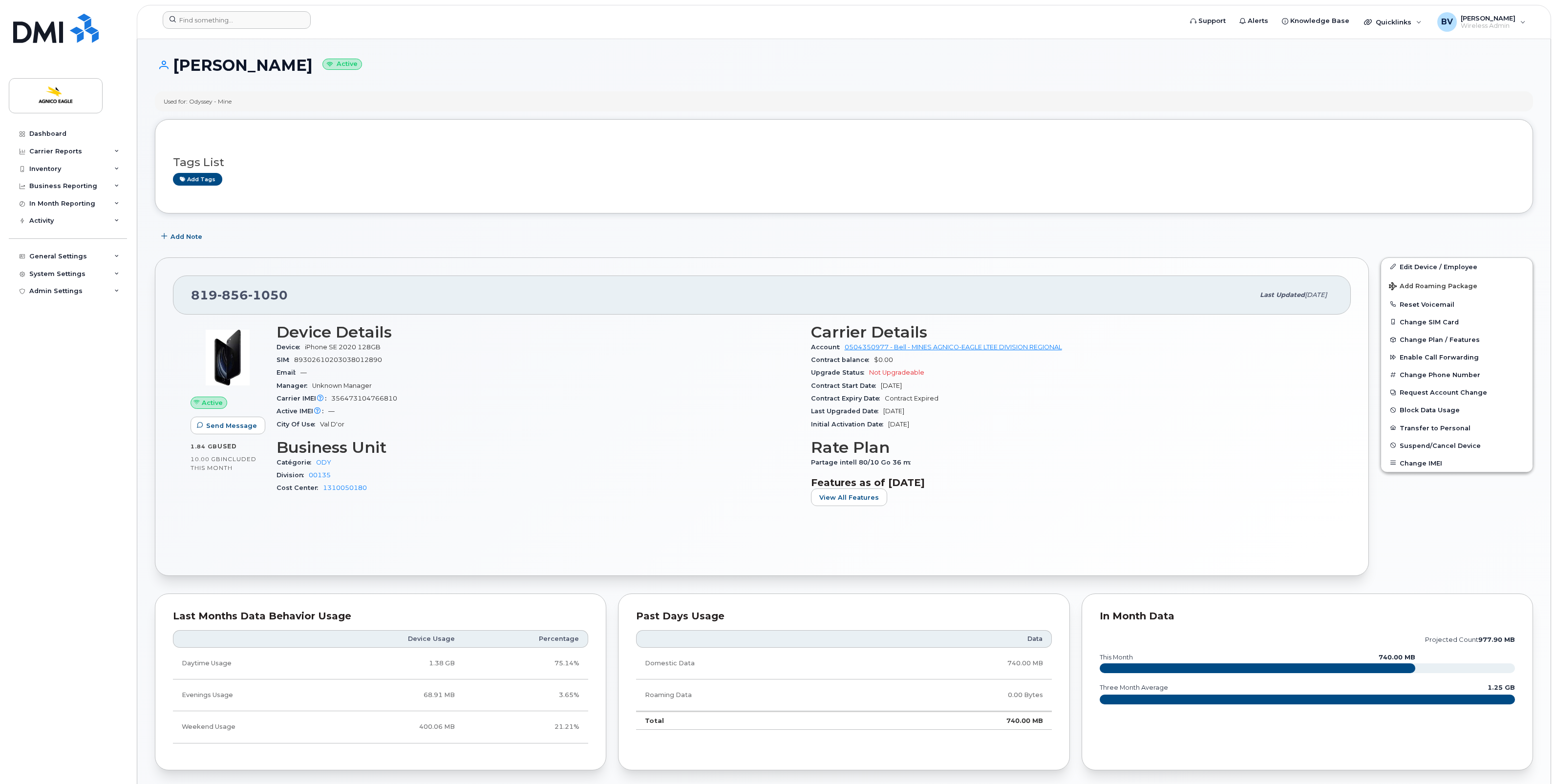
click at [1105, 181] on div "Add tags" at bounding box center [840, 179] width 1334 height 12
click at [1029, 158] on h3 "Tags List" at bounding box center [844, 162] width 1342 height 12
click at [704, 155] on div "Tags List Add tags" at bounding box center [844, 166] width 1342 height 38
click at [849, 238] on div "Add Note" at bounding box center [844, 237] width 1378 height 18
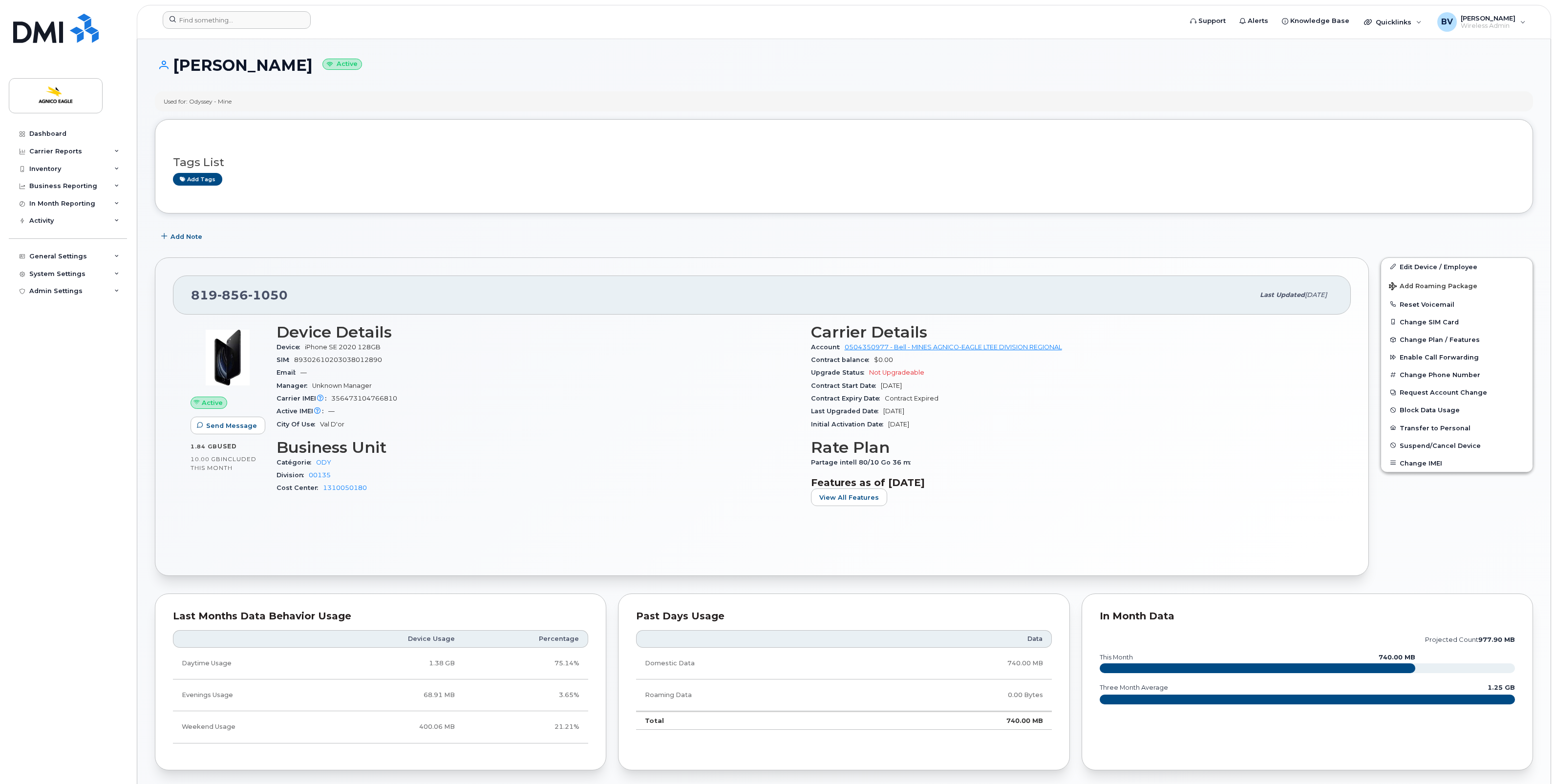
click at [842, 334] on h3 "Carrier Details" at bounding box center [1072, 332] width 523 height 18
drag, startPoint x: 842, startPoint y: 334, endPoint x: 797, endPoint y: 331, distance: 45.1
click at [797, 331] on h3 "Device Details" at bounding box center [538, 332] width 523 height 18
click at [895, 392] on div "Contract Expiry Date Contract Expired" at bounding box center [1072, 398] width 523 height 13
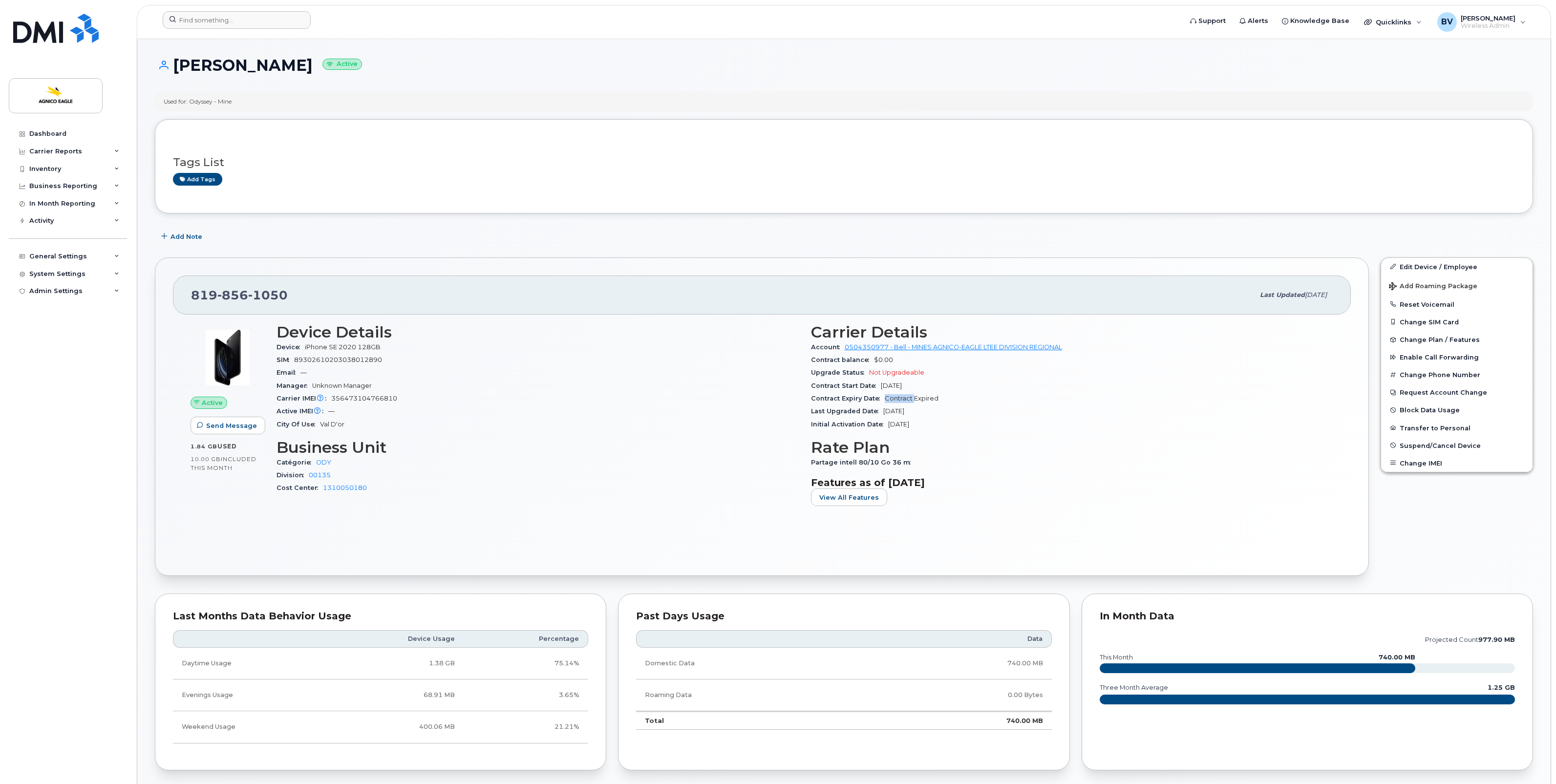
click at [895, 392] on div "Contract Expiry Date Contract Expired" at bounding box center [1072, 398] width 523 height 13
drag, startPoint x: 895, startPoint y: 392, endPoint x: 836, endPoint y: 387, distance: 59.2
click at [836, 387] on span "Contract Start Date" at bounding box center [845, 385] width 70 height 7
drag, startPoint x: 1239, startPoint y: 294, endPoint x: 1338, endPoint y: 295, distance: 99.0
click at [1338, 295] on div "[PHONE_NUMBER] Last updated [DATE]" at bounding box center [762, 295] width 1178 height 39
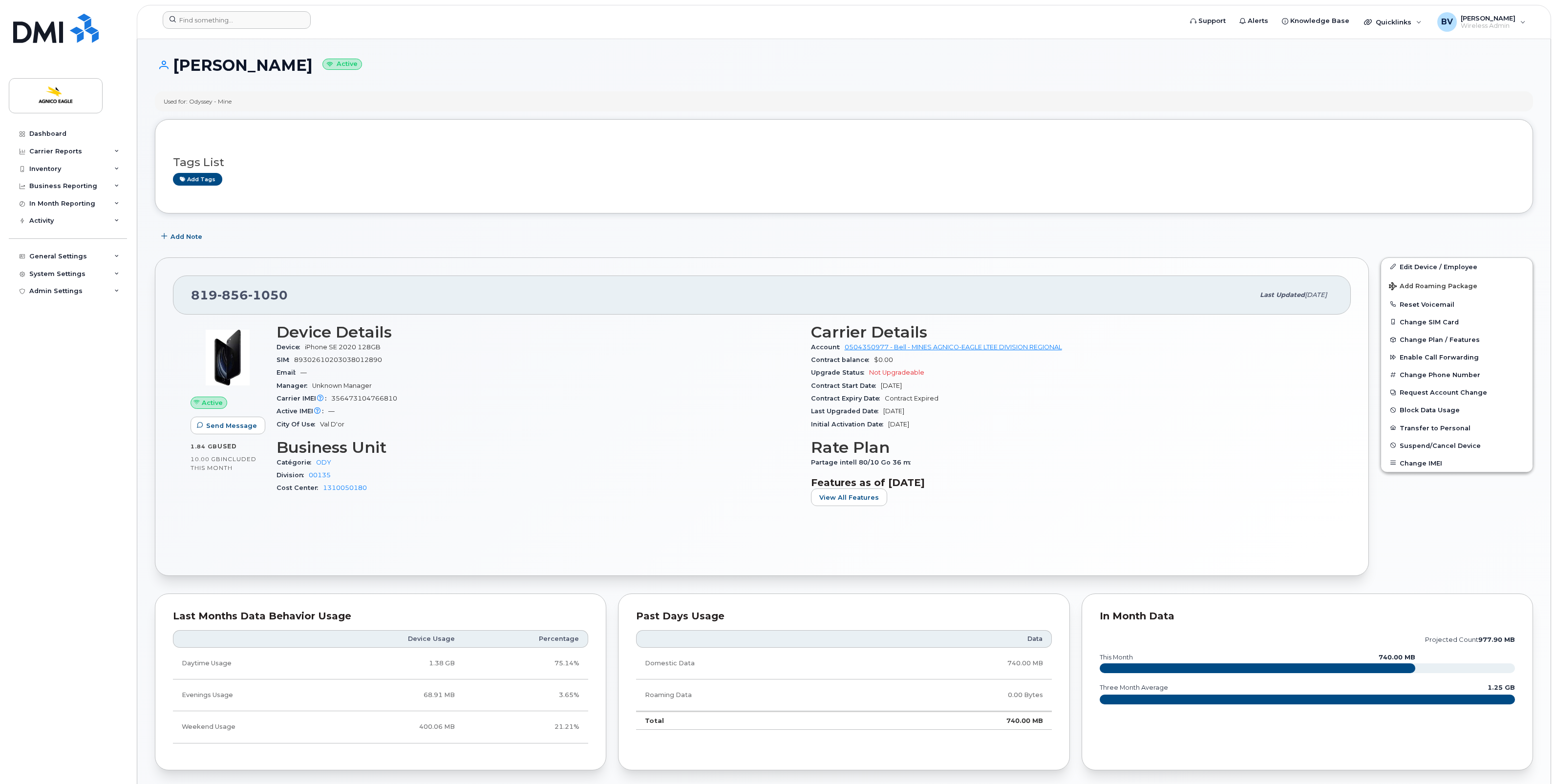
drag, startPoint x: 1338, startPoint y: 295, endPoint x: 1323, endPoint y: 296, distance: 15.0
click at [1323, 296] on span "[DATE]" at bounding box center [1316, 295] width 22 height 7
drag, startPoint x: 1244, startPoint y: 296, endPoint x: 1309, endPoint y: 294, distance: 65.0
click at [1309, 294] on span "Last updated [DATE]" at bounding box center [1293, 295] width 67 height 9
click at [1310, 296] on span "[DATE]" at bounding box center [1316, 295] width 22 height 7
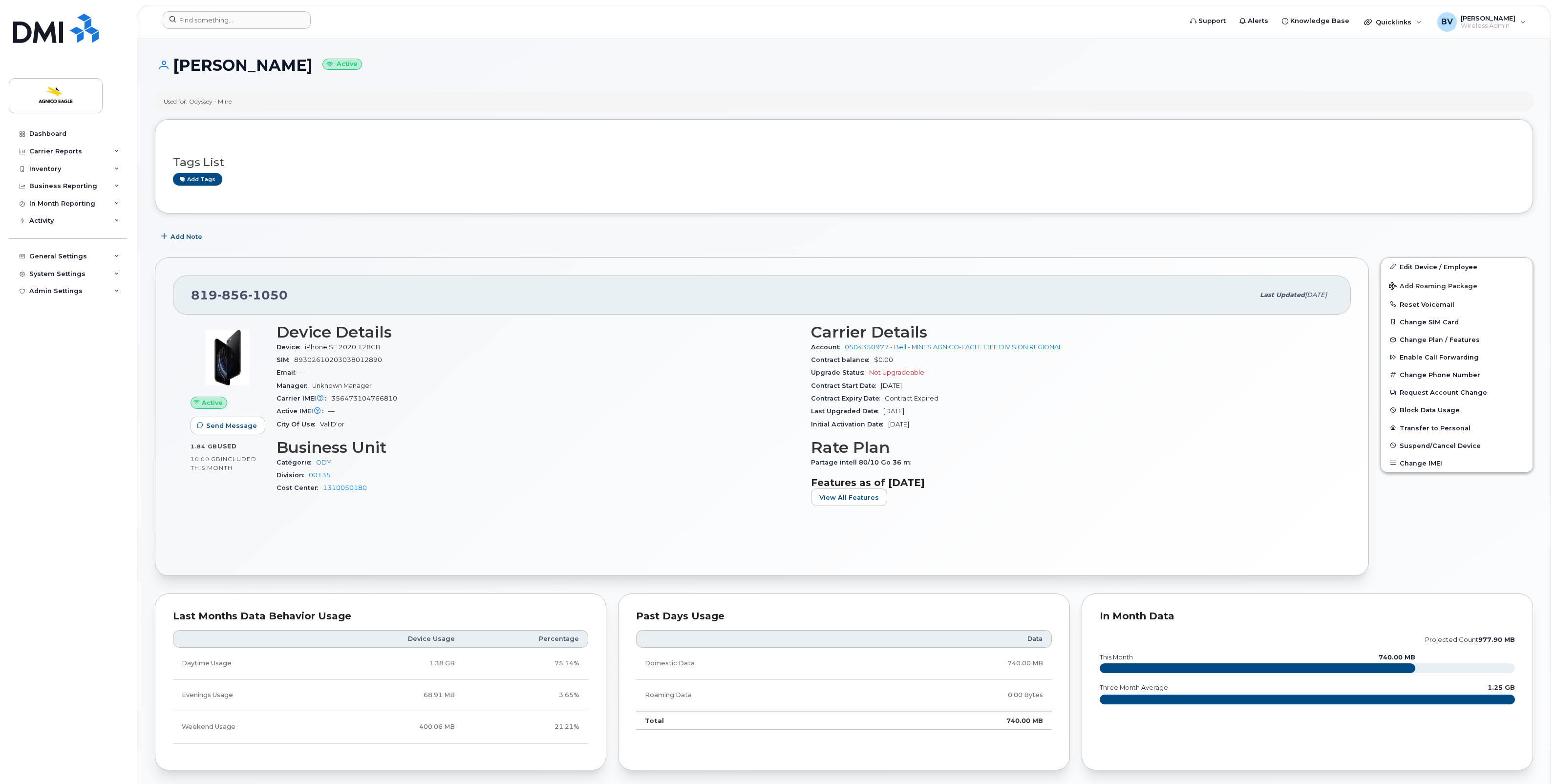
drag, startPoint x: 1322, startPoint y: 296, endPoint x: 1227, endPoint y: 292, distance: 95.1
click at [1227, 292] on div "[PHONE_NUMBER] Last updated [DATE]" at bounding box center [762, 295] width 1178 height 39
click at [1225, 295] on div "[PHONE_NUMBER]" at bounding box center [722, 295] width 1063 height 21
drag, startPoint x: 1224, startPoint y: 296, endPoint x: 1334, endPoint y: 301, distance: 110.1
click at [1334, 301] on div "[PHONE_NUMBER] Last updated [DATE]" at bounding box center [762, 295] width 1178 height 39
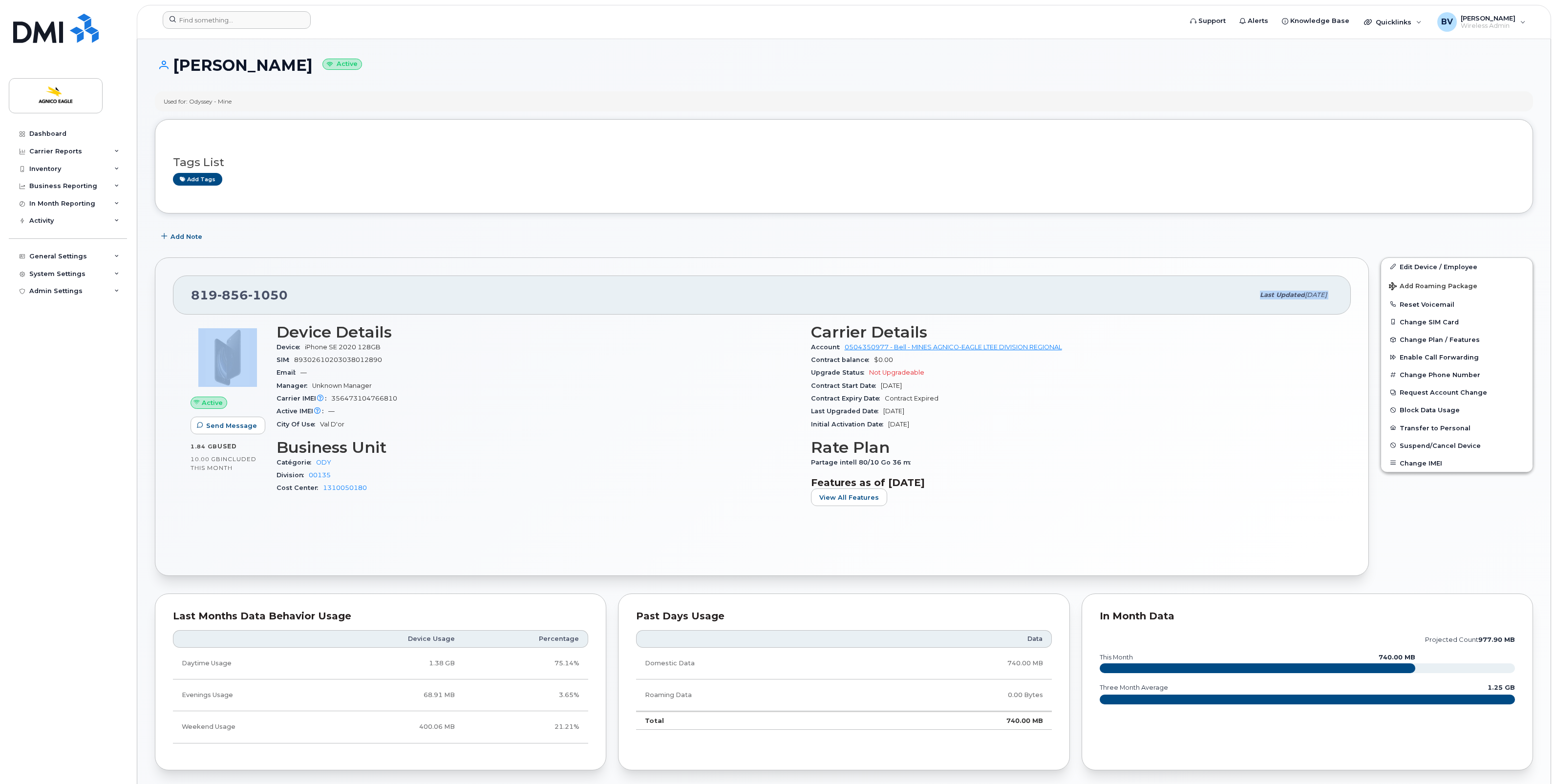
click at [1334, 301] on div "[PHONE_NUMBER] Last updated [DATE]" at bounding box center [762, 295] width 1178 height 39
